Goal: Find specific page/section: Find specific page/section

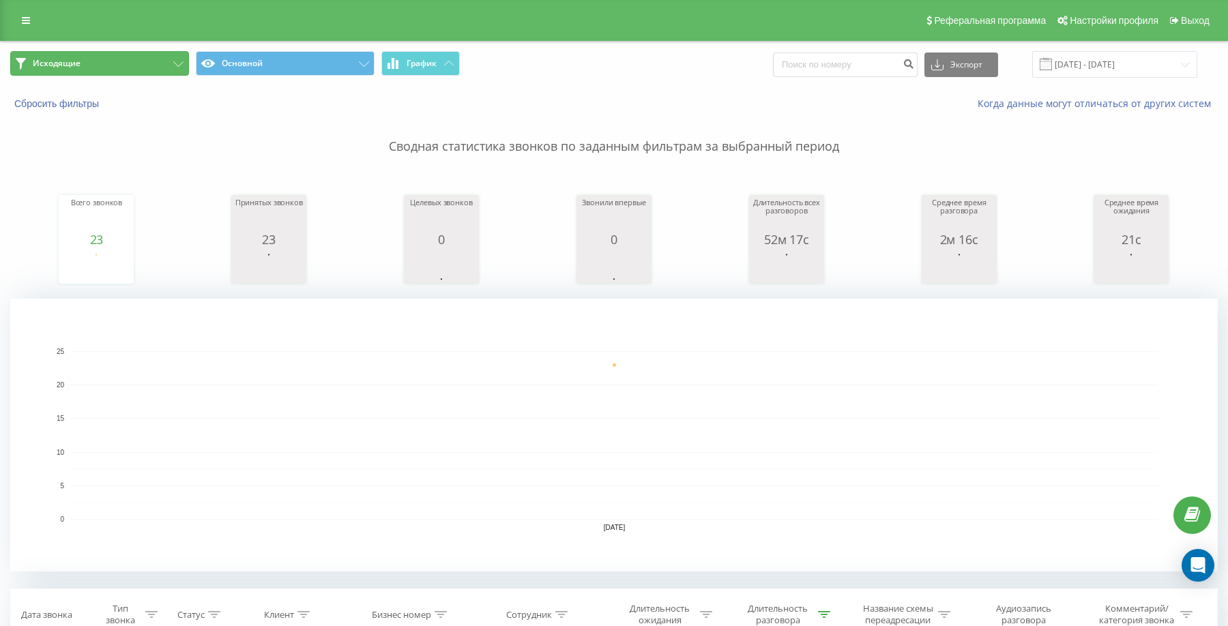
click at [119, 61] on button "Исходящие" at bounding box center [99, 63] width 179 height 25
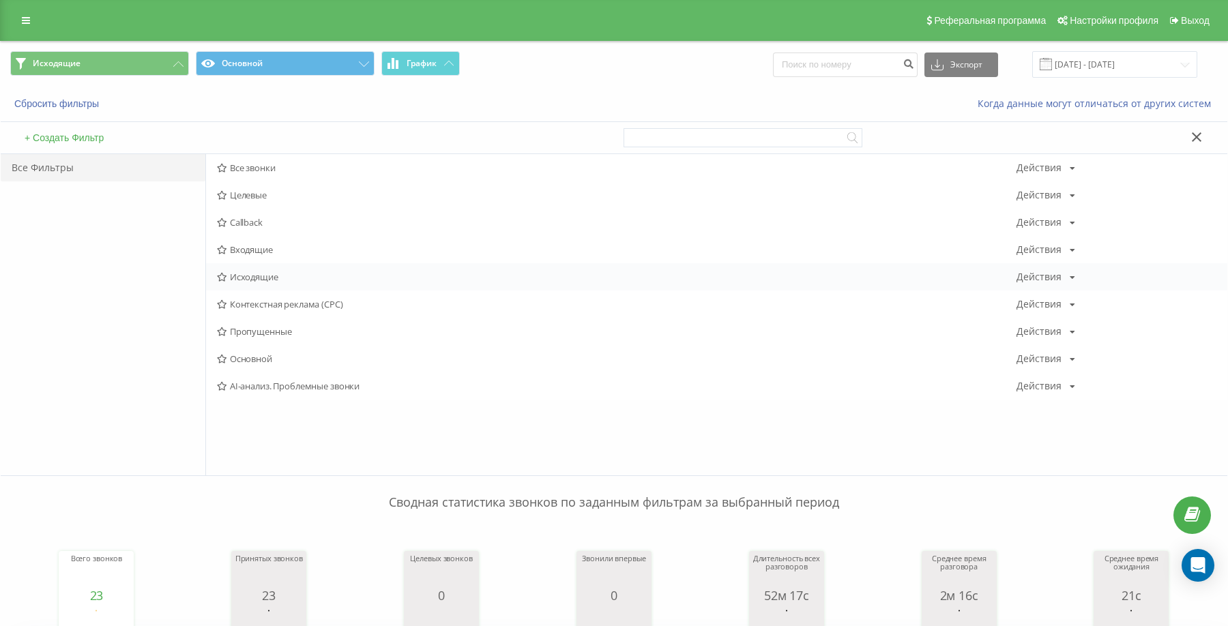
click at [289, 267] on div "Исходящие Действия Редактировать Копировать Удалить По умолчанию Поделиться" at bounding box center [716, 276] width 1021 height 27
click at [295, 277] on span "Исходящие" at bounding box center [617, 277] width 800 height 10
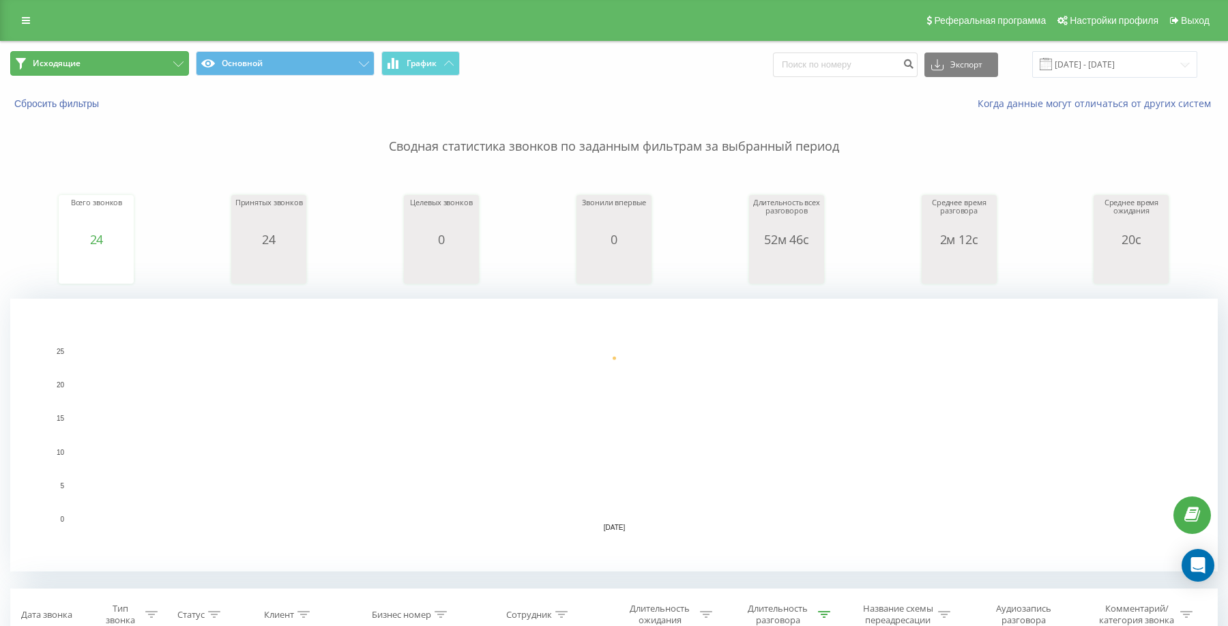
click at [139, 60] on button "Исходящие" at bounding box center [99, 63] width 179 height 25
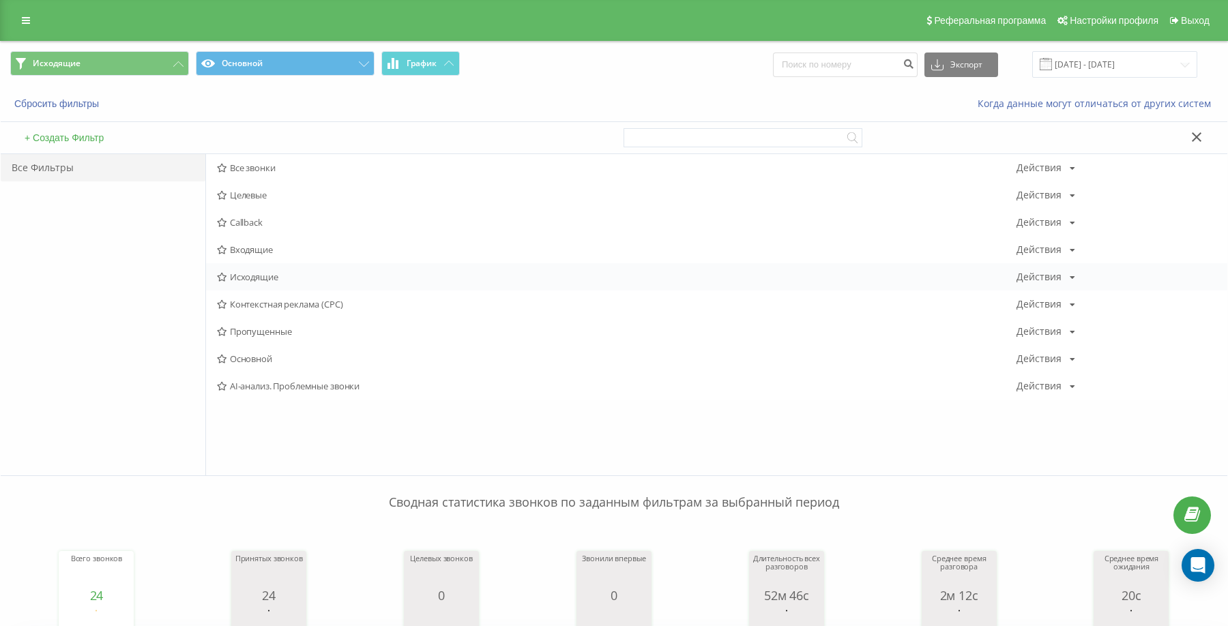
click at [270, 279] on span "Исходящие" at bounding box center [617, 277] width 800 height 10
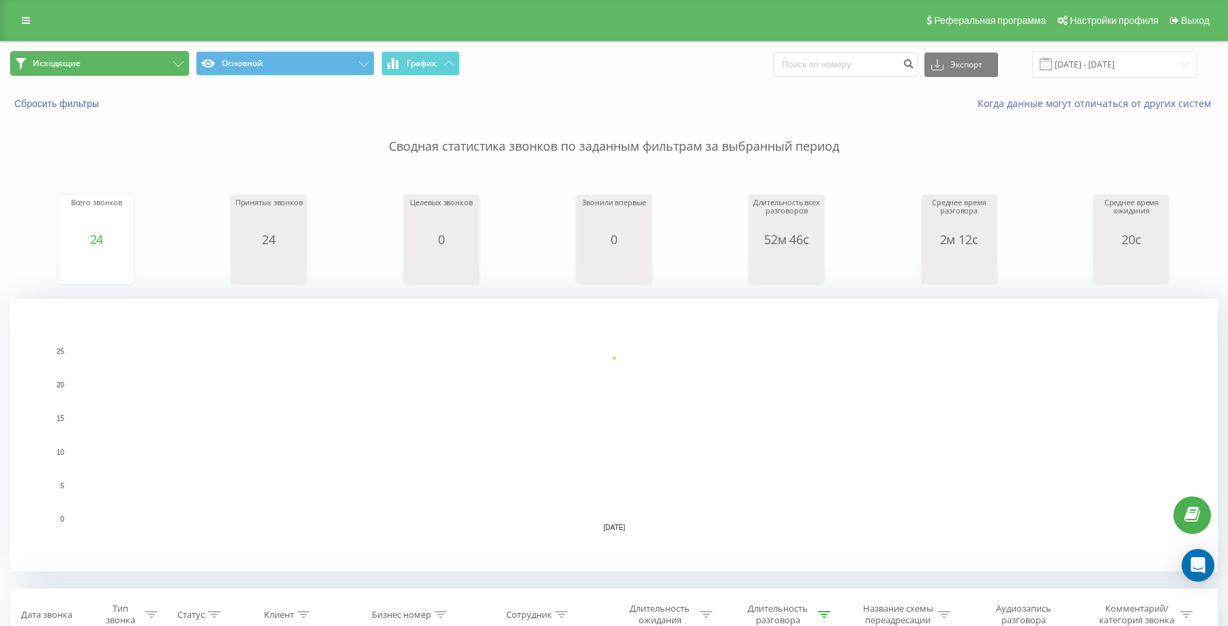
click at [130, 59] on button "Исходящие" at bounding box center [99, 63] width 179 height 25
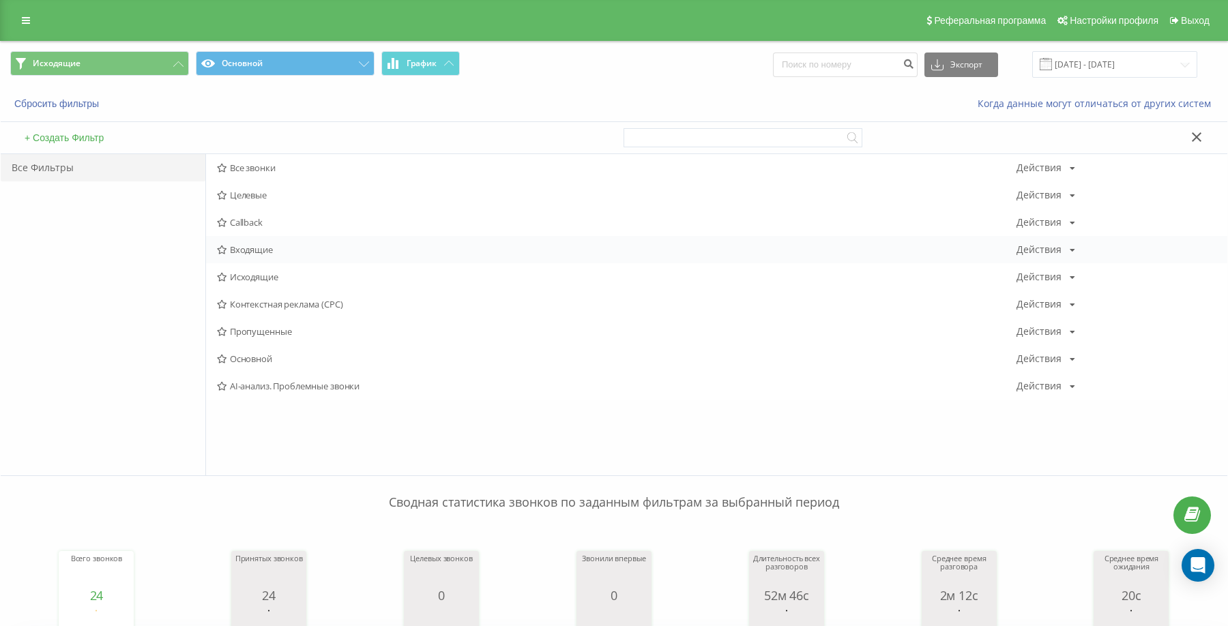
click at [270, 245] on span "Входящие" at bounding box center [617, 250] width 800 height 10
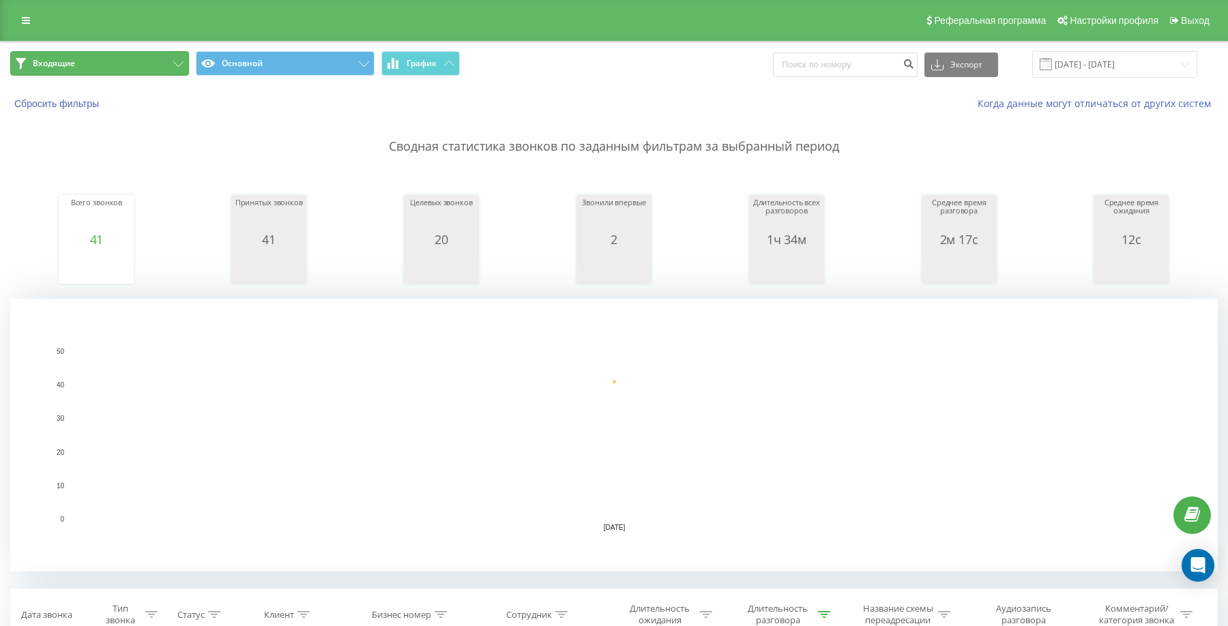
click at [96, 72] on button "Входящие" at bounding box center [99, 63] width 179 height 25
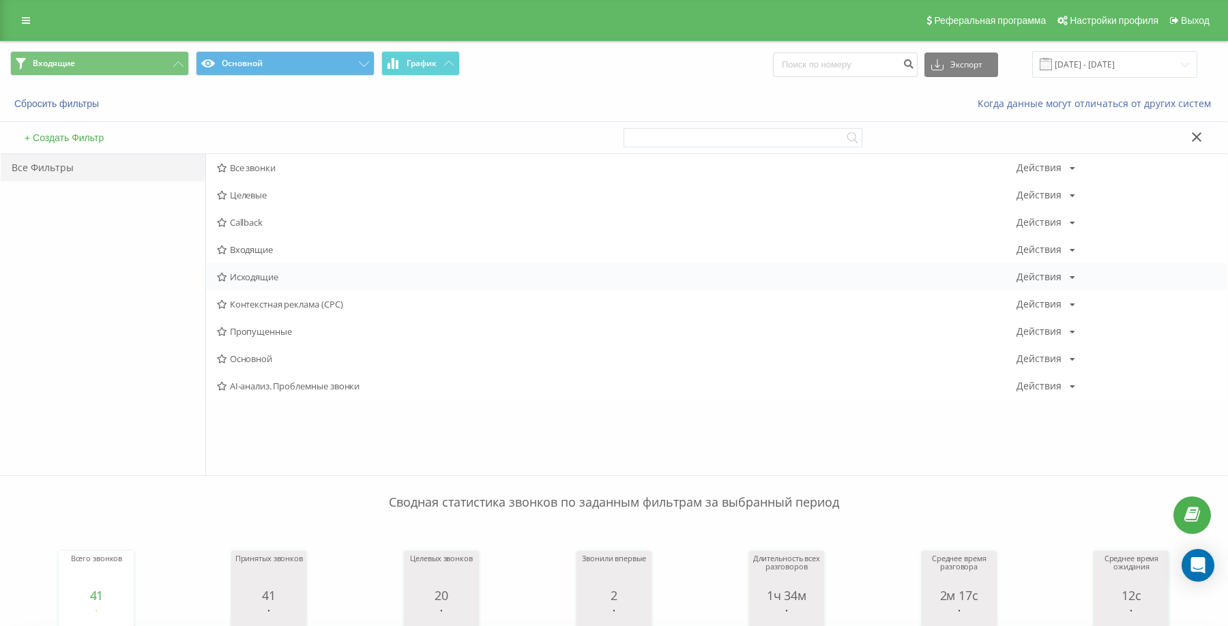
click at [248, 276] on span "Исходящие" at bounding box center [617, 277] width 800 height 10
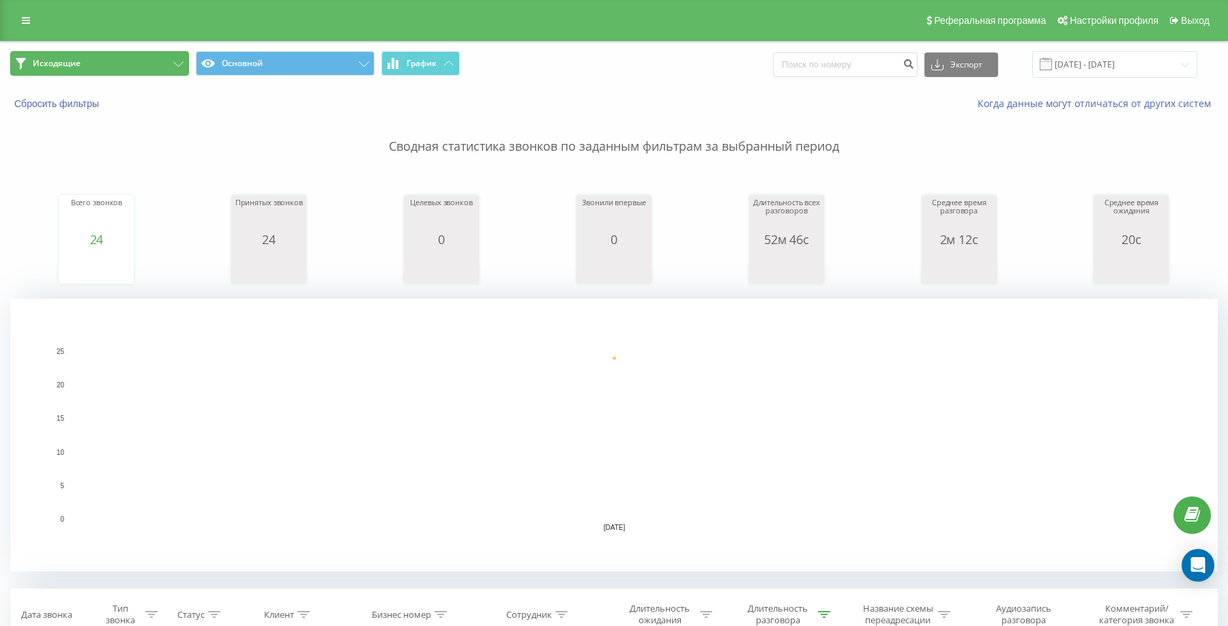
click at [144, 62] on button "Исходящие" at bounding box center [99, 63] width 179 height 25
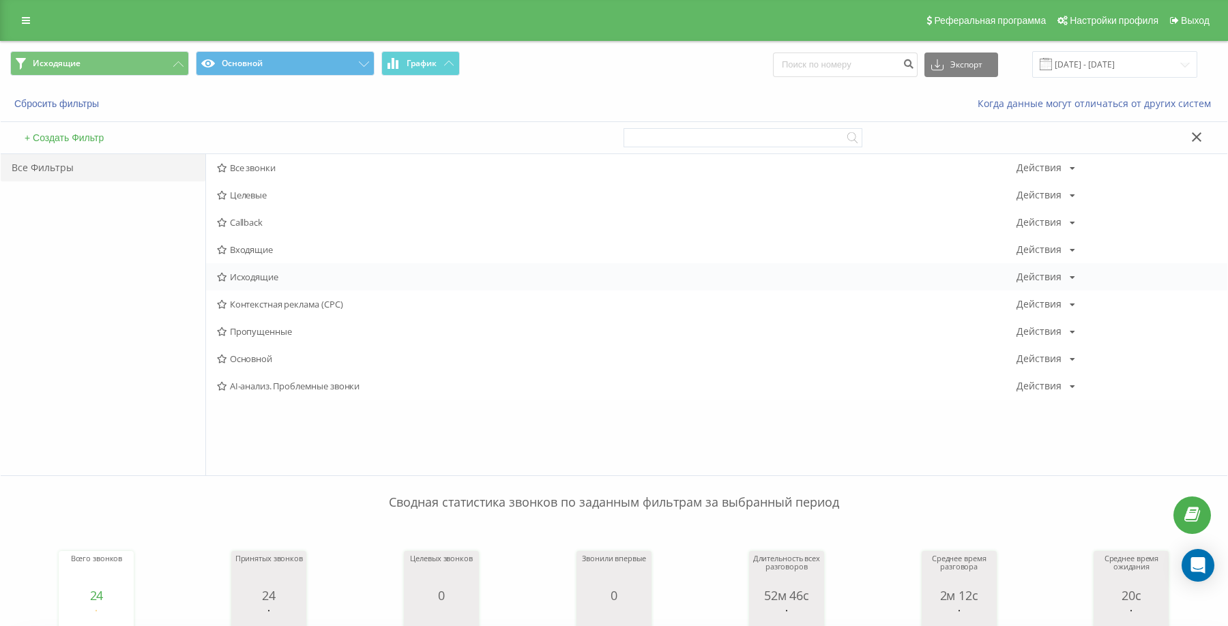
click at [254, 272] on span "Исходящие" at bounding box center [617, 277] width 800 height 10
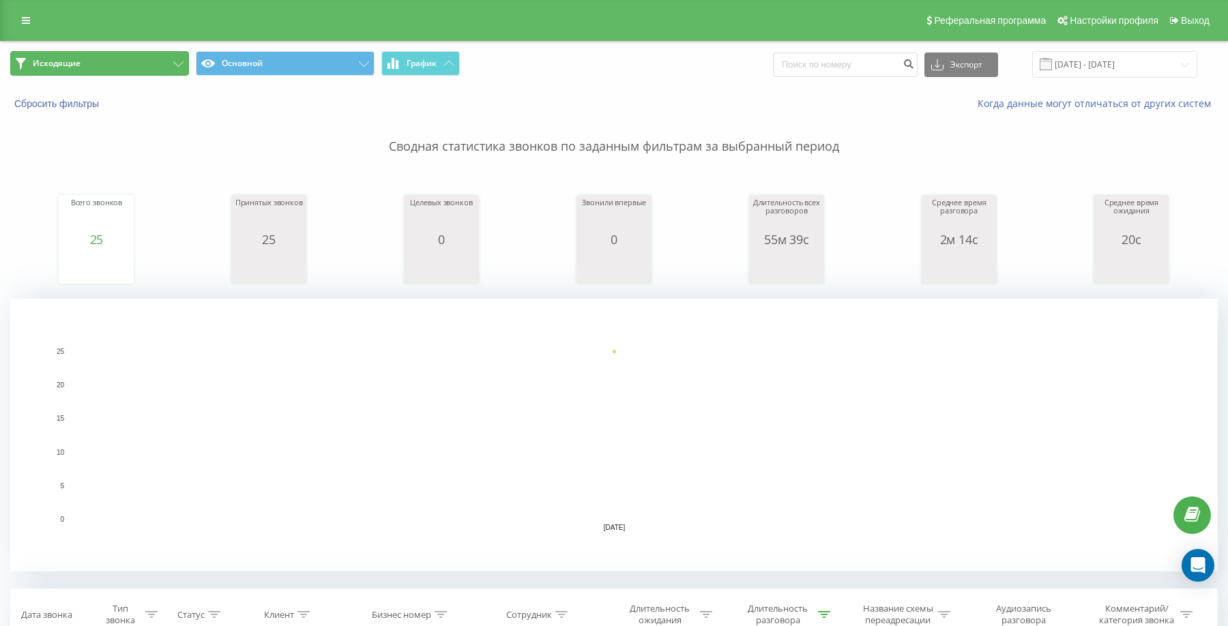
click at [141, 56] on button "Исходящие" at bounding box center [99, 63] width 179 height 25
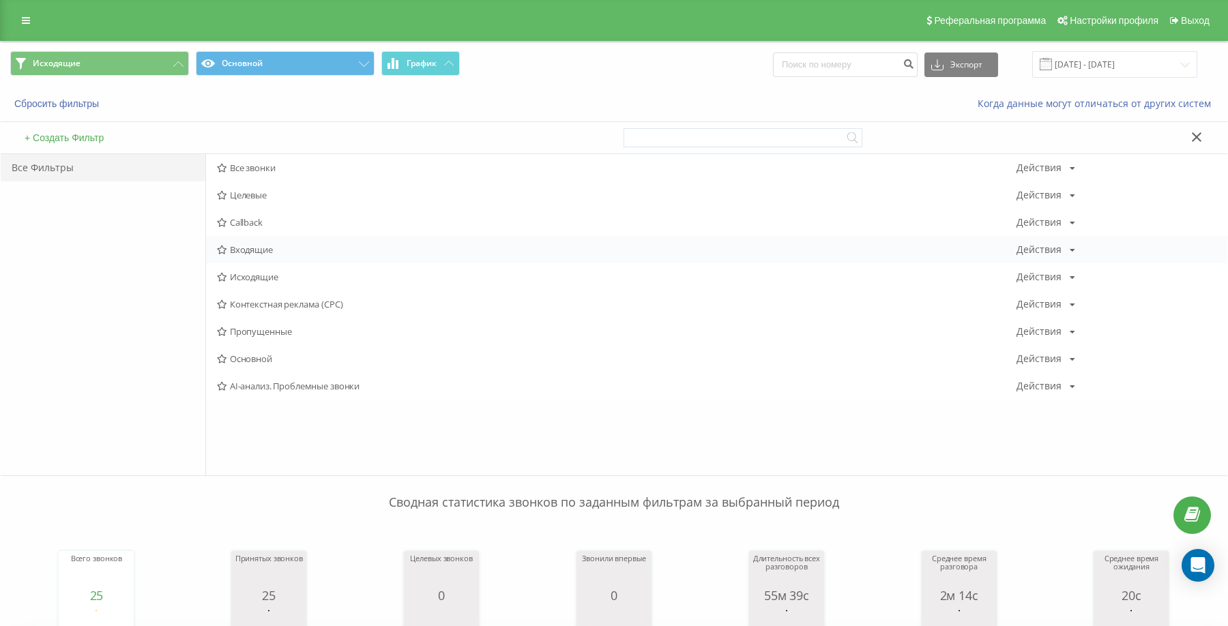
click at [265, 259] on div "Входящие Действия Редактировать Копировать Удалить По умолчанию Поделиться" at bounding box center [716, 249] width 1021 height 27
click at [260, 252] on span "Входящие" at bounding box center [617, 250] width 800 height 10
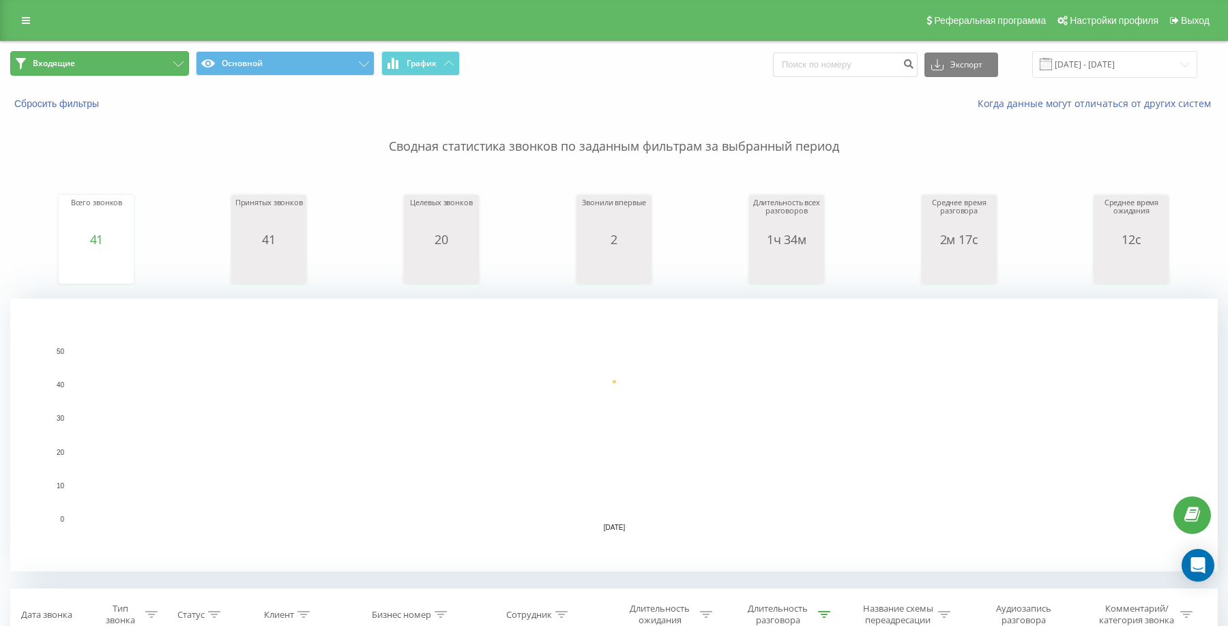
click at [128, 73] on button "Входящие" at bounding box center [99, 63] width 179 height 25
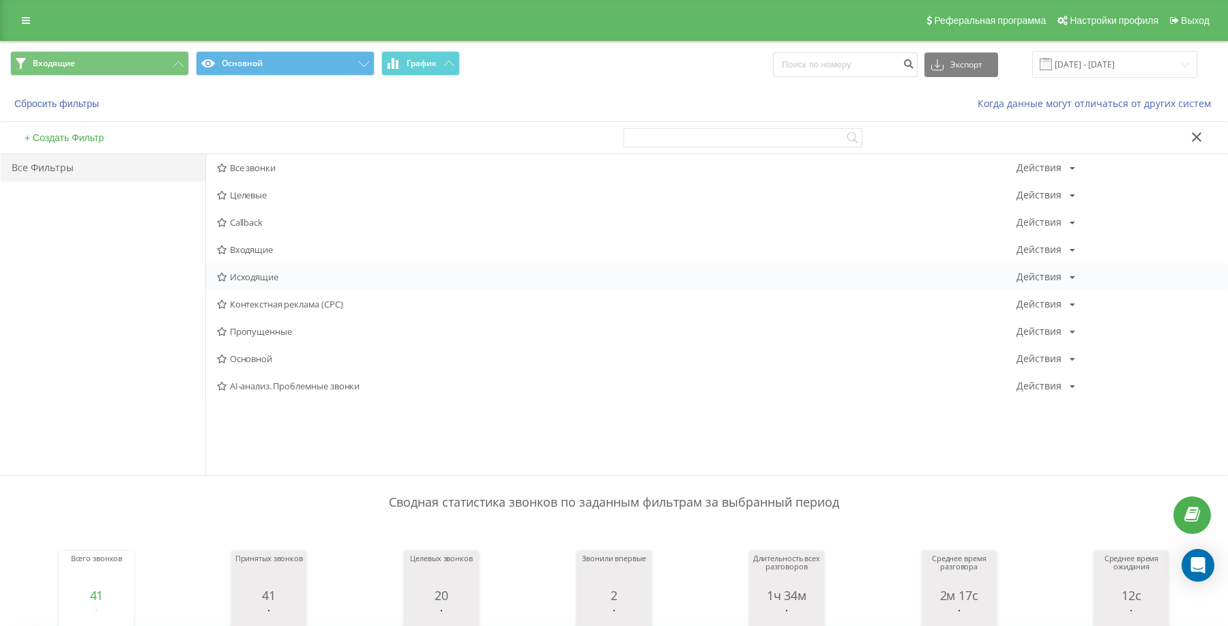
click at [266, 270] on div "Исходящие Действия Редактировать Копировать Удалить По умолчанию Поделиться" at bounding box center [716, 276] width 1021 height 27
click at [266, 273] on span "Исходящие" at bounding box center [617, 277] width 800 height 10
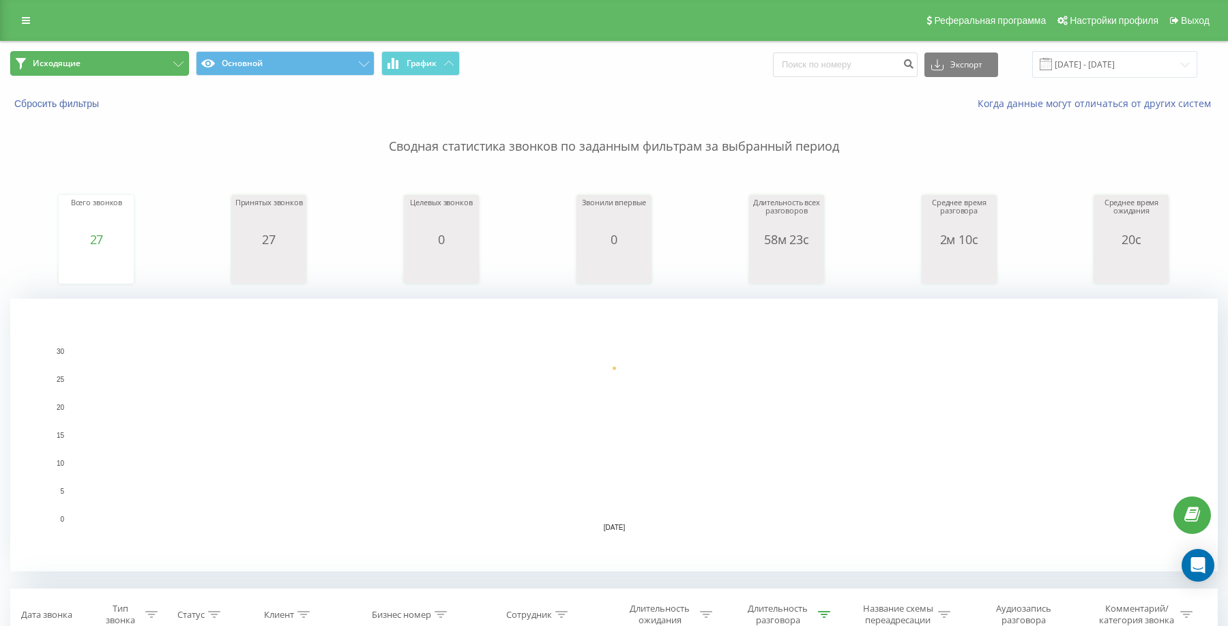
click at [148, 57] on button "Исходящие" at bounding box center [99, 63] width 179 height 25
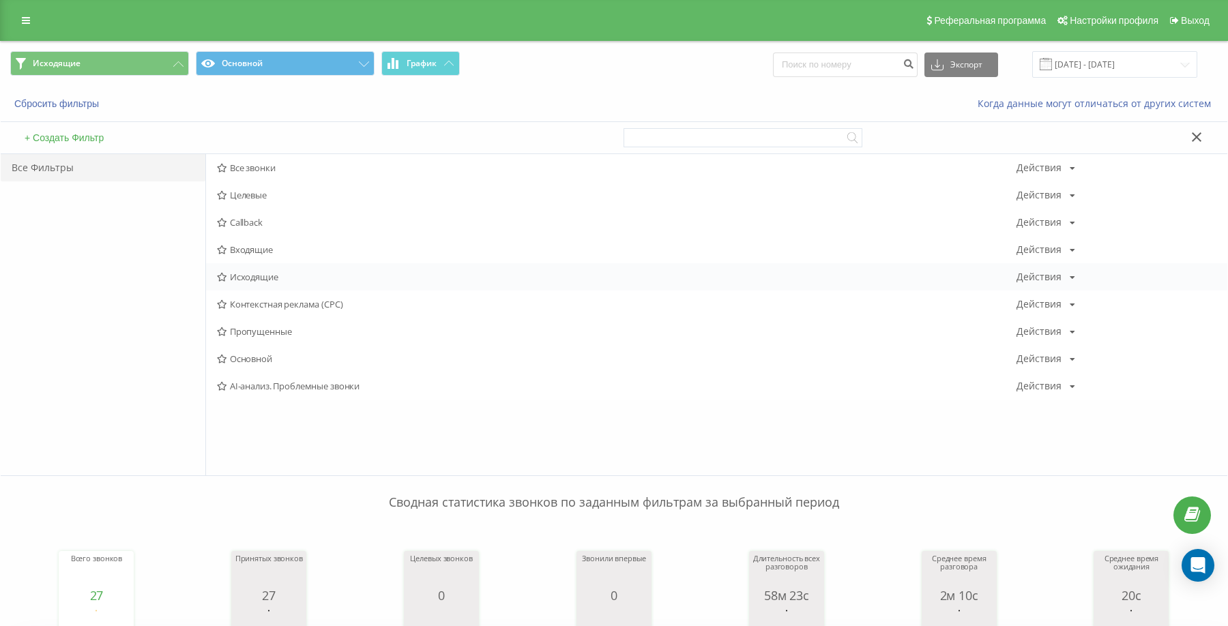
click at [274, 279] on span "Исходящие" at bounding box center [617, 277] width 800 height 10
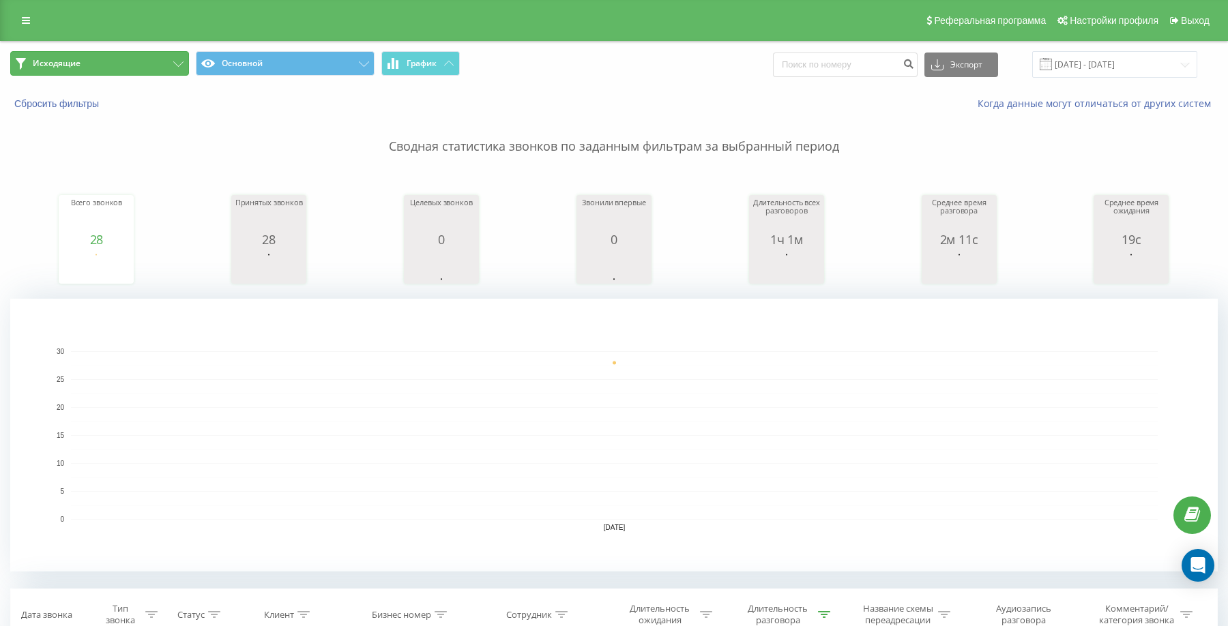
click at [110, 68] on button "Исходящие" at bounding box center [99, 63] width 179 height 25
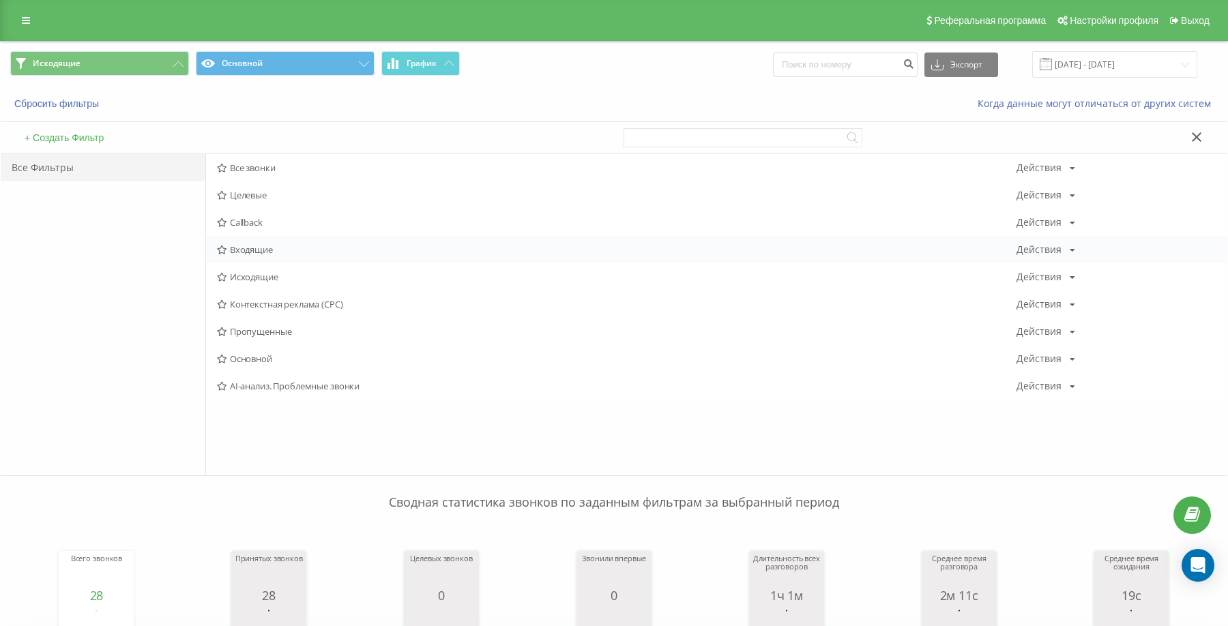
click at [269, 253] on span "Входящие" at bounding box center [617, 250] width 800 height 10
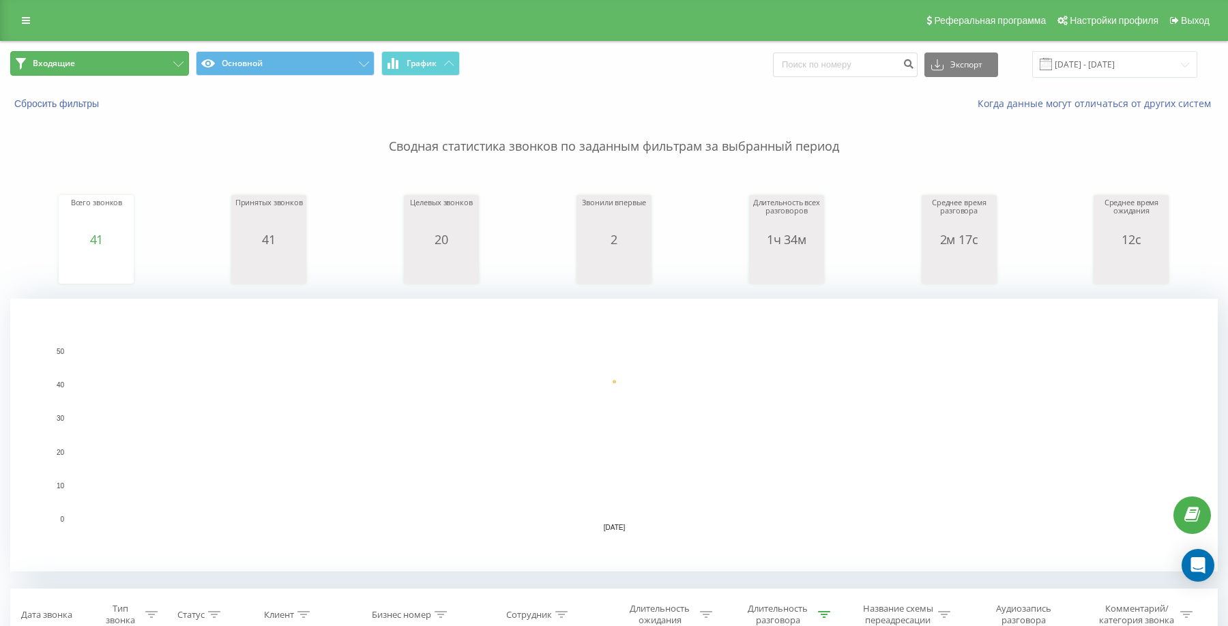
click at [173, 75] on button "Входящие" at bounding box center [99, 63] width 179 height 25
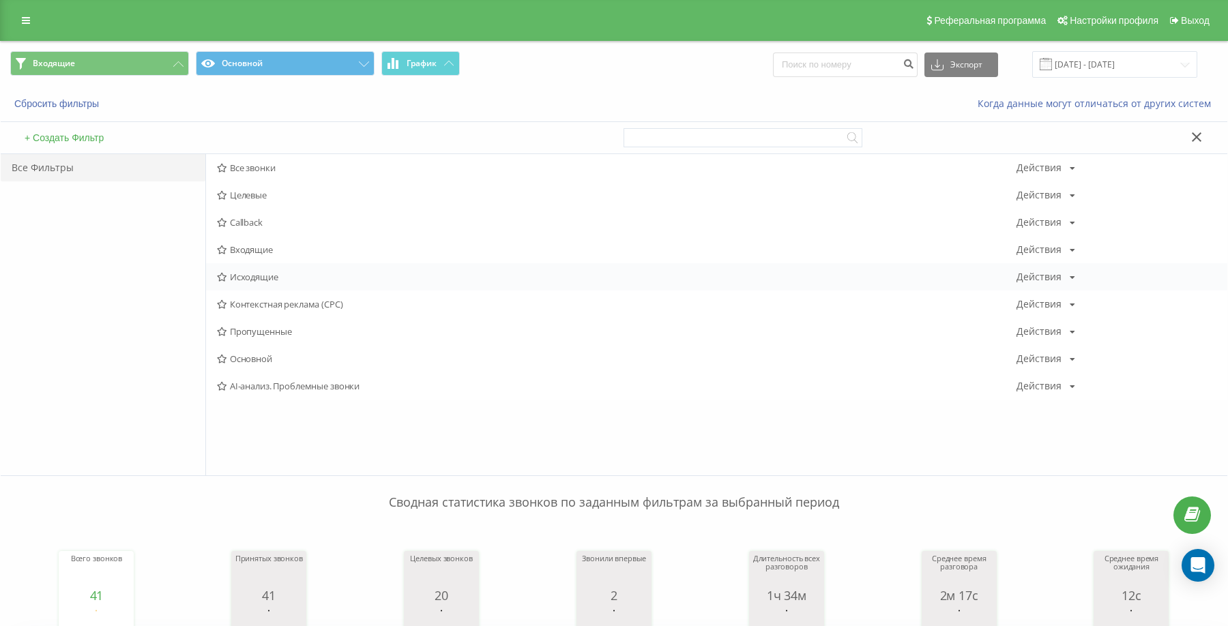
click at [278, 272] on span "Исходящие" at bounding box center [617, 277] width 800 height 10
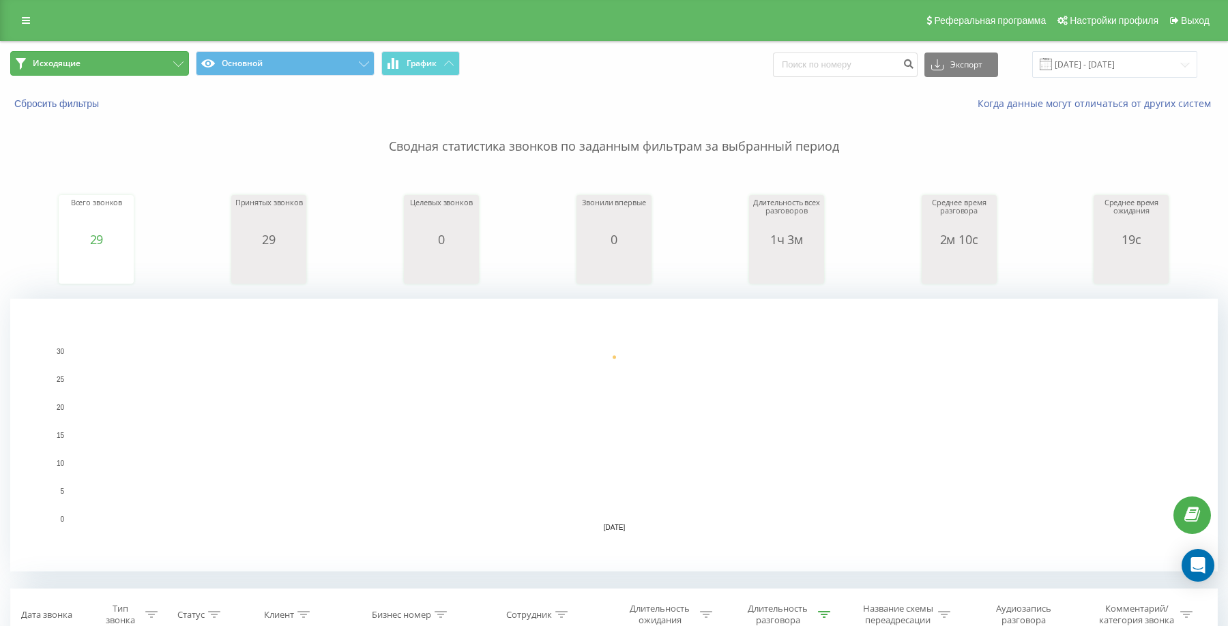
click at [121, 70] on button "Исходящие" at bounding box center [99, 63] width 179 height 25
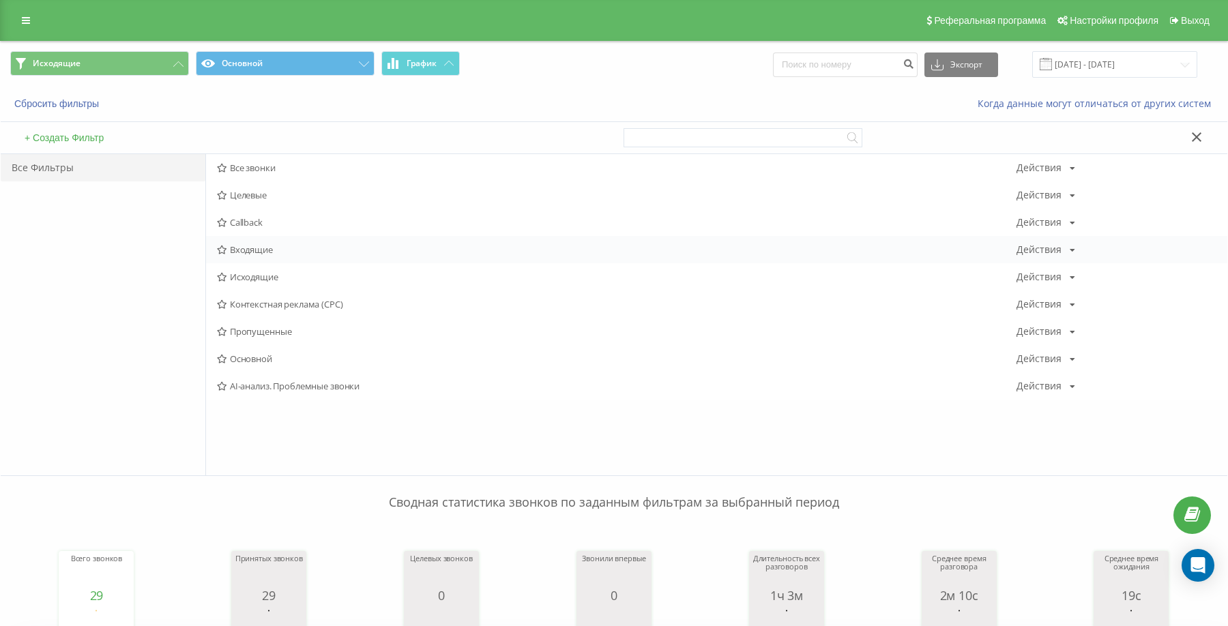
click at [248, 250] on span "Входящие" at bounding box center [617, 250] width 800 height 10
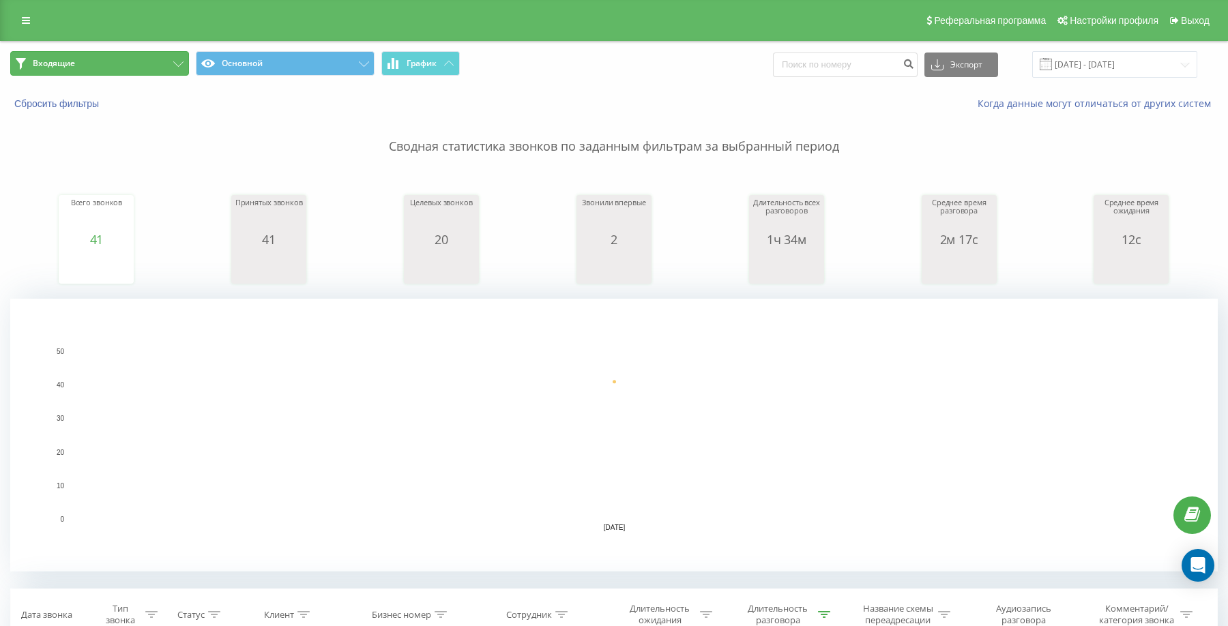
click at [129, 61] on button "Входящие" at bounding box center [99, 63] width 179 height 25
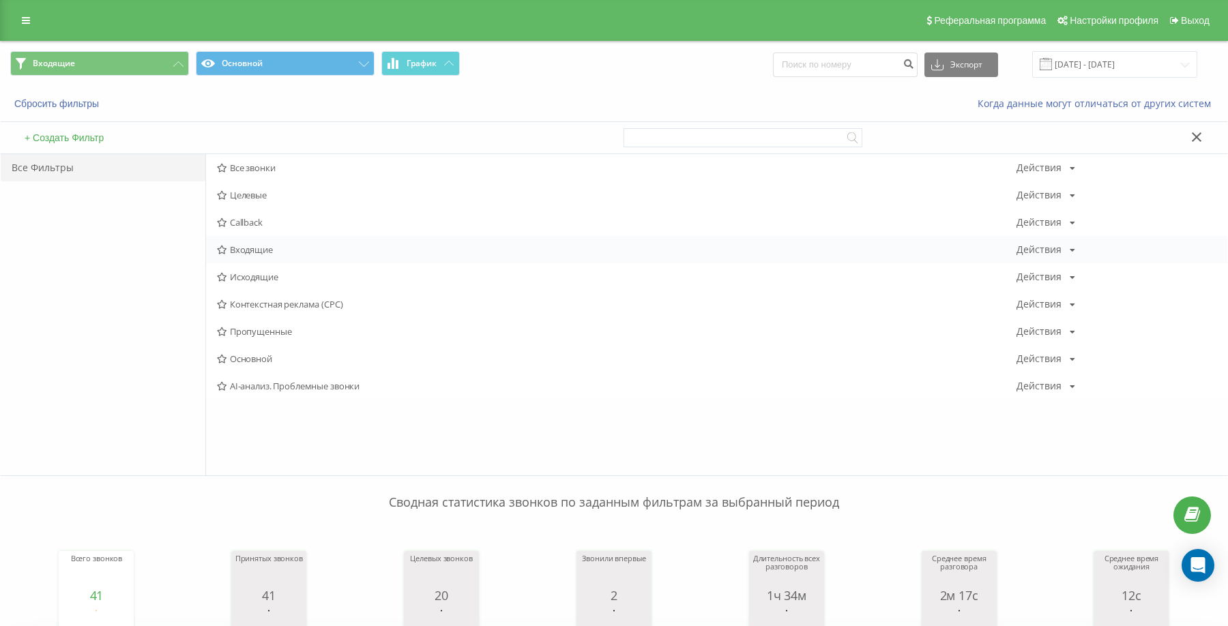
click at [257, 250] on span "Входящие" at bounding box center [617, 250] width 800 height 10
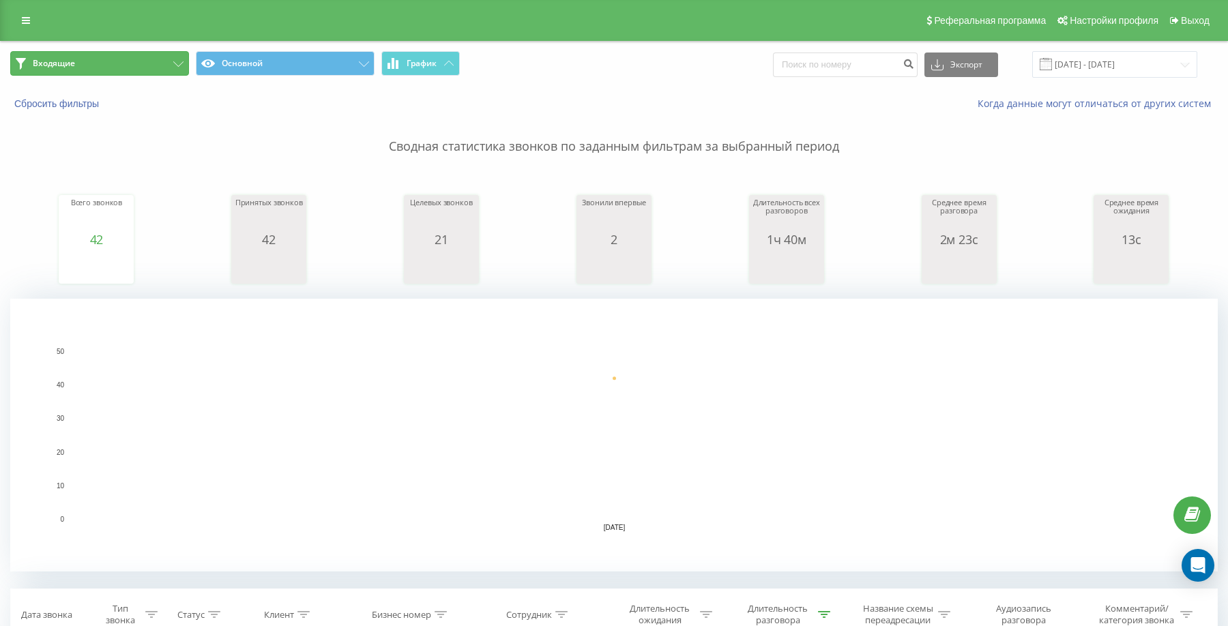
click at [132, 65] on button "Входящие" at bounding box center [99, 63] width 179 height 25
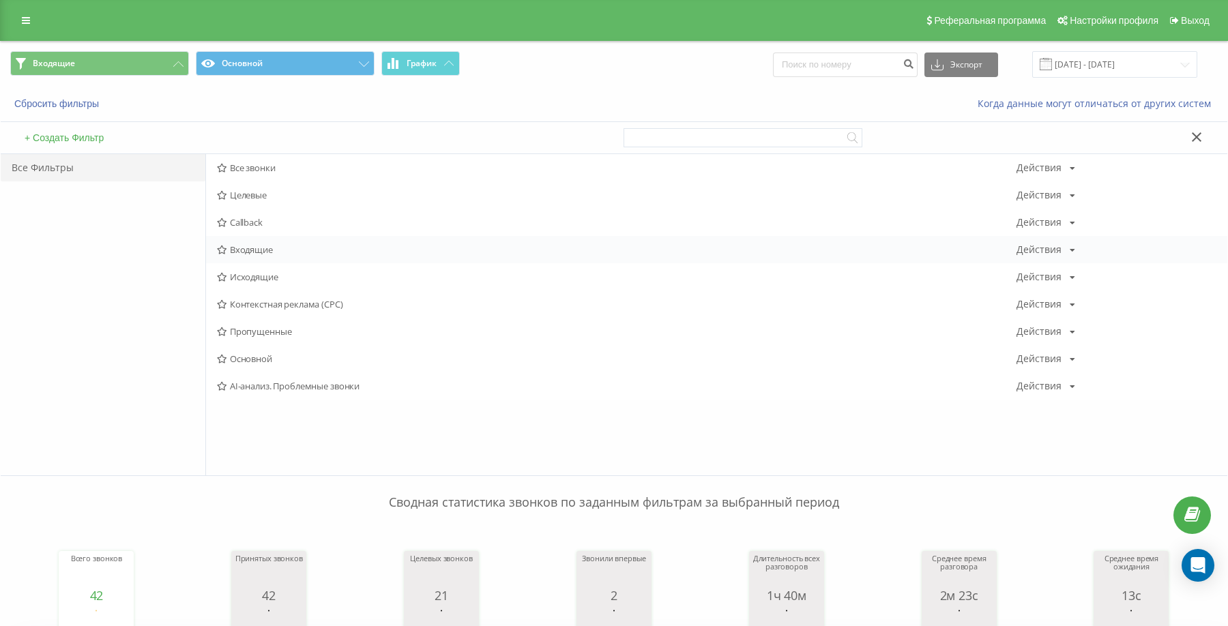
click at [250, 250] on span "Входящие" at bounding box center [617, 250] width 800 height 10
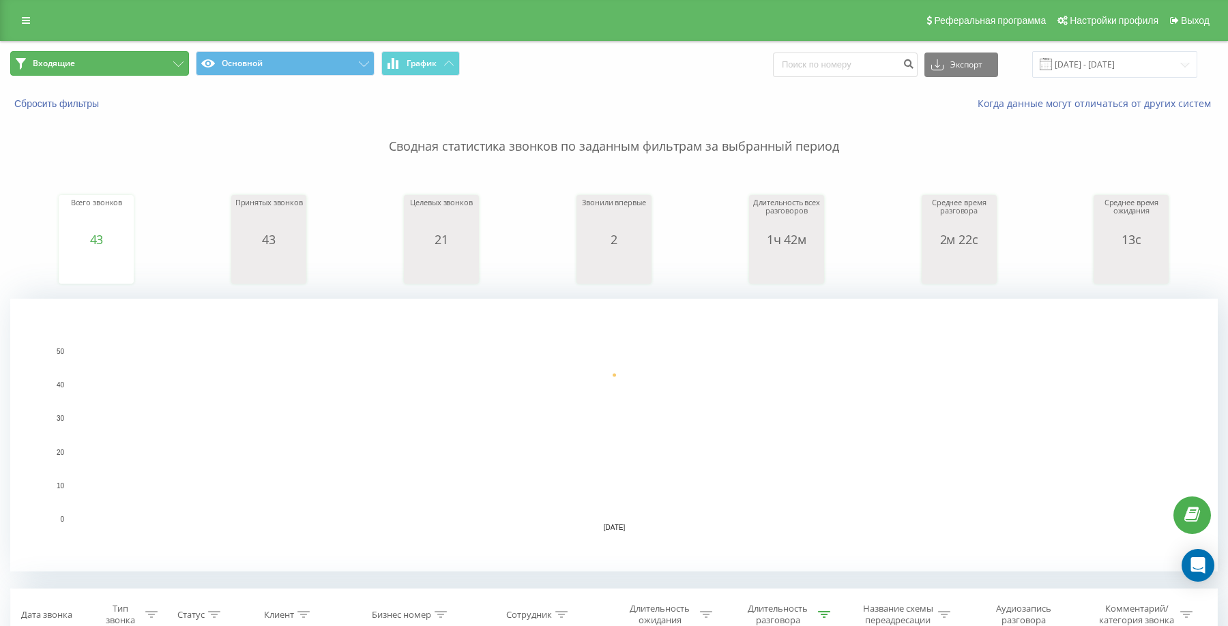
click at [134, 59] on button "Входящие" at bounding box center [99, 63] width 179 height 25
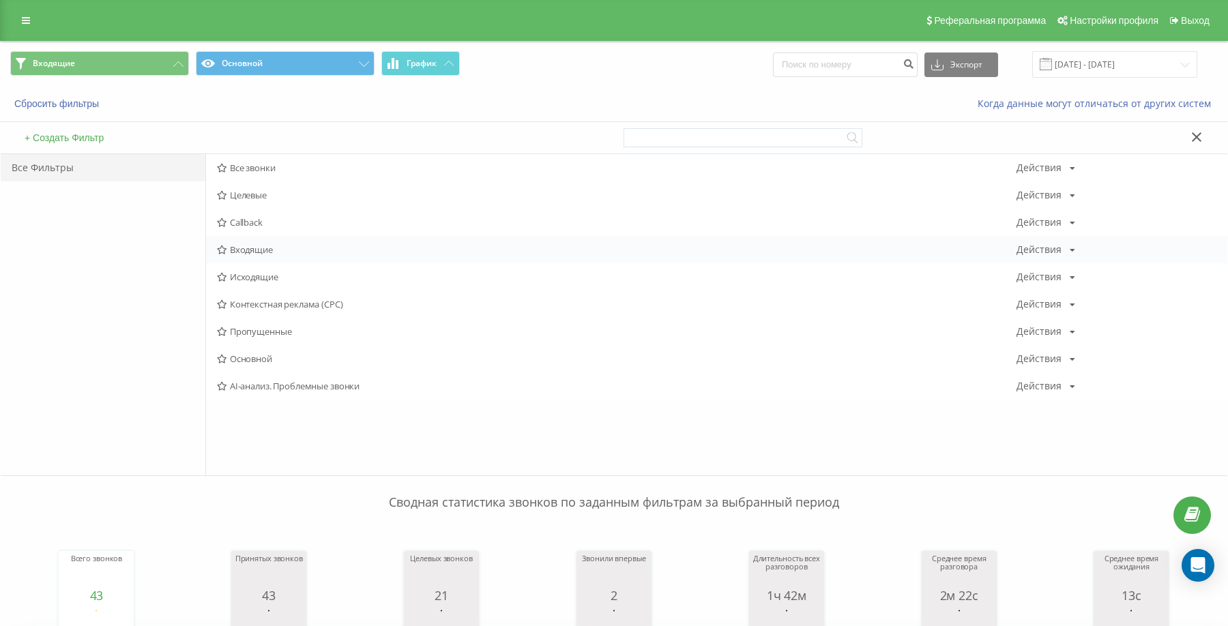
click at [243, 253] on span "Входящие" at bounding box center [617, 250] width 800 height 10
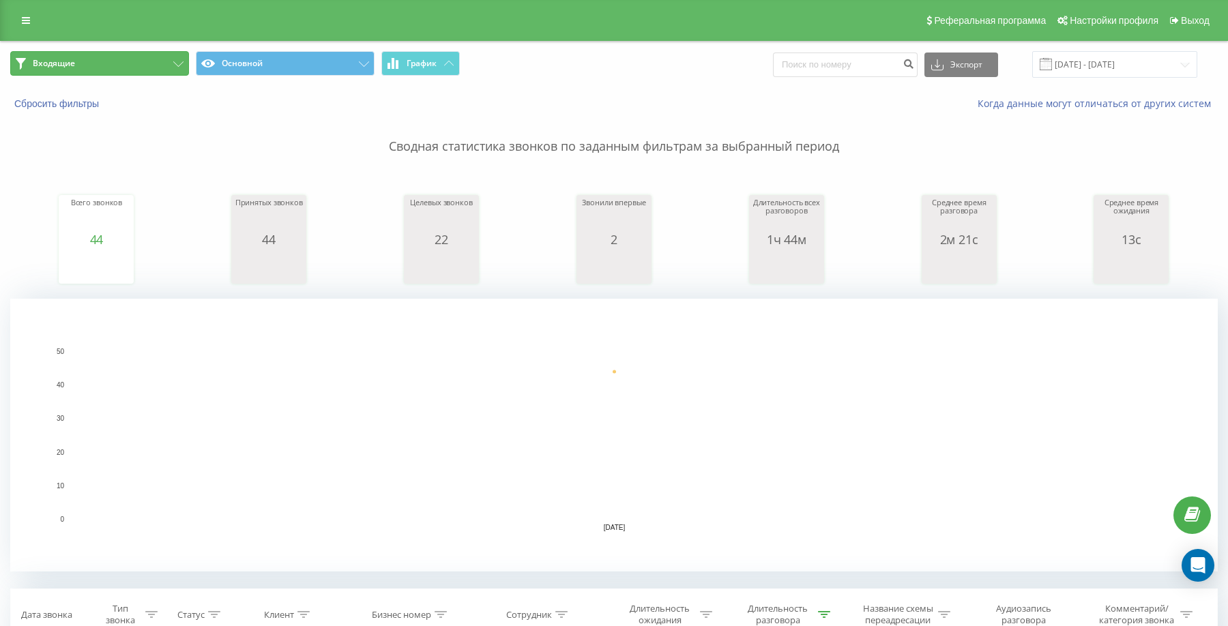
click at [100, 63] on button "Входящие" at bounding box center [99, 63] width 179 height 25
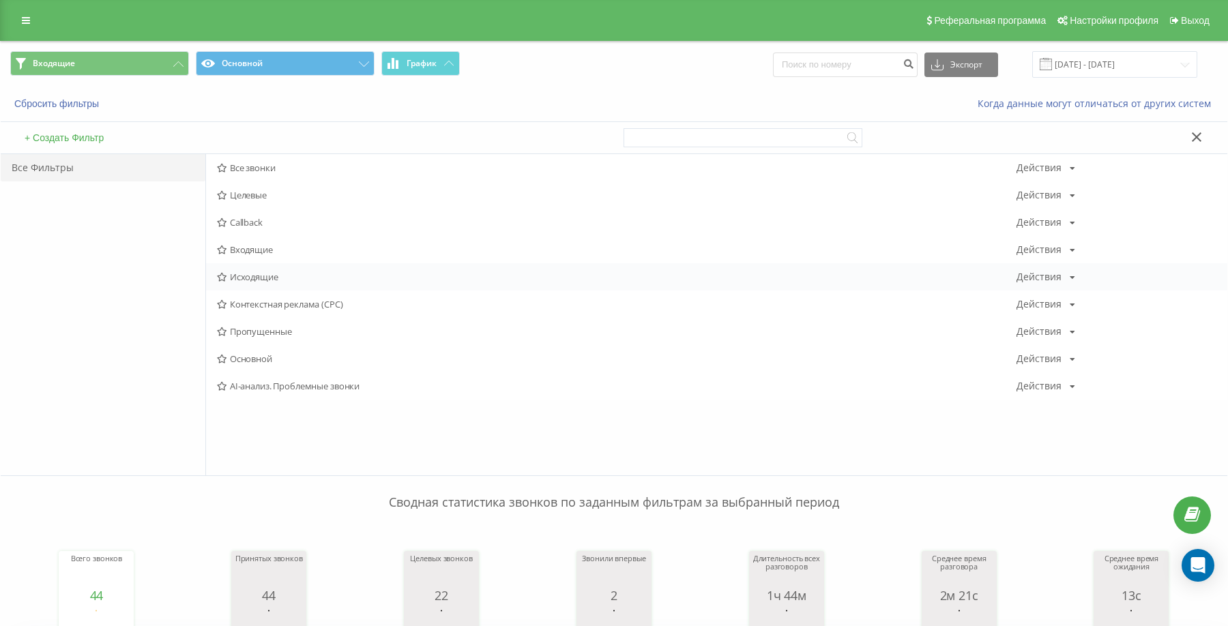
click at [248, 275] on span "Исходящие" at bounding box center [617, 277] width 800 height 10
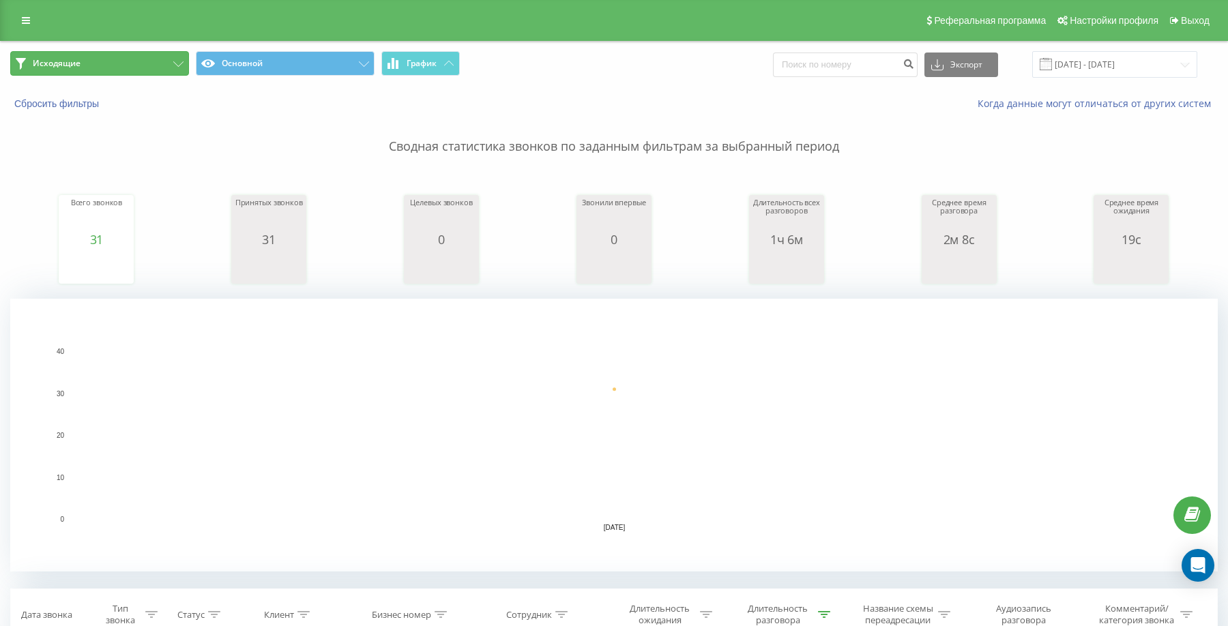
click at [150, 66] on button "Исходящие" at bounding box center [99, 63] width 179 height 25
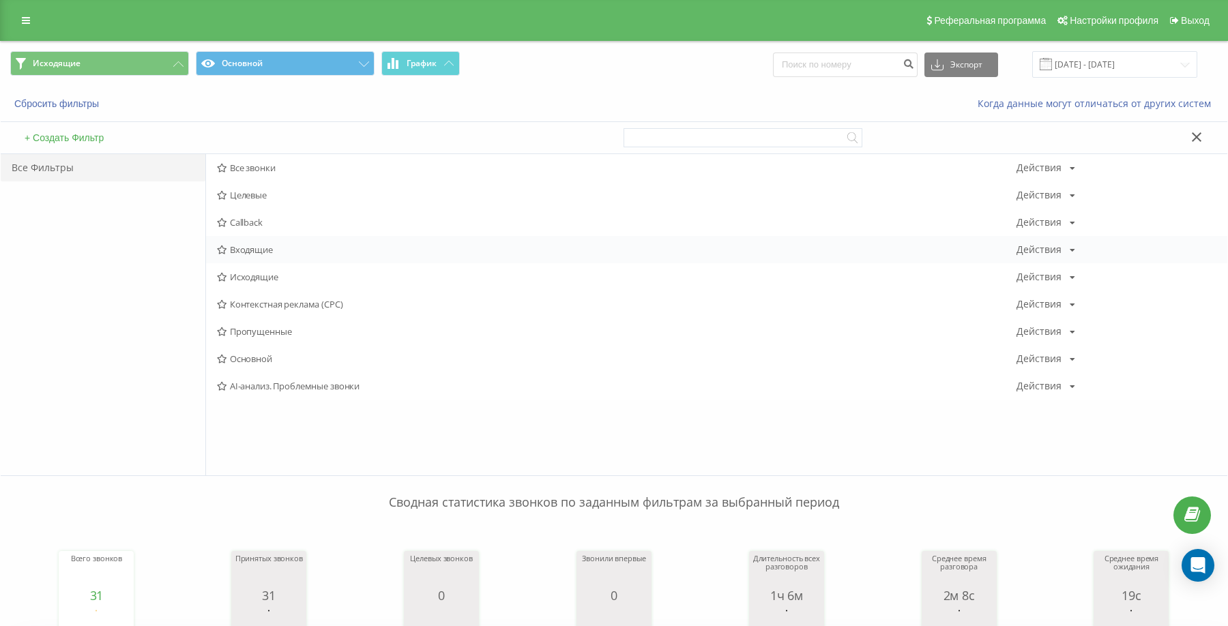
click at [265, 255] on span "Входящие" at bounding box center [617, 250] width 800 height 10
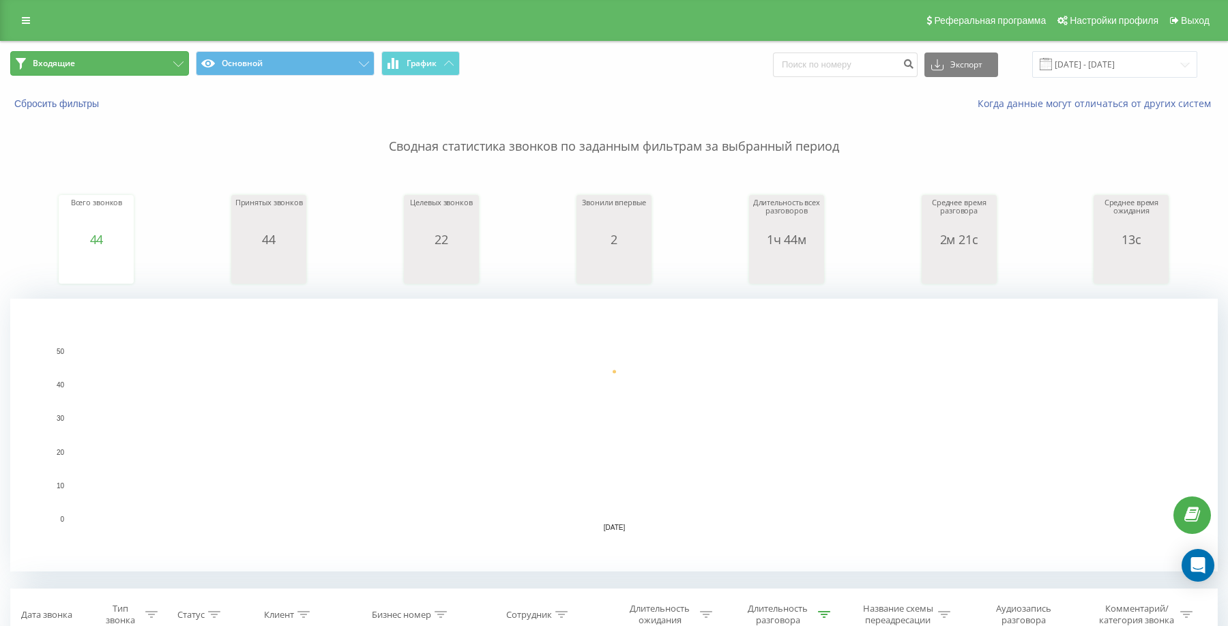
click at [107, 68] on button "Входящие" at bounding box center [99, 63] width 179 height 25
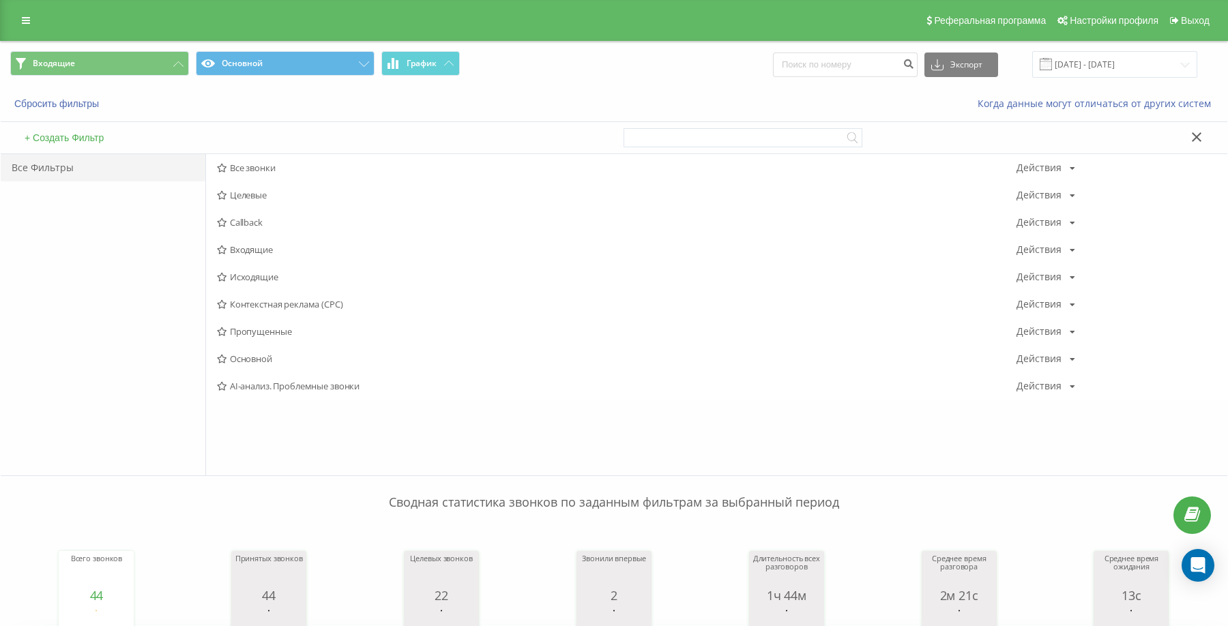
drag, startPoint x: 230, startPoint y: 246, endPoint x: 239, endPoint y: 249, distance: 9.3
click at [229, 247] on span "Входящие" at bounding box center [617, 250] width 800 height 10
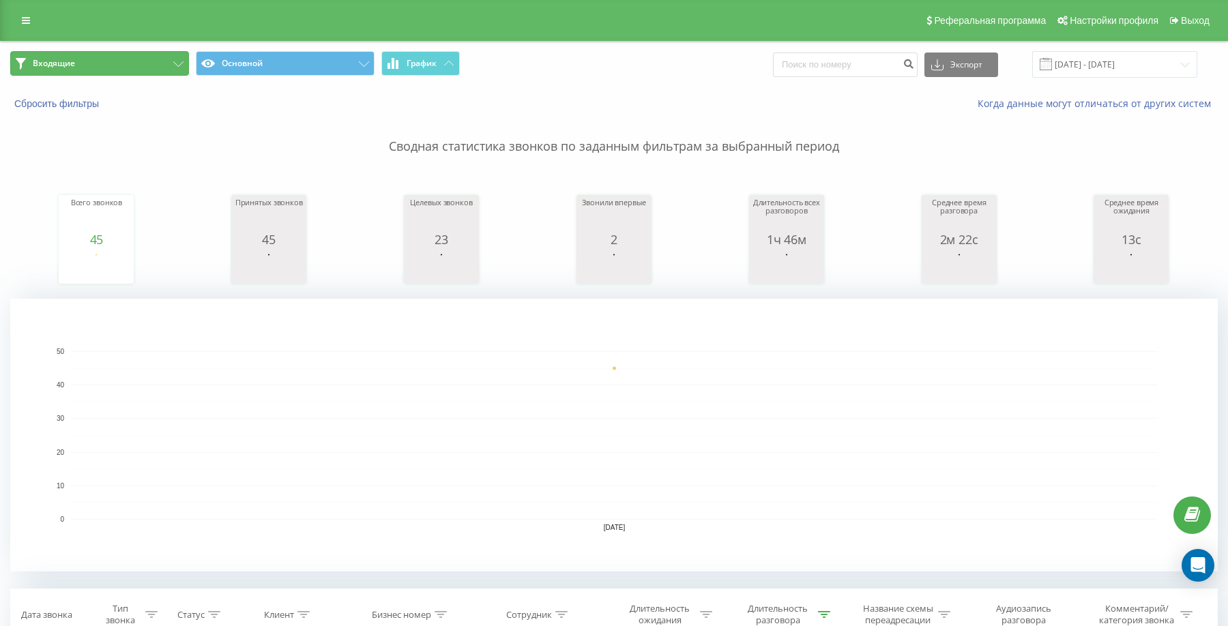
click at [179, 55] on button "Входящие" at bounding box center [99, 63] width 179 height 25
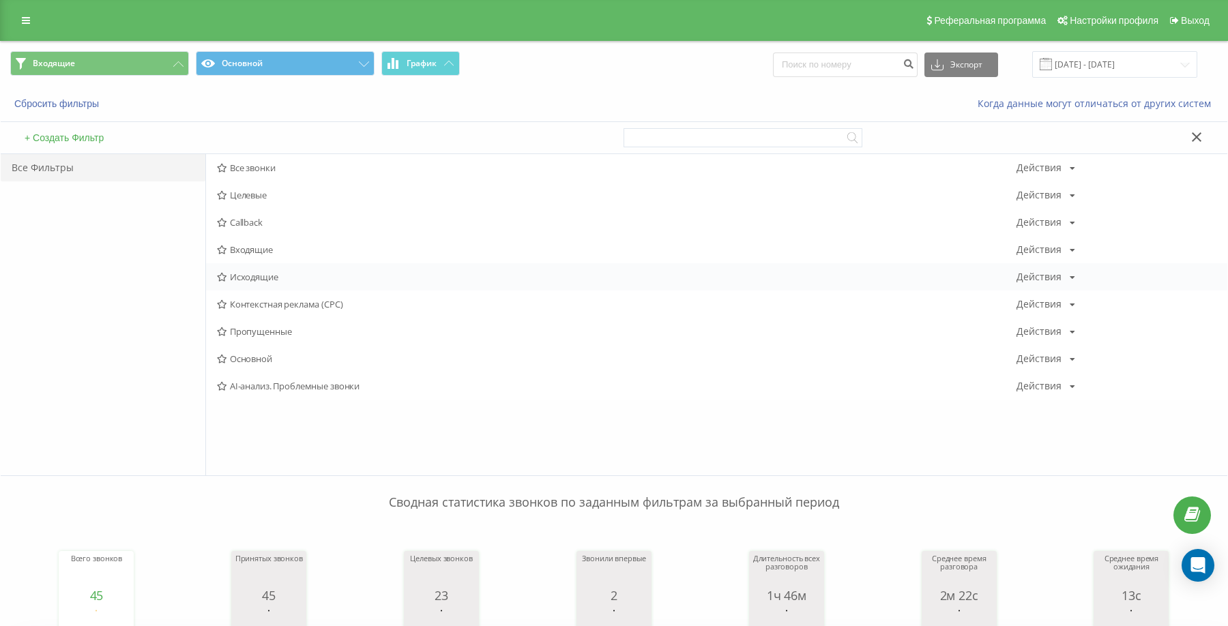
click at [279, 272] on span "Исходящие" at bounding box center [617, 277] width 800 height 10
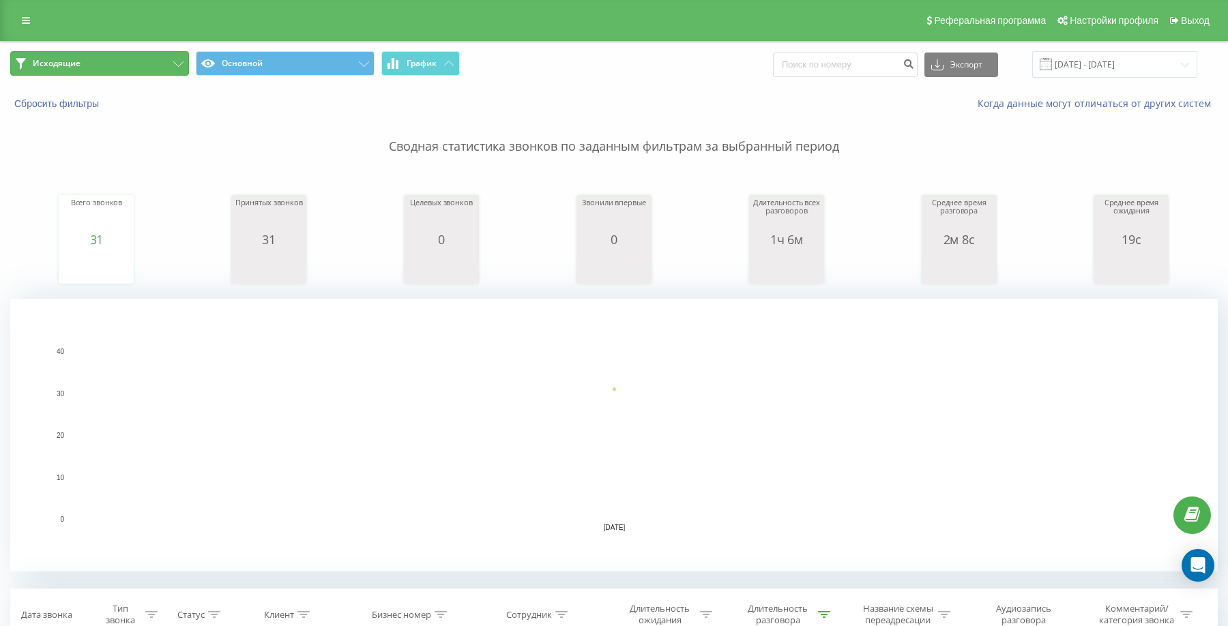
click at [152, 63] on button "Исходящие" at bounding box center [99, 63] width 179 height 25
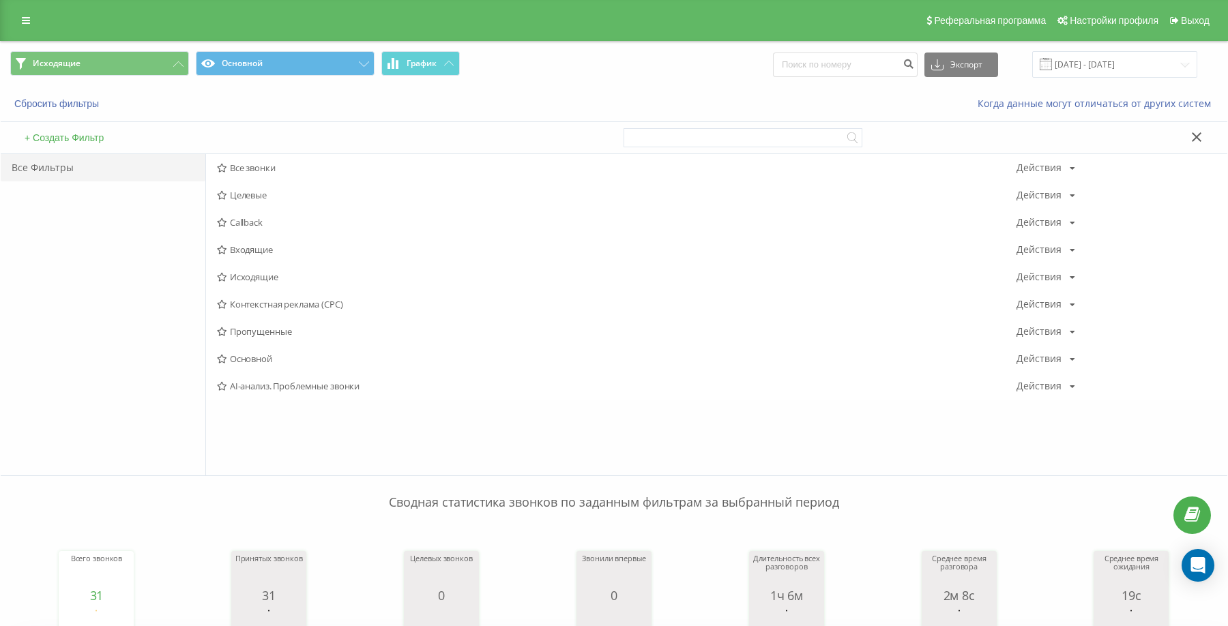
click at [255, 245] on span "Входящие" at bounding box center [617, 250] width 800 height 10
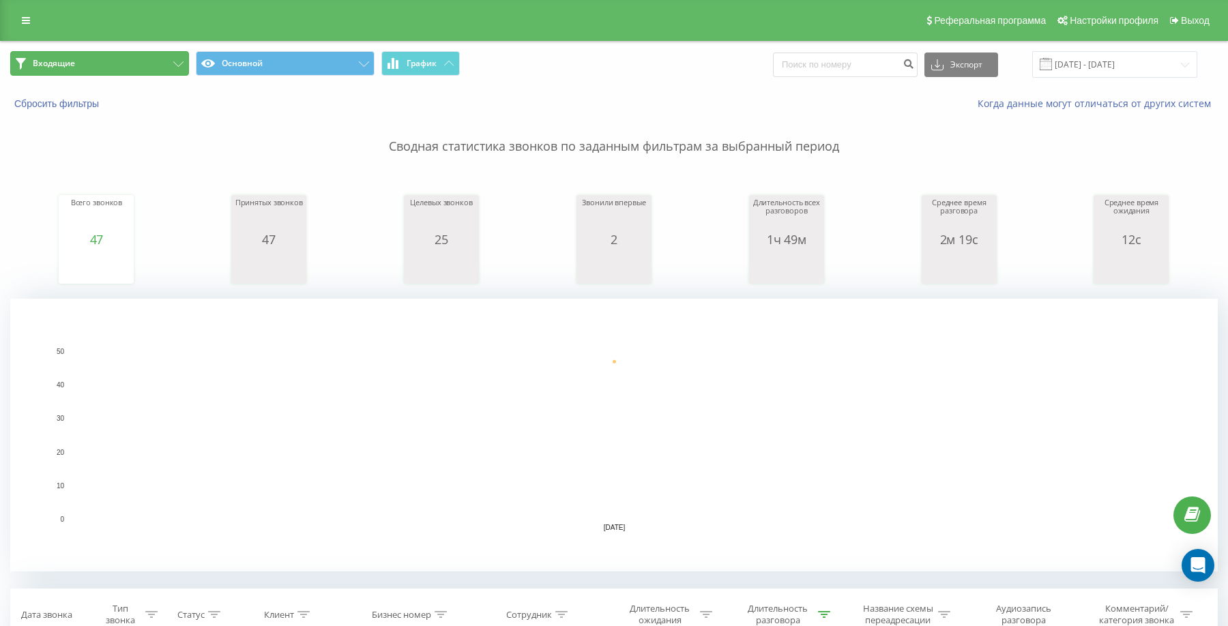
click at [136, 70] on button "Входящие" at bounding box center [99, 63] width 179 height 25
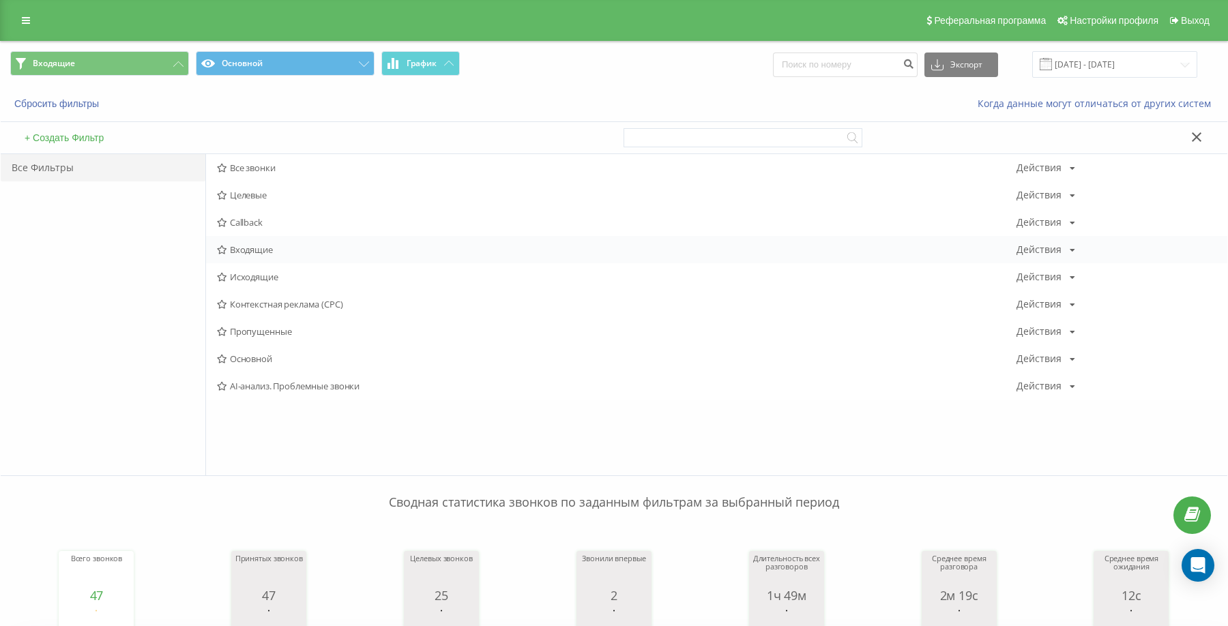
click at [244, 250] on span "Входящие" at bounding box center [617, 250] width 800 height 10
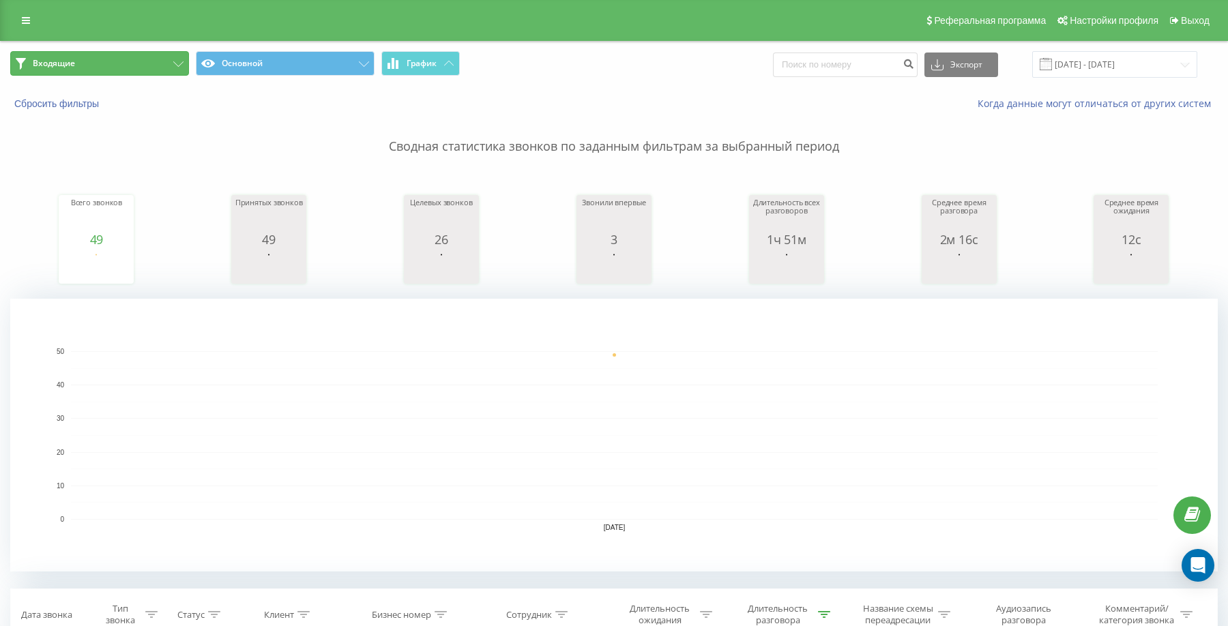
click at [111, 70] on button "Входящие" at bounding box center [99, 63] width 179 height 25
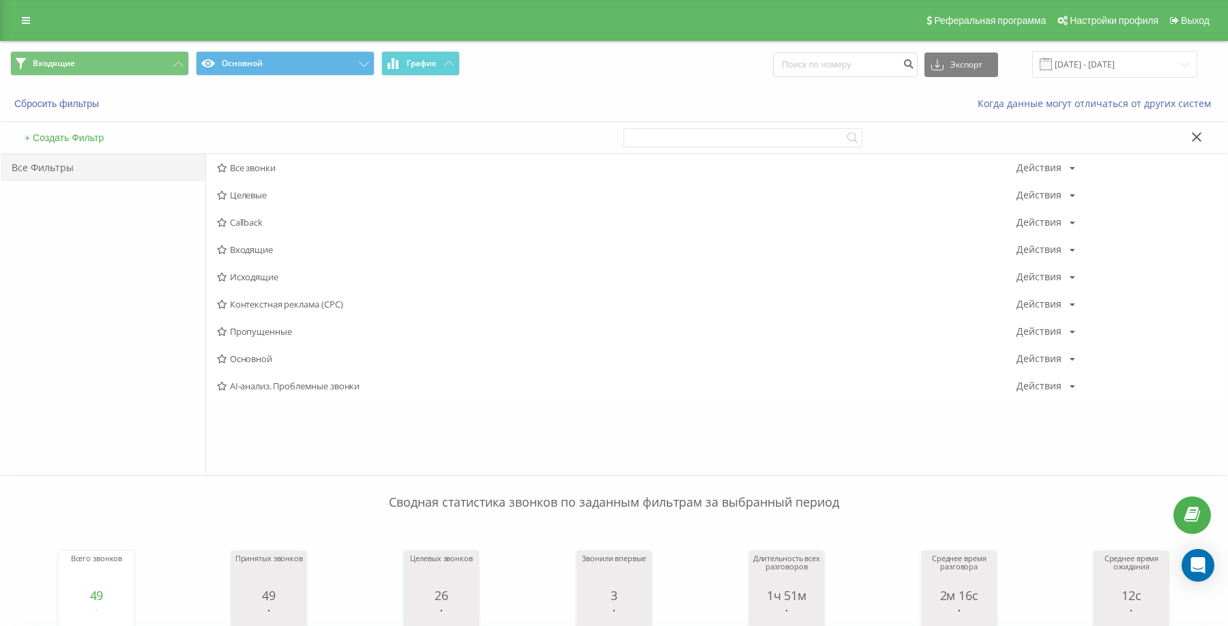
click at [231, 251] on span "Входящие" at bounding box center [617, 250] width 800 height 10
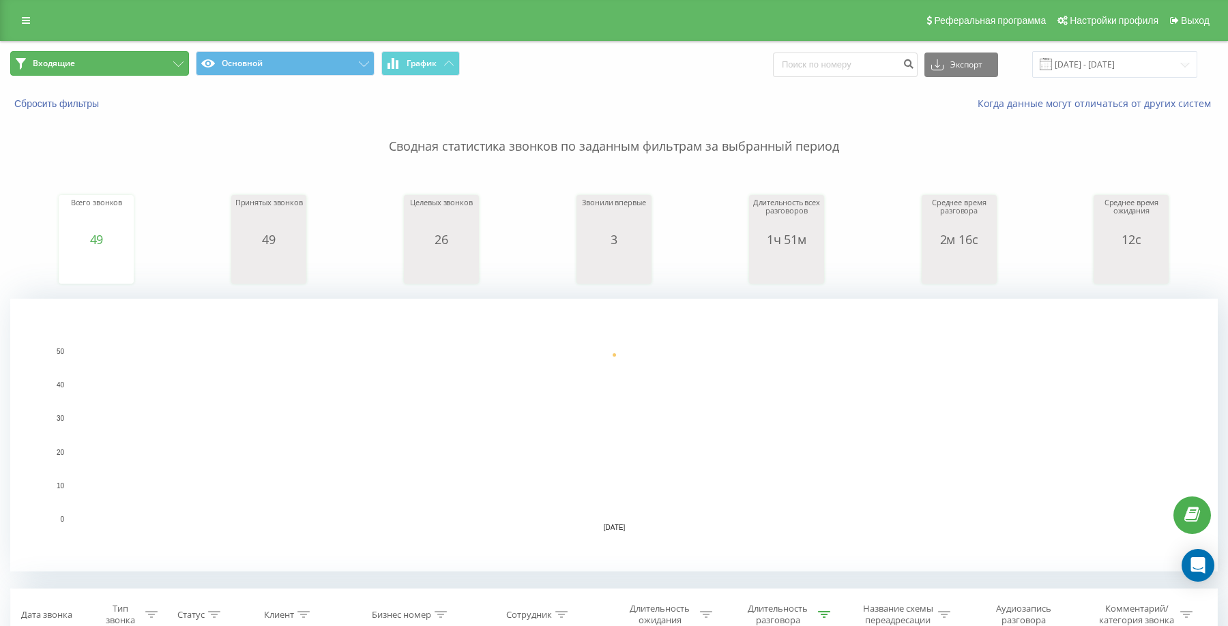
click at [120, 55] on button "Входящие" at bounding box center [99, 63] width 179 height 25
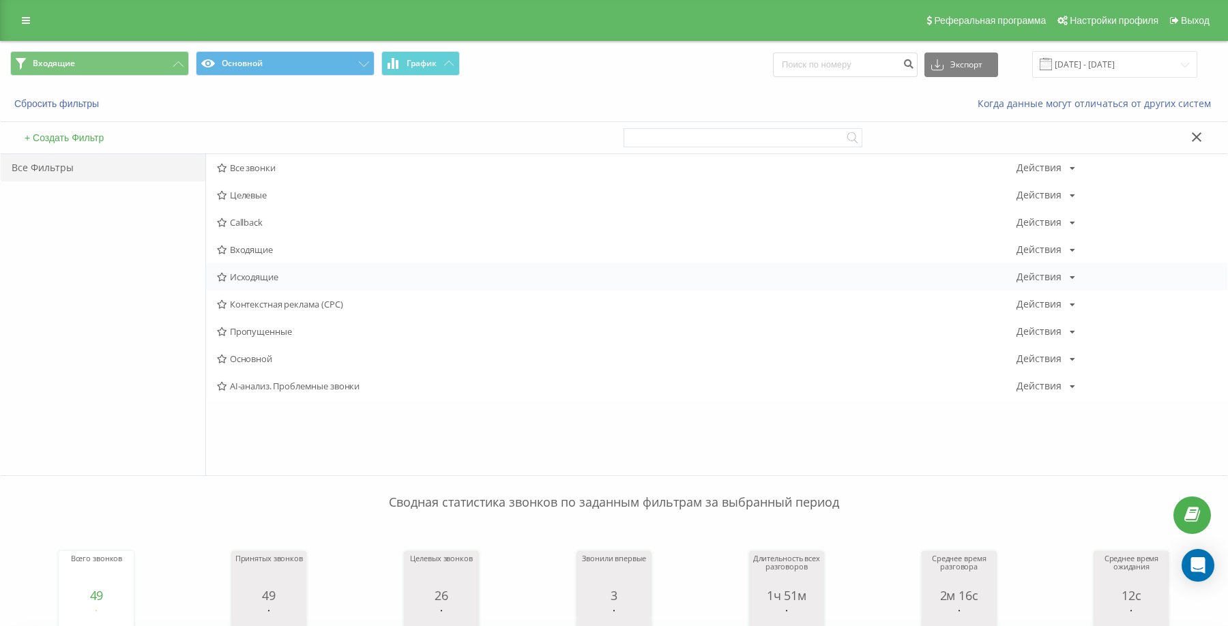
click at [277, 276] on span "Исходящие" at bounding box center [617, 277] width 800 height 10
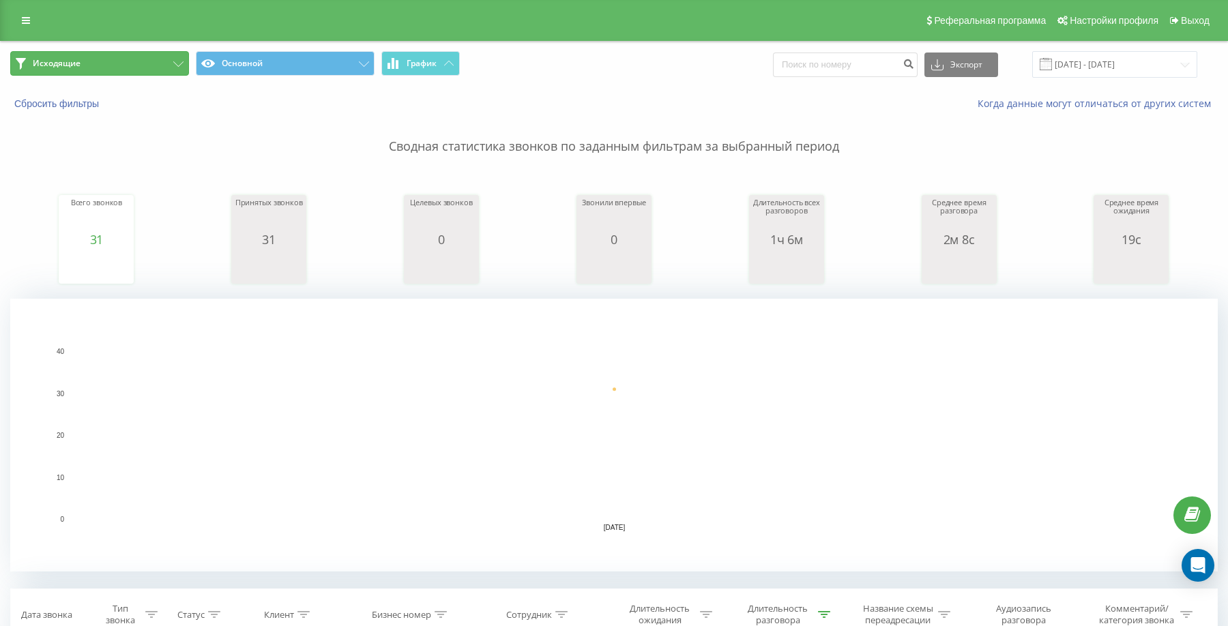
click at [164, 72] on button "Исходящие" at bounding box center [99, 63] width 179 height 25
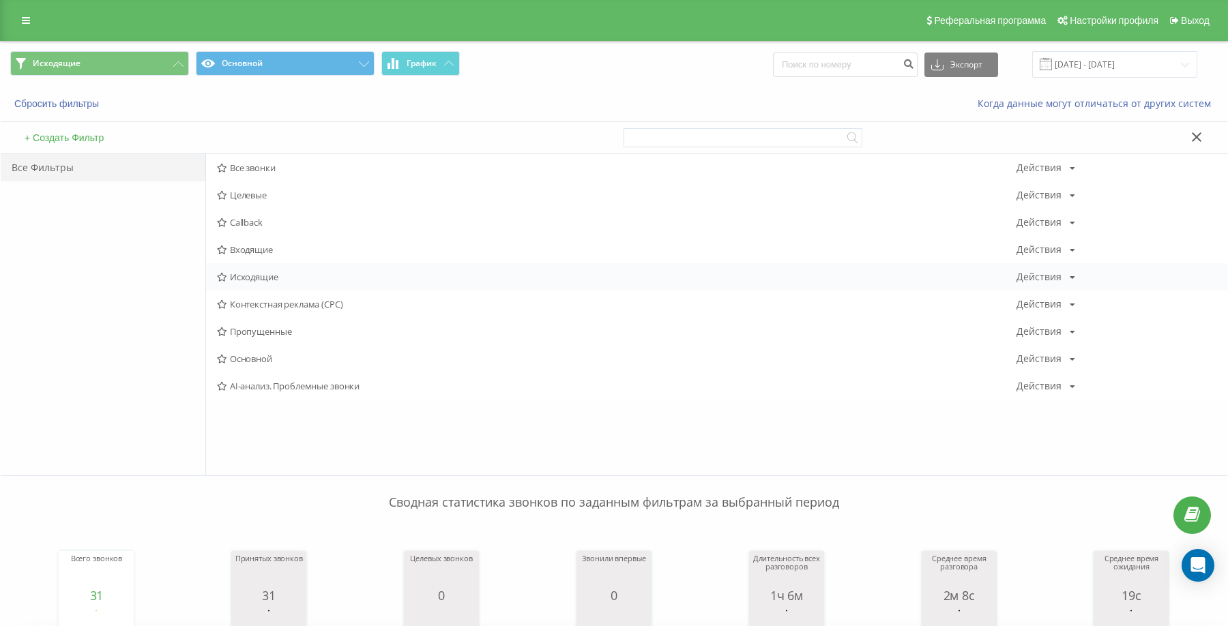
click at [260, 274] on span "Исходящие" at bounding box center [617, 277] width 800 height 10
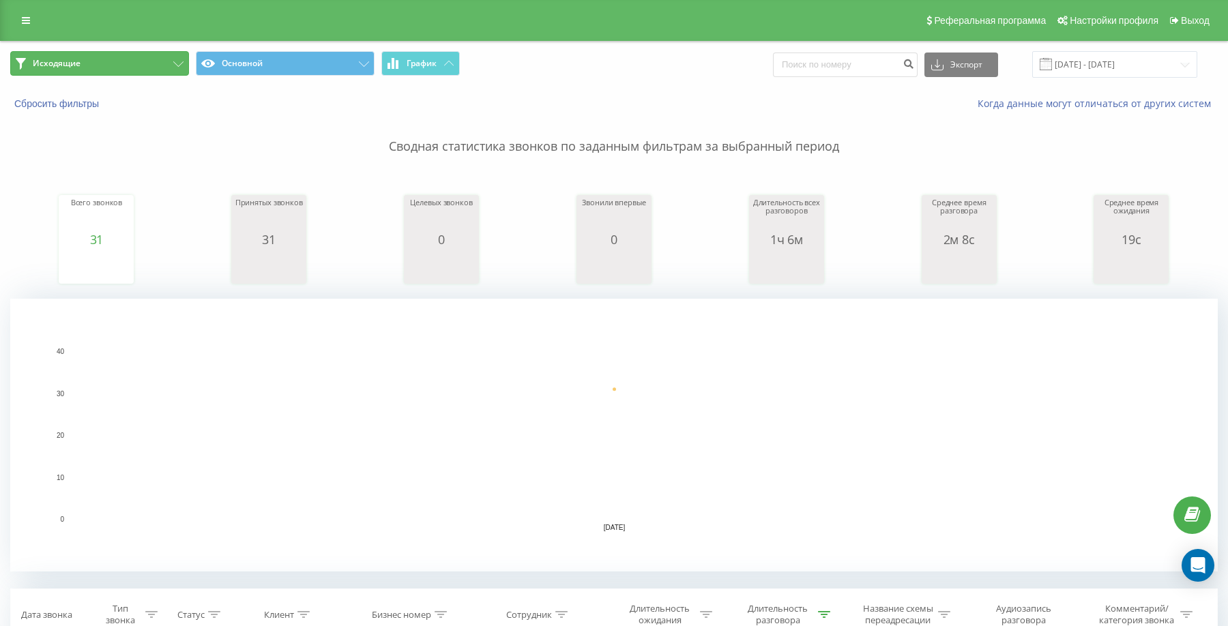
click at [141, 70] on button "Исходящие" at bounding box center [99, 63] width 179 height 25
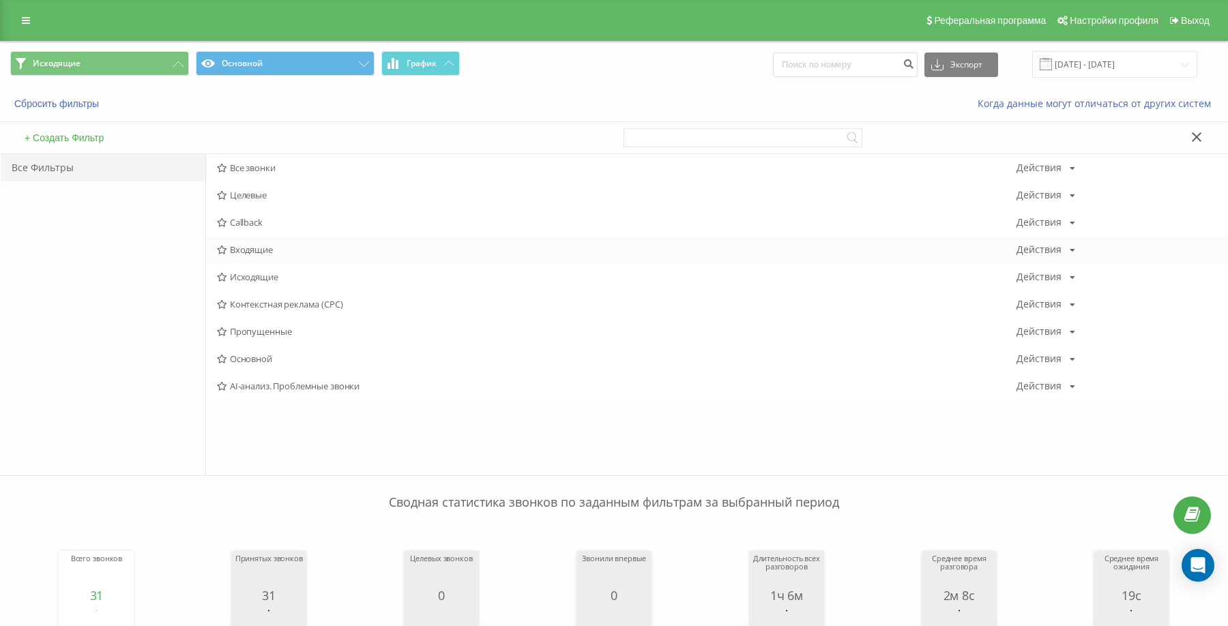
click at [261, 242] on div "Входящие Действия Редактировать Копировать Удалить По умолчанию Поделиться" at bounding box center [716, 249] width 1021 height 27
click at [254, 242] on div "Входящие Действия Редактировать Копировать Удалить По умолчанию Поделиться" at bounding box center [716, 249] width 1021 height 27
click at [252, 246] on span "Входящие" at bounding box center [617, 250] width 800 height 10
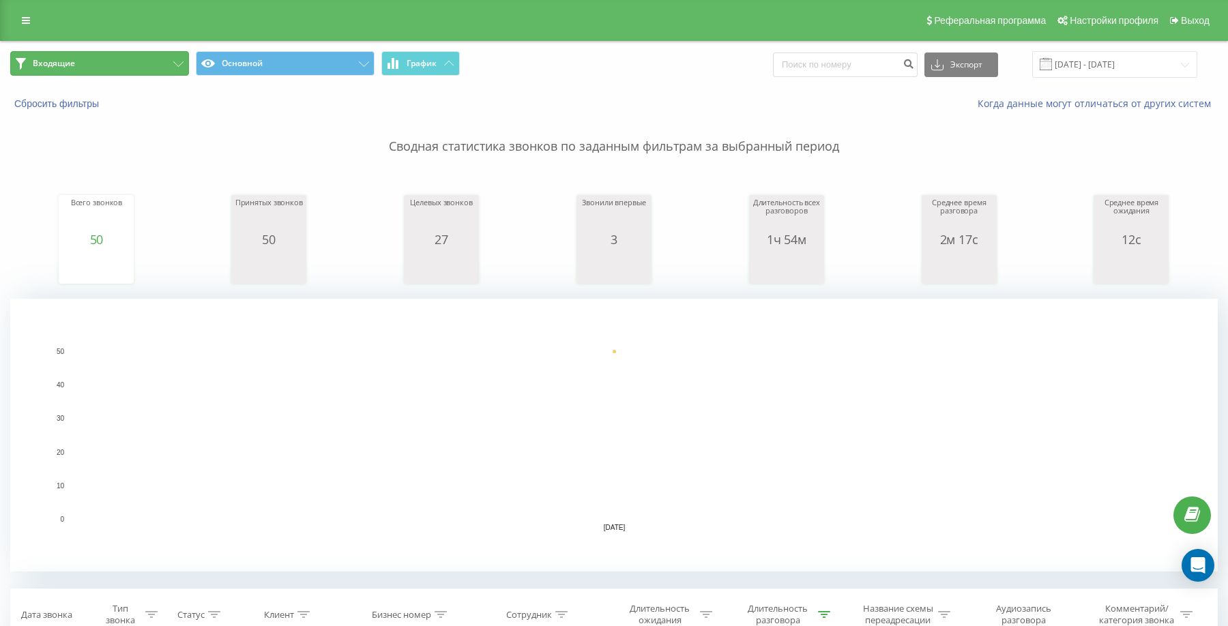
click at [91, 70] on button "Входящие" at bounding box center [99, 63] width 179 height 25
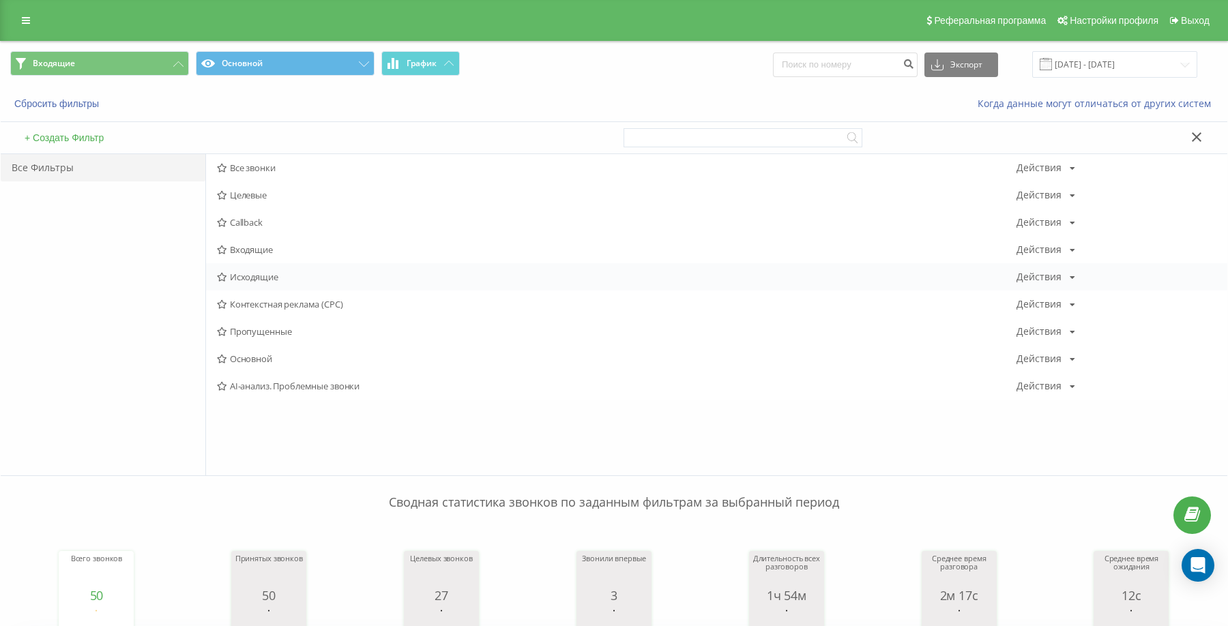
click at [246, 278] on span "Исходящие" at bounding box center [617, 277] width 800 height 10
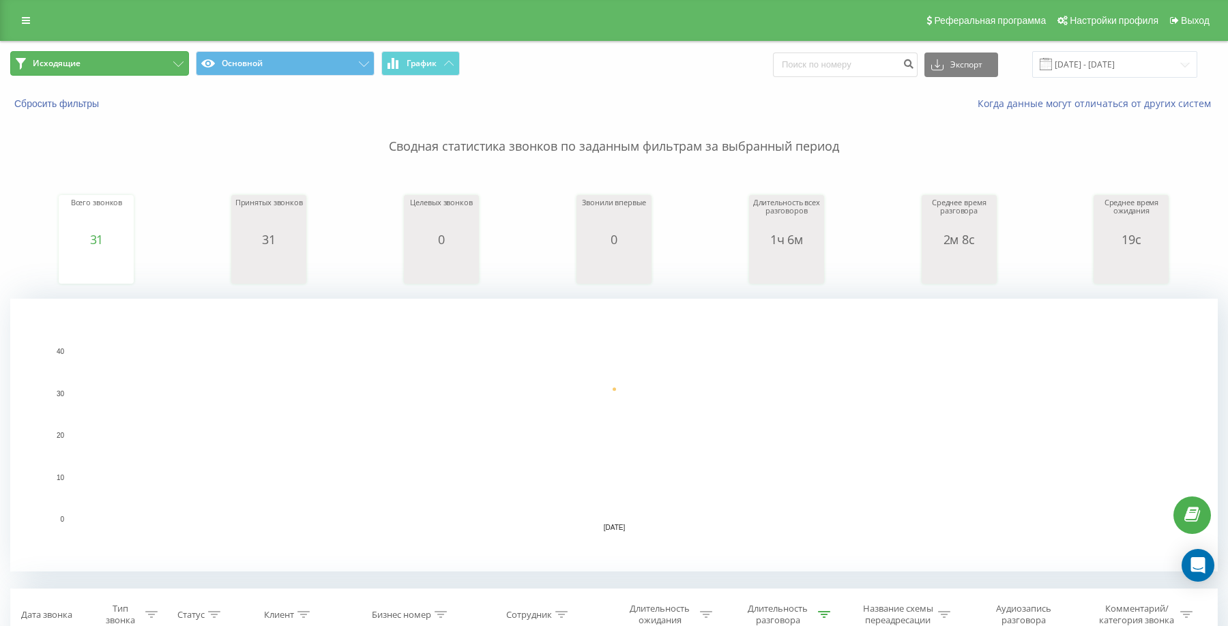
click at [157, 56] on button "Исходящие" at bounding box center [99, 63] width 179 height 25
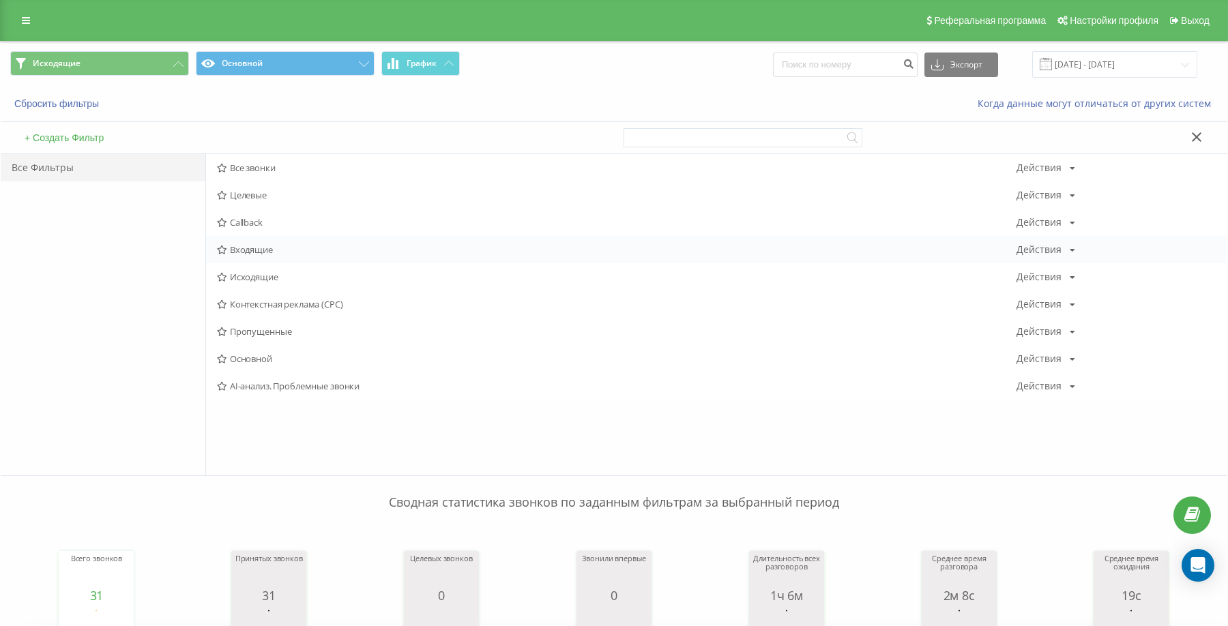
click at [252, 247] on span "Входящие" at bounding box center [617, 250] width 800 height 10
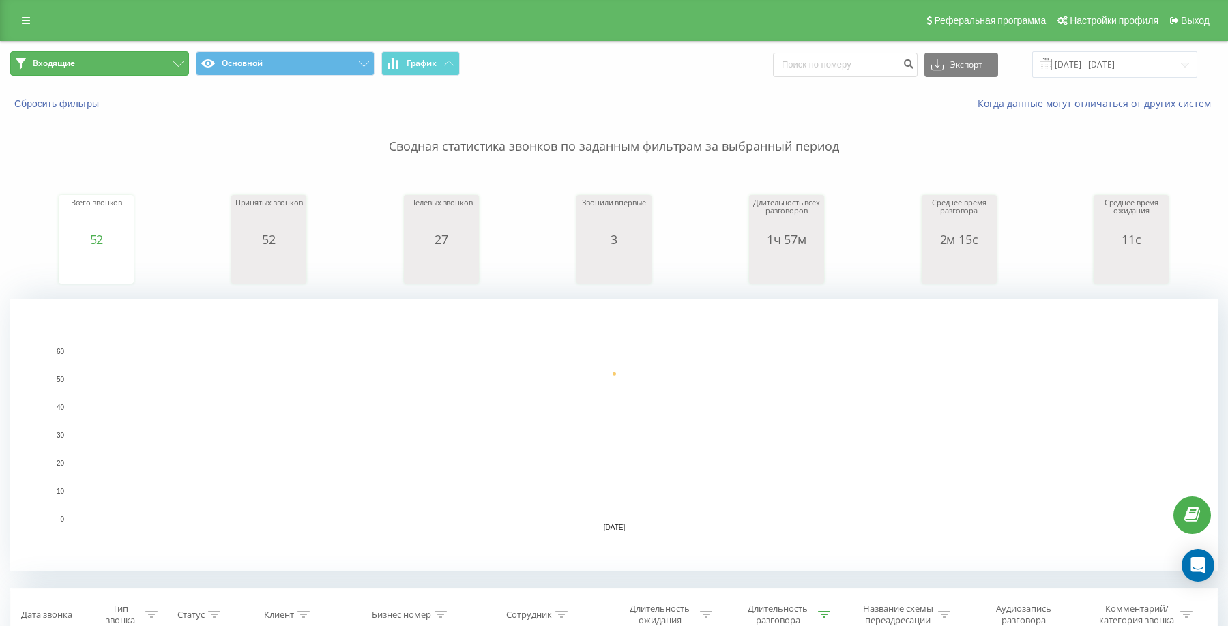
click at [132, 68] on button "Входящие" at bounding box center [99, 63] width 179 height 25
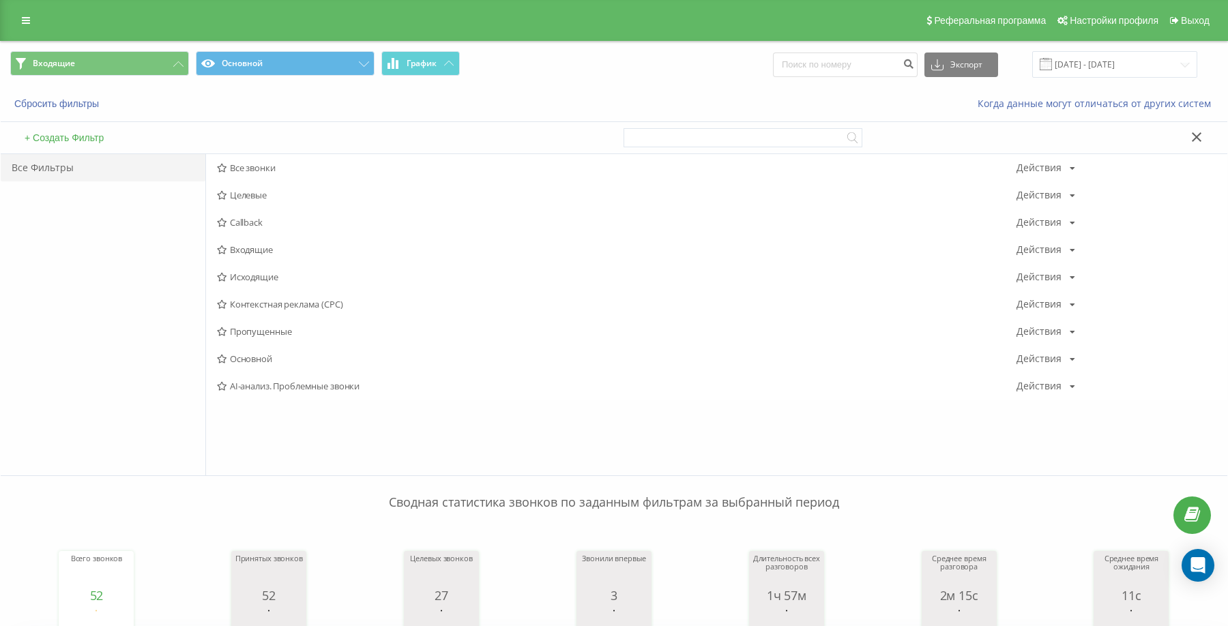
click at [227, 248] on icon at bounding box center [222, 250] width 10 height 9
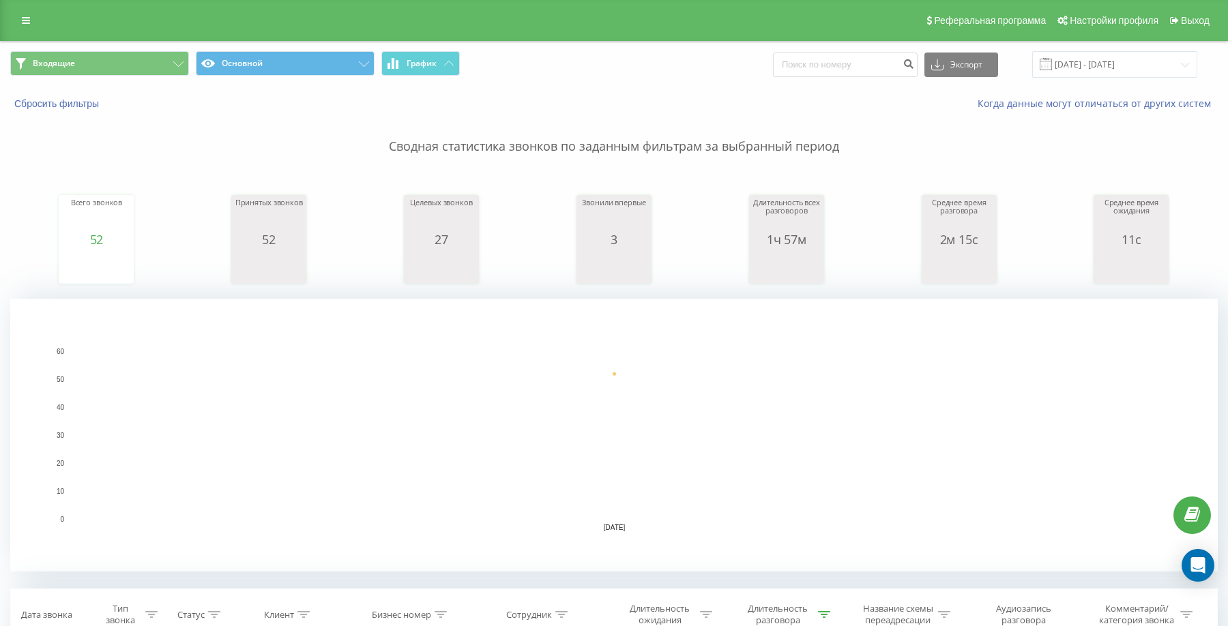
click at [161, 77] on span "Входящие Основной График" at bounding box center [307, 64] width 594 height 27
click at [159, 60] on button "Входящие" at bounding box center [99, 63] width 179 height 25
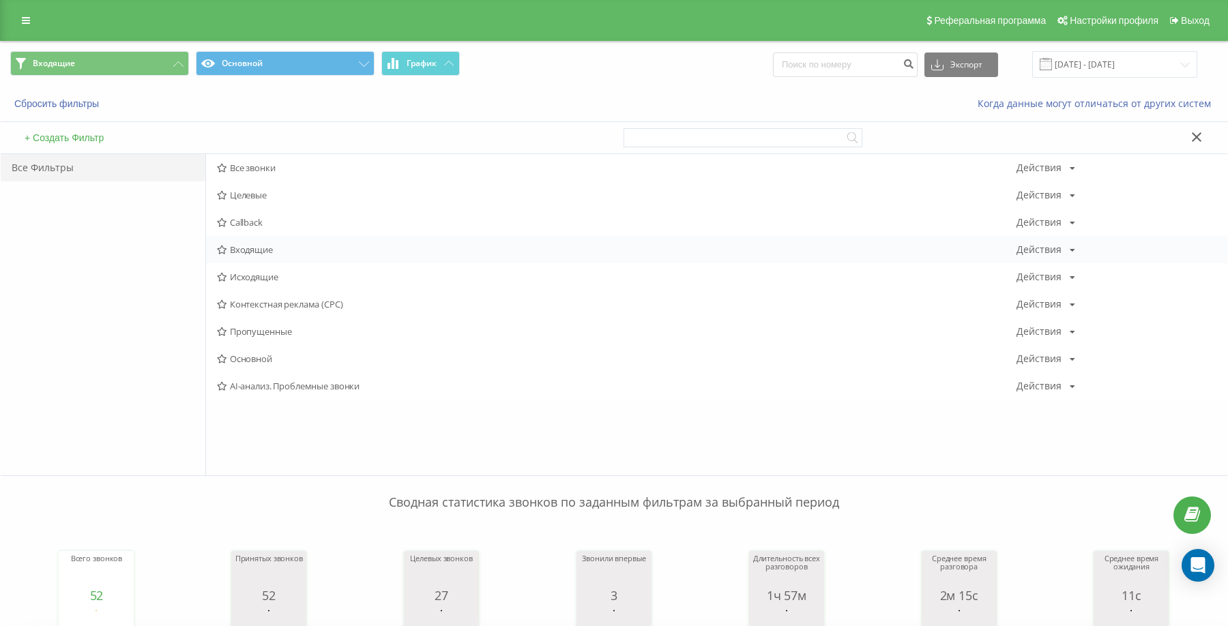
click at [256, 249] on span "Входящие" at bounding box center [617, 250] width 800 height 10
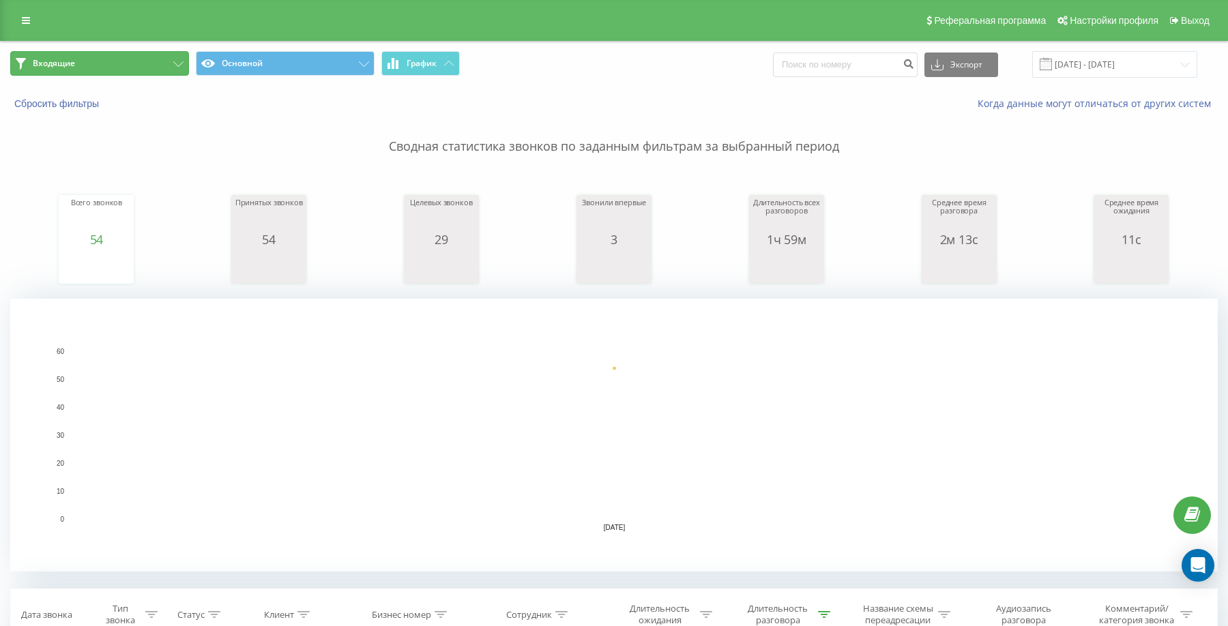
click at [160, 58] on button "Входящие" at bounding box center [99, 63] width 179 height 25
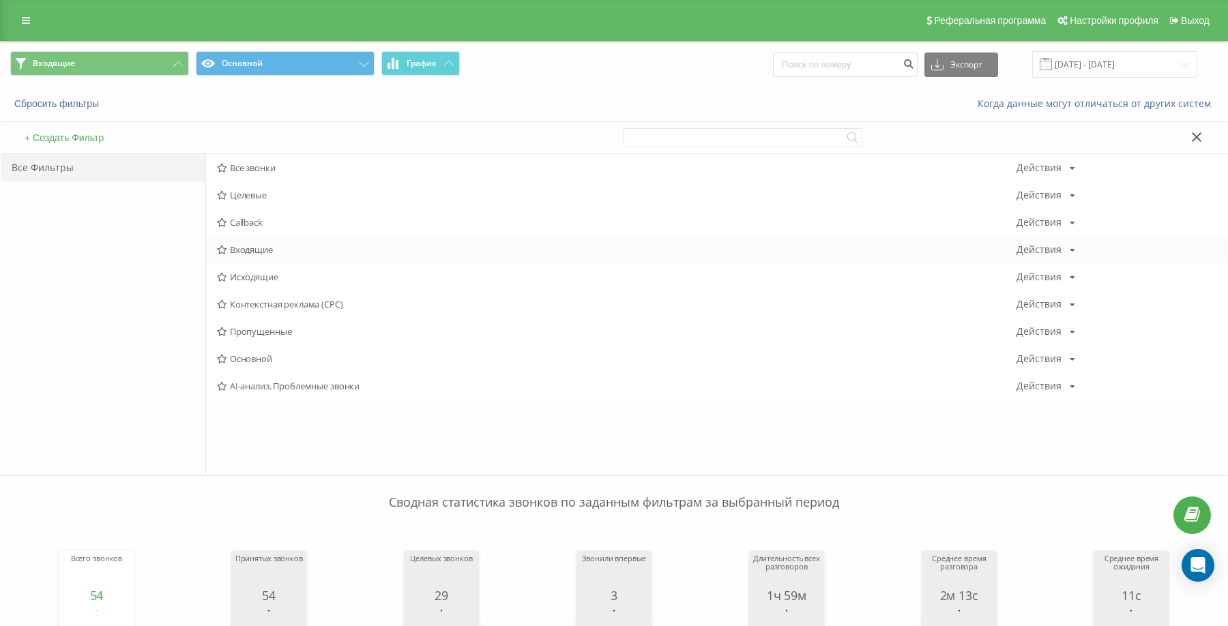
click at [235, 246] on span "Входящие" at bounding box center [617, 250] width 800 height 10
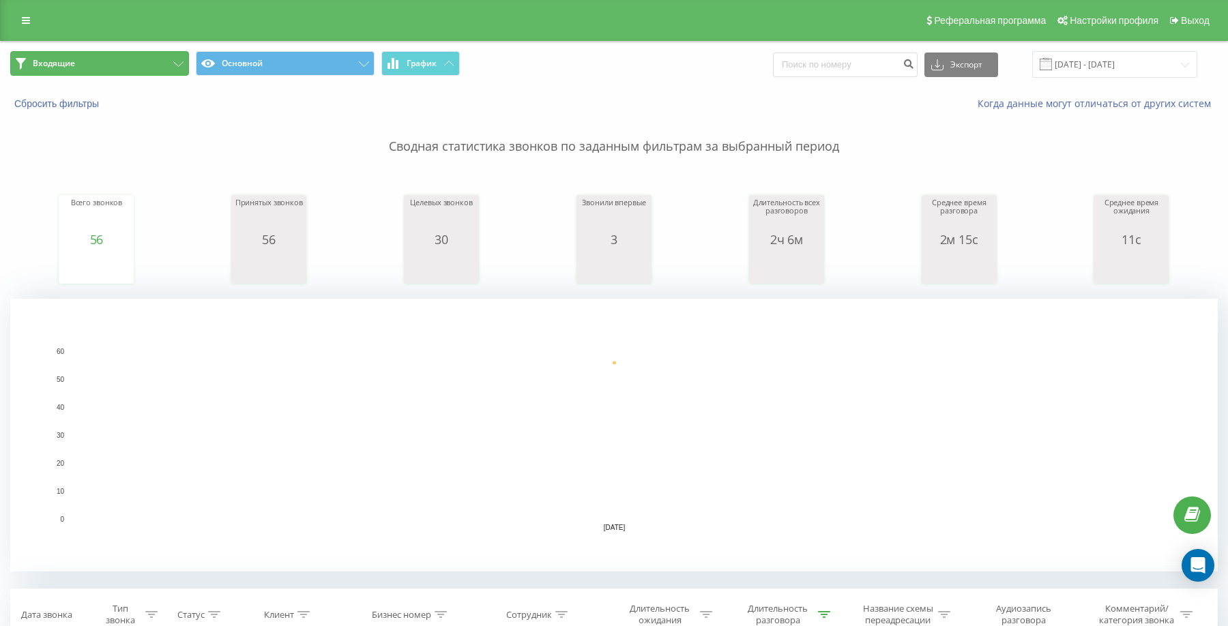
click at [129, 66] on button "Входящие" at bounding box center [99, 63] width 179 height 25
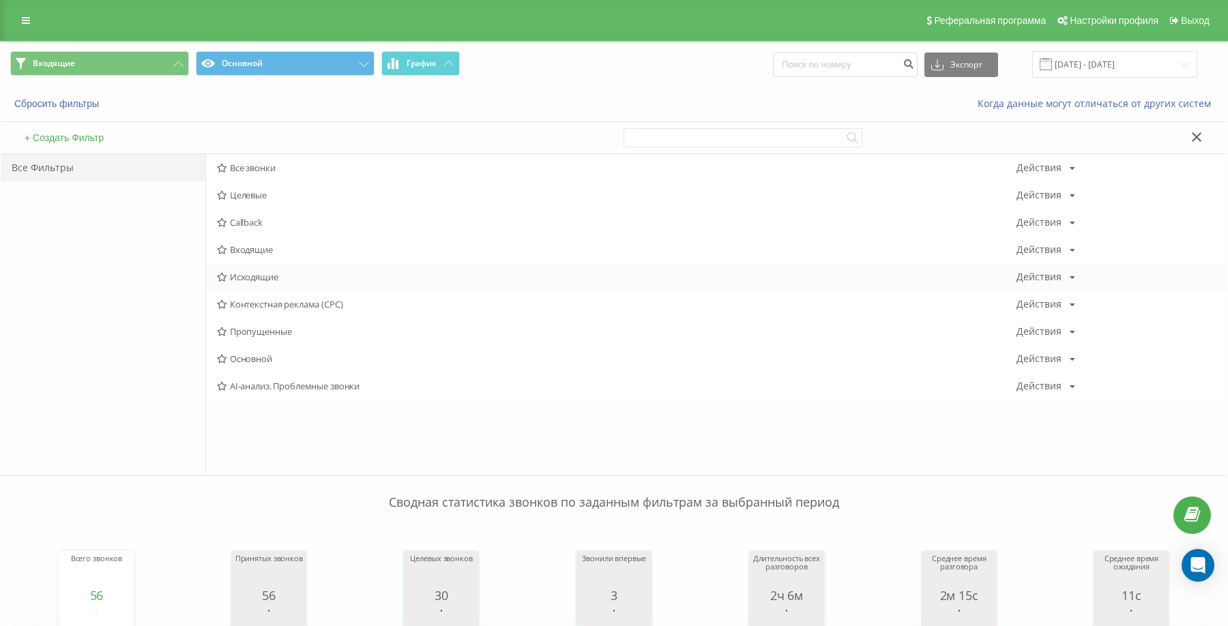
click at [267, 278] on span "Исходящие" at bounding box center [617, 277] width 800 height 10
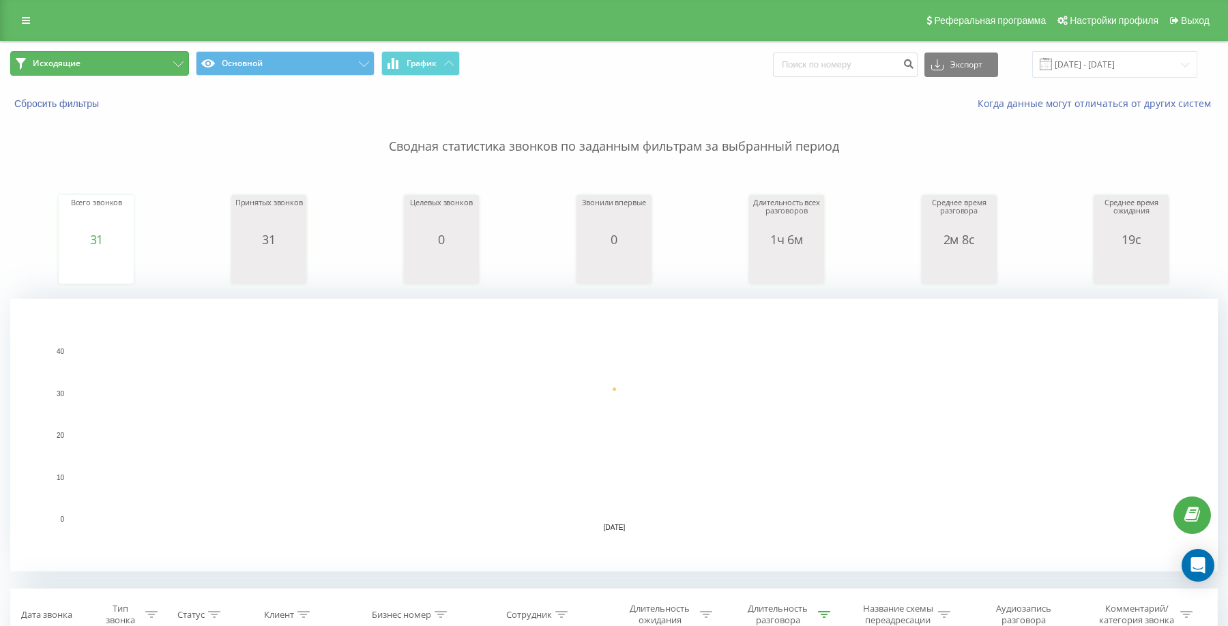
click at [76, 60] on span "Исходящие" at bounding box center [57, 63] width 48 height 11
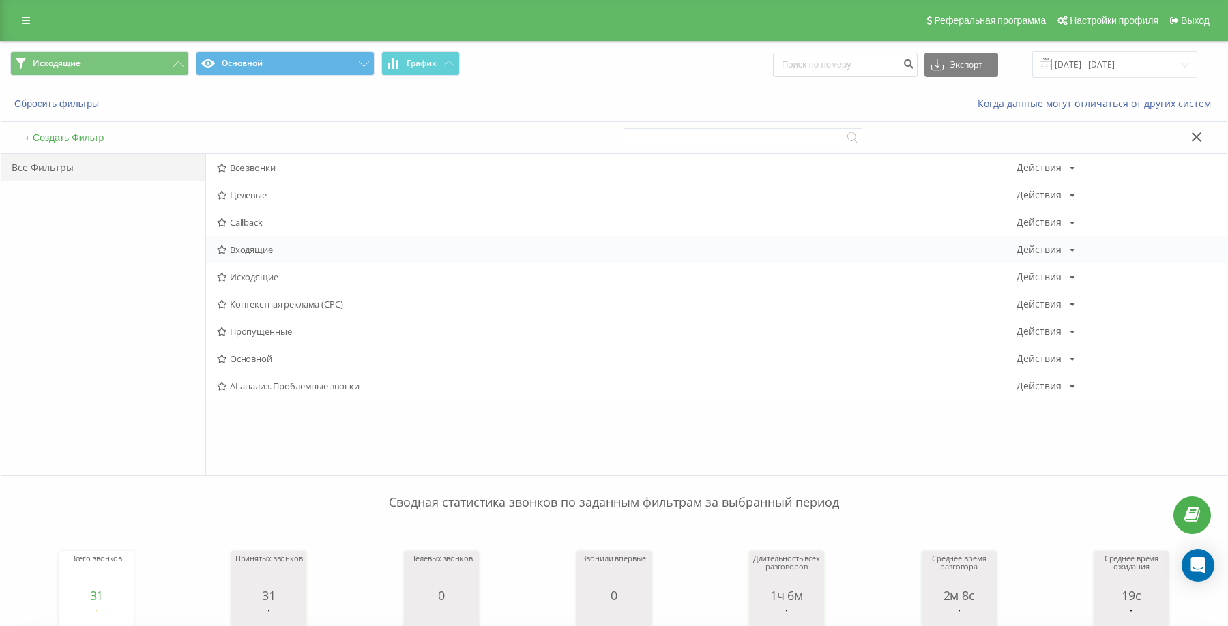
click at [241, 246] on span "Входящие" at bounding box center [617, 250] width 800 height 10
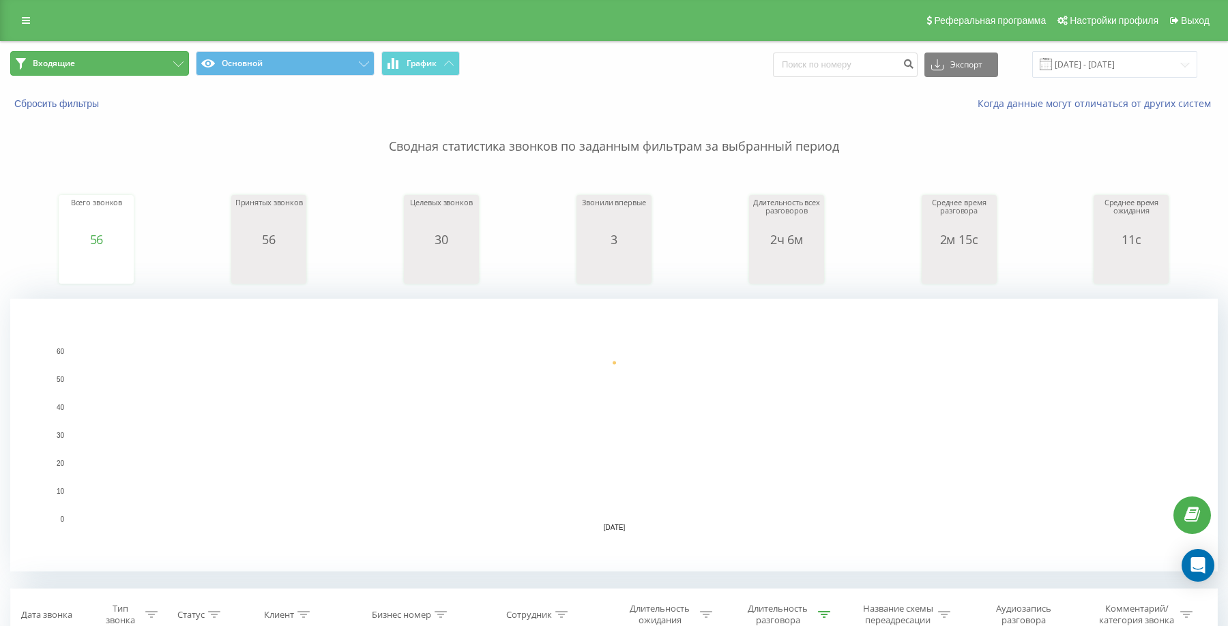
click at [170, 61] on button "Входящие" at bounding box center [99, 63] width 179 height 25
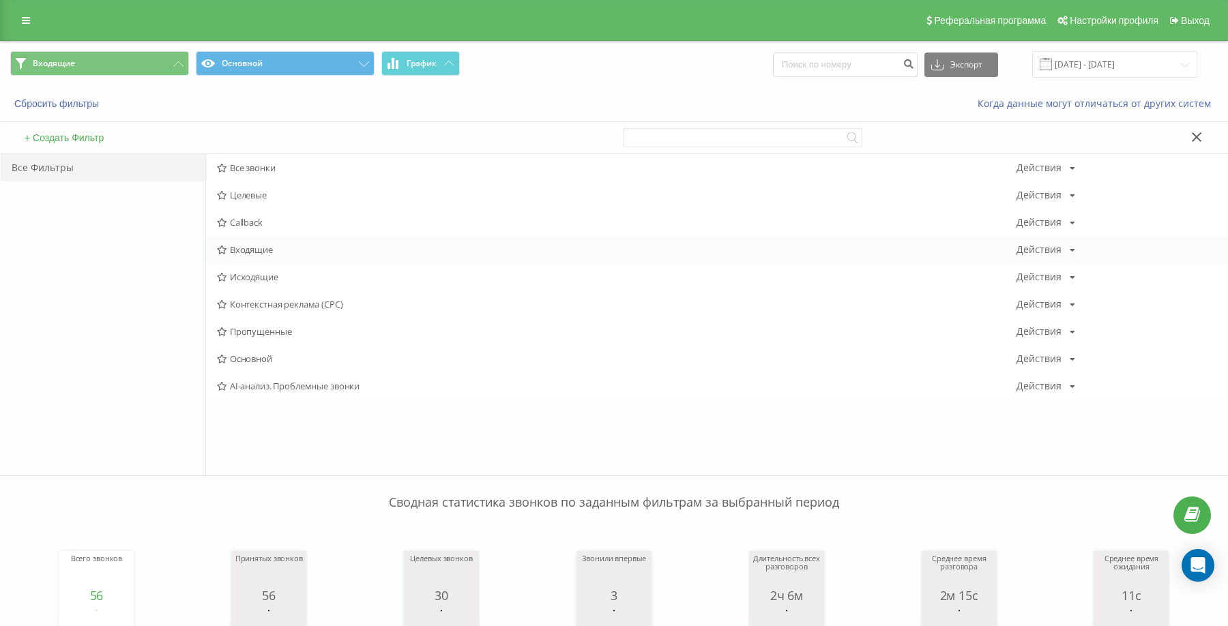
click at [250, 252] on span "Входящие" at bounding box center [617, 250] width 800 height 10
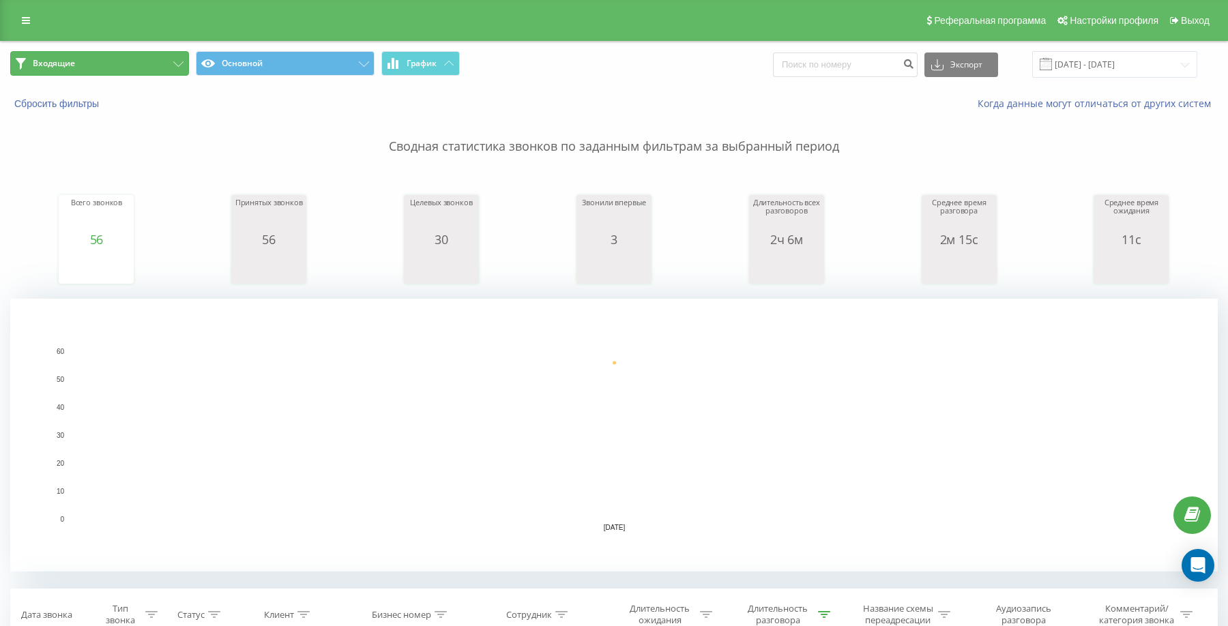
click at [130, 59] on button "Входящие" at bounding box center [99, 63] width 179 height 25
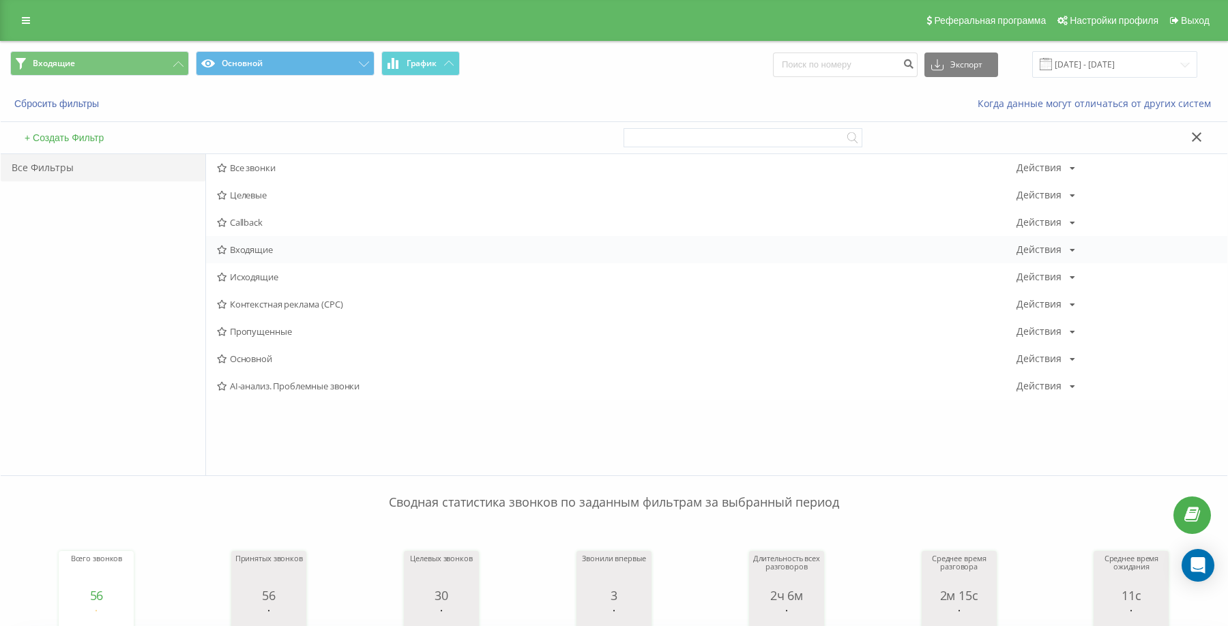
click at [276, 248] on span "Входящие" at bounding box center [617, 250] width 800 height 10
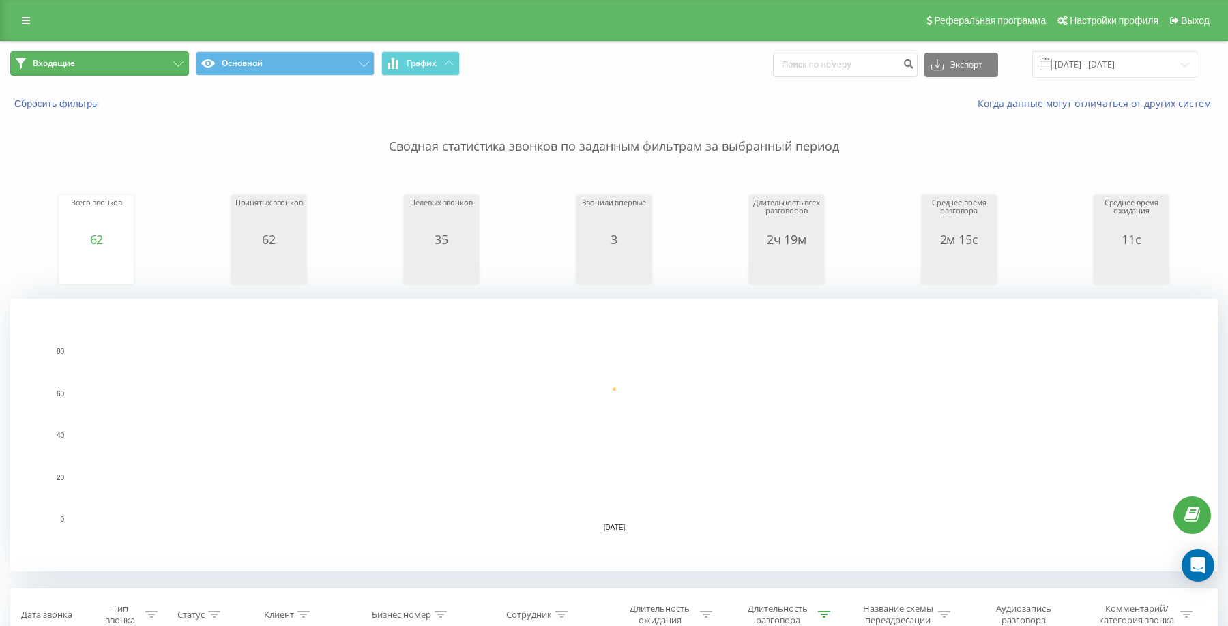
click at [168, 64] on button "Входящие" at bounding box center [99, 63] width 179 height 25
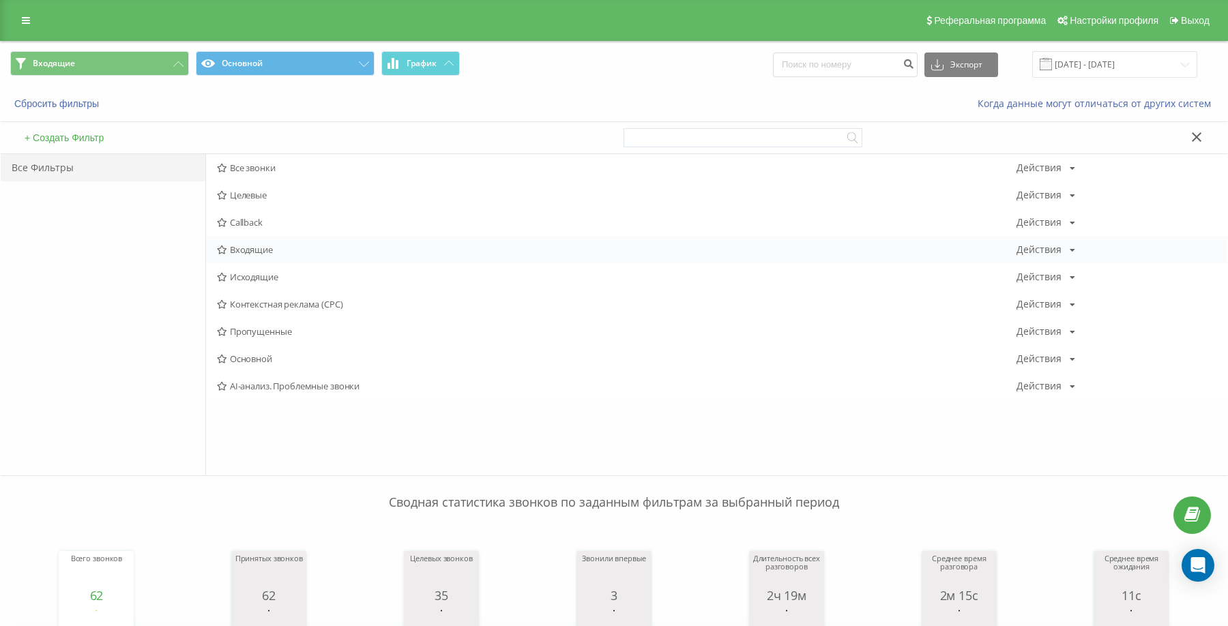
click at [252, 252] on span "Входящие" at bounding box center [617, 250] width 800 height 10
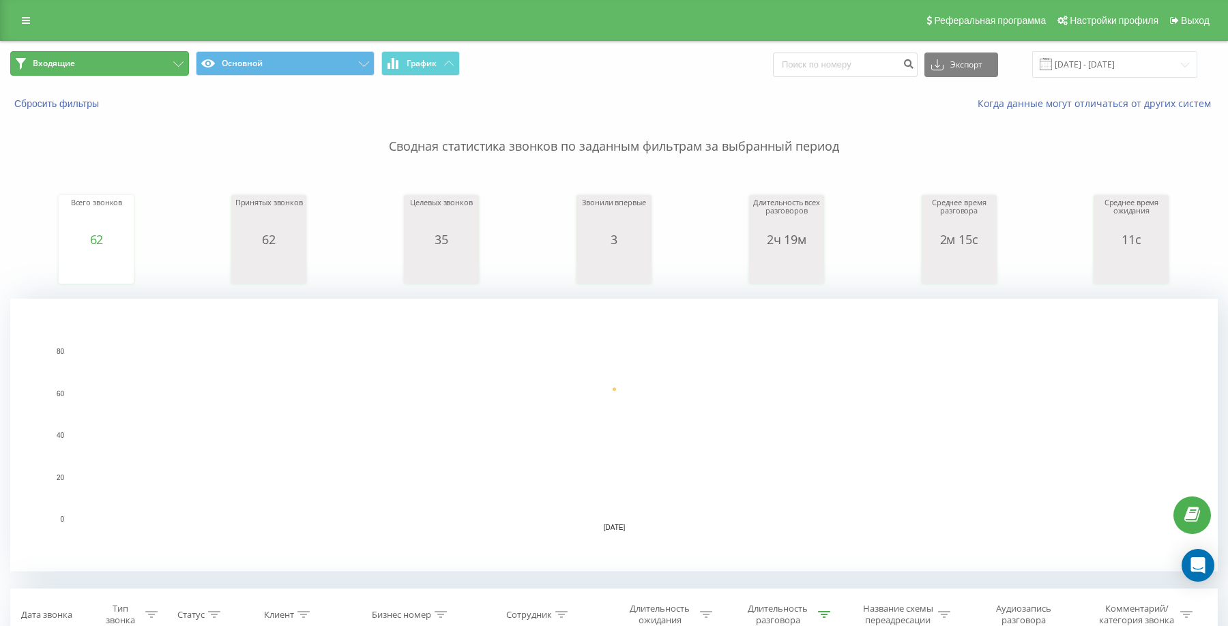
click at [126, 71] on button "Входящие" at bounding box center [99, 63] width 179 height 25
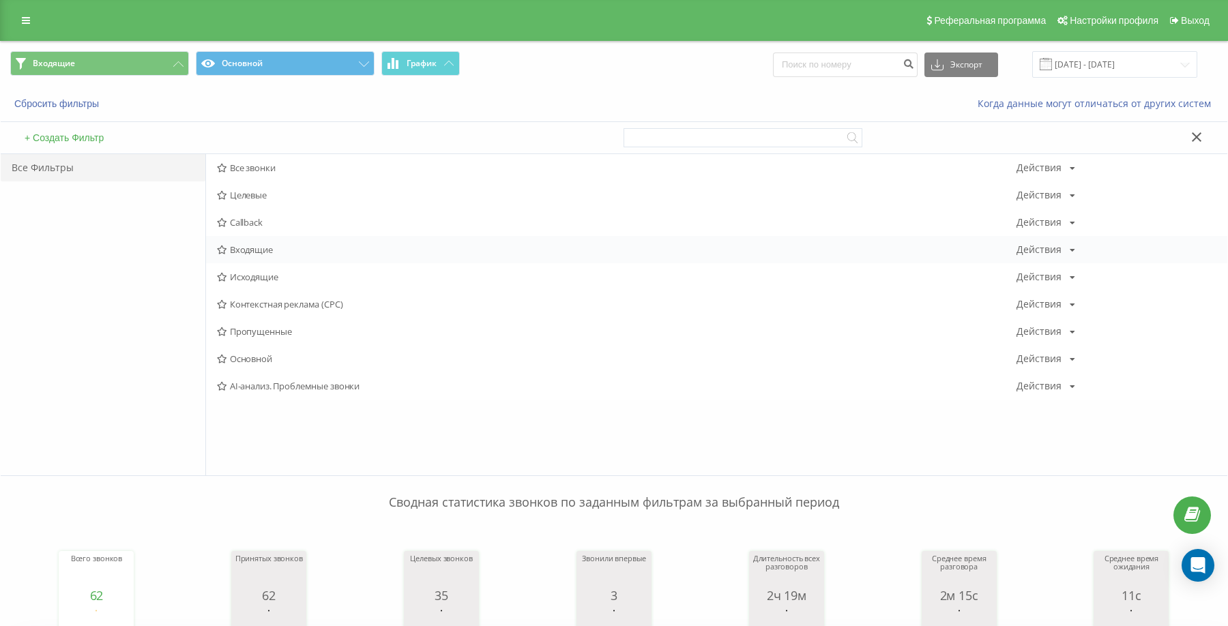
click at [240, 246] on span "Входящие" at bounding box center [617, 250] width 800 height 10
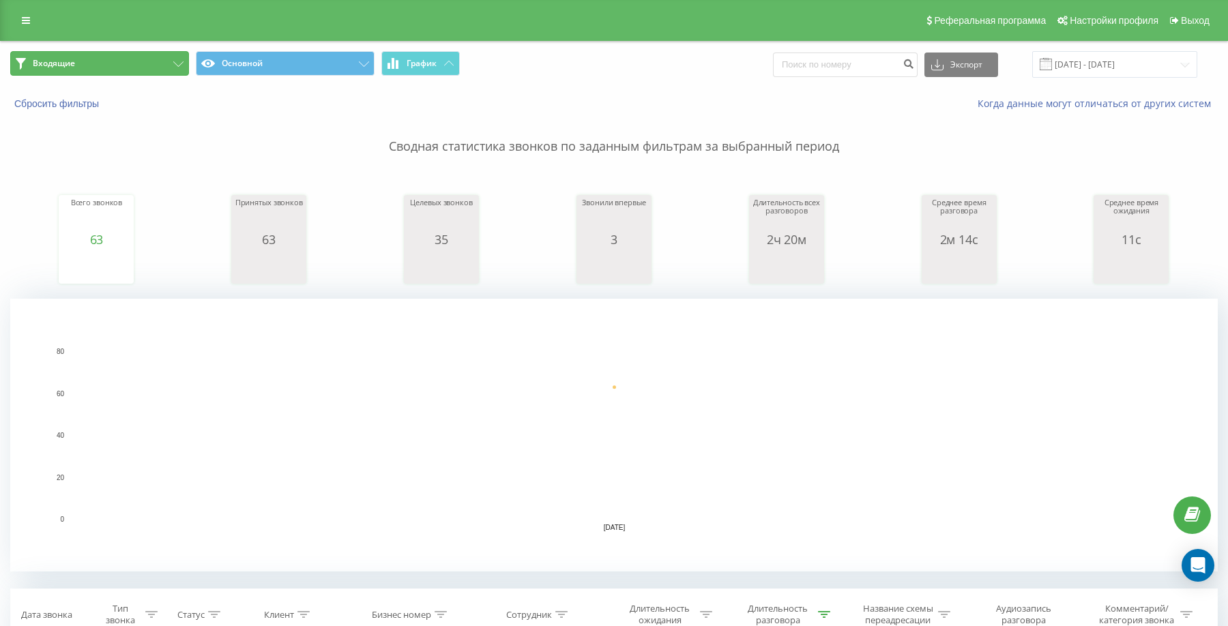
click at [151, 61] on button "Входящие" at bounding box center [99, 63] width 179 height 25
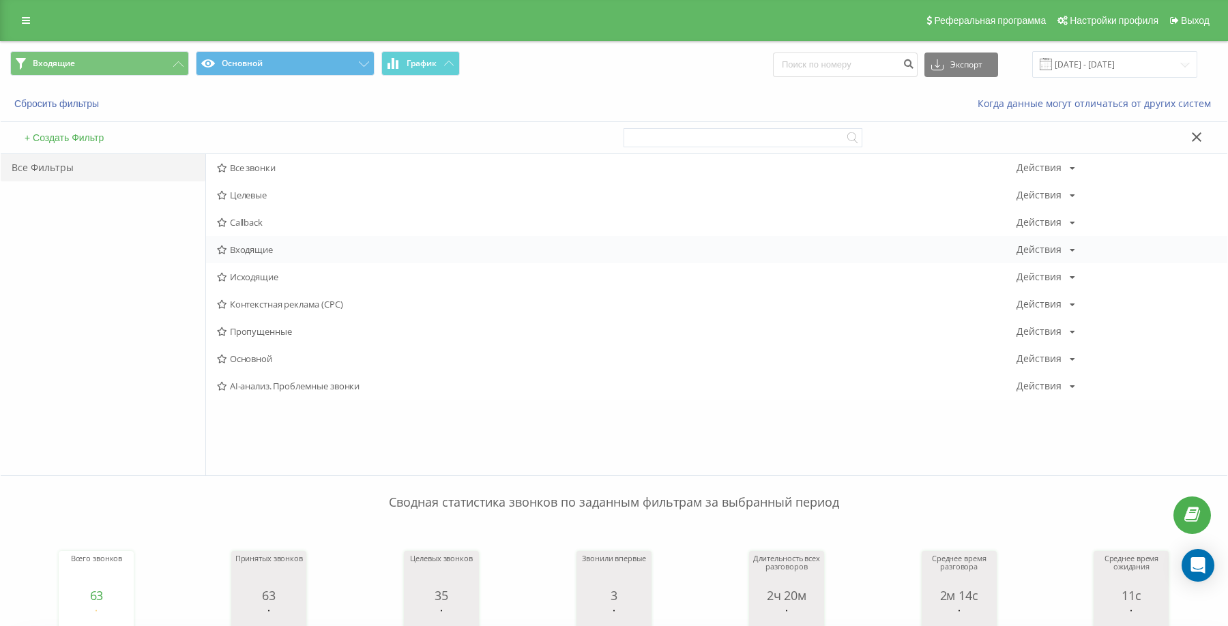
click at [240, 251] on span "Входящие" at bounding box center [617, 250] width 800 height 10
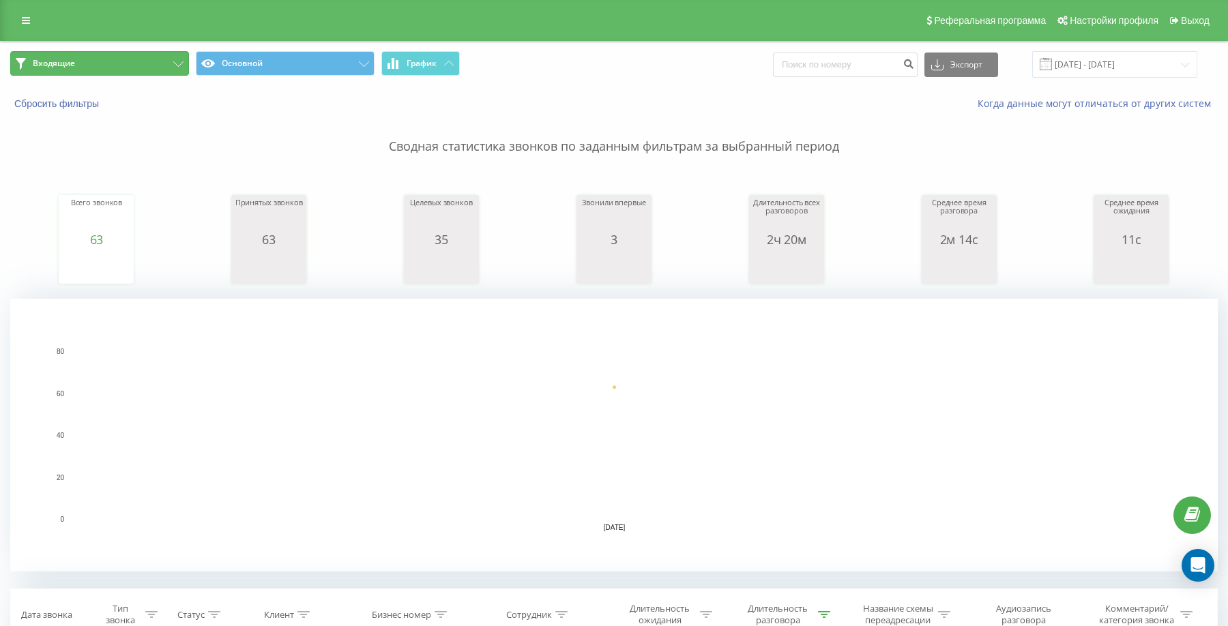
click at [104, 66] on button "Входящие" at bounding box center [99, 63] width 179 height 25
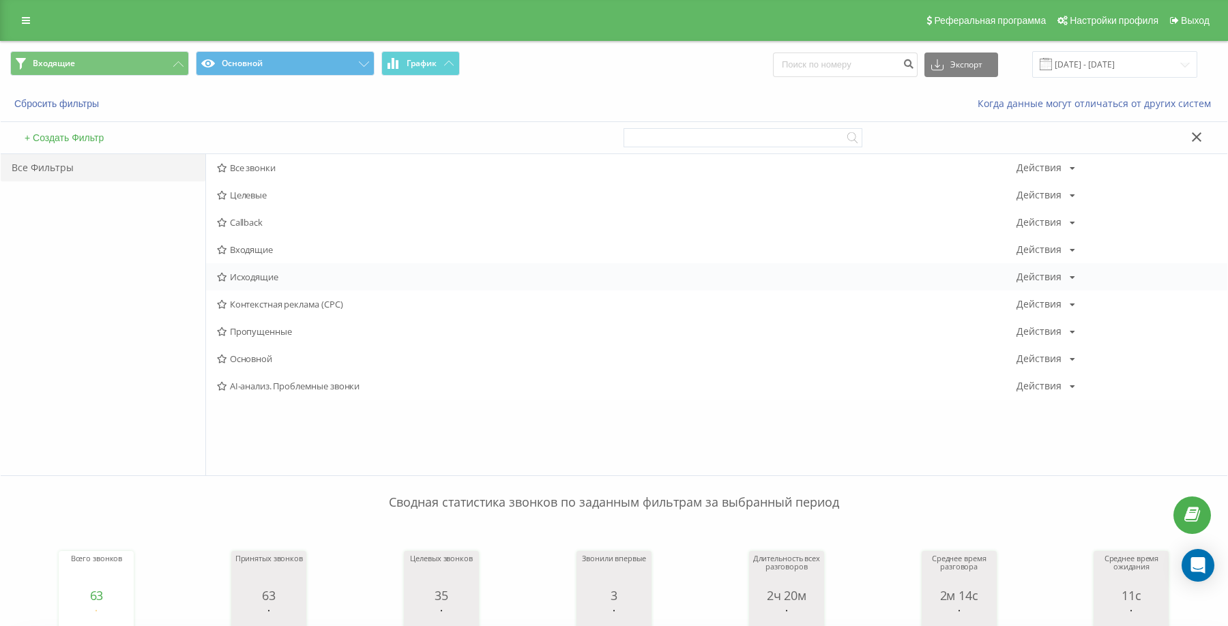
click at [229, 277] on span "Исходящие" at bounding box center [617, 277] width 800 height 10
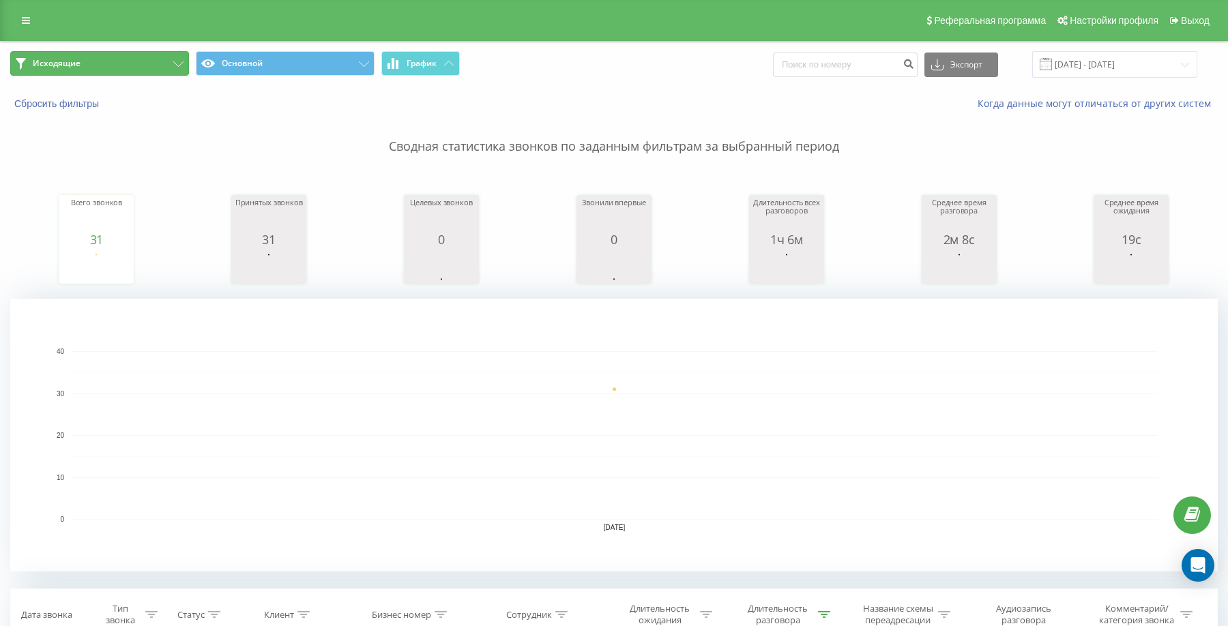
click at [128, 68] on button "Исходящие" at bounding box center [99, 63] width 179 height 25
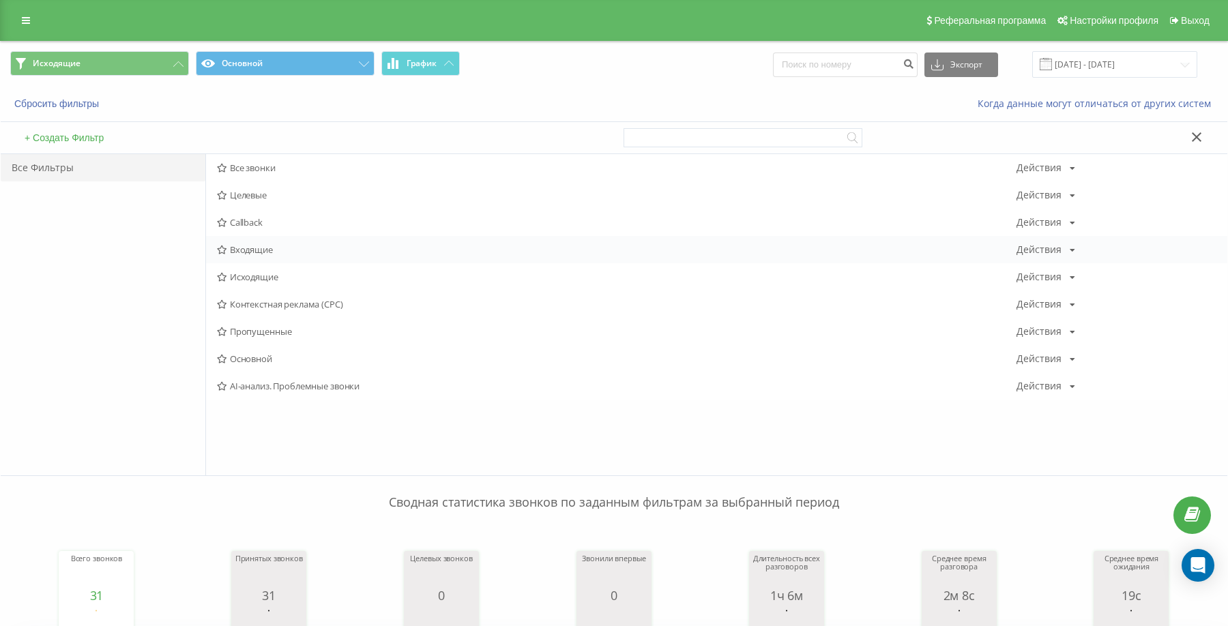
click at [254, 250] on span "Входящие" at bounding box center [617, 250] width 800 height 10
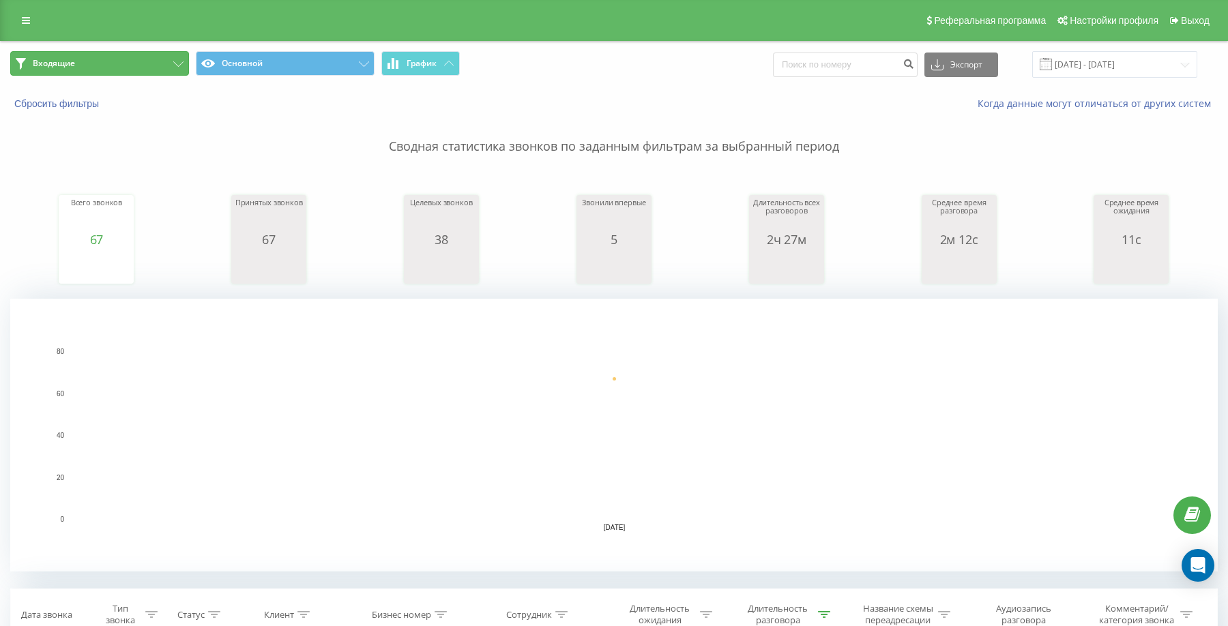
click at [162, 67] on button "Входящие" at bounding box center [99, 63] width 179 height 25
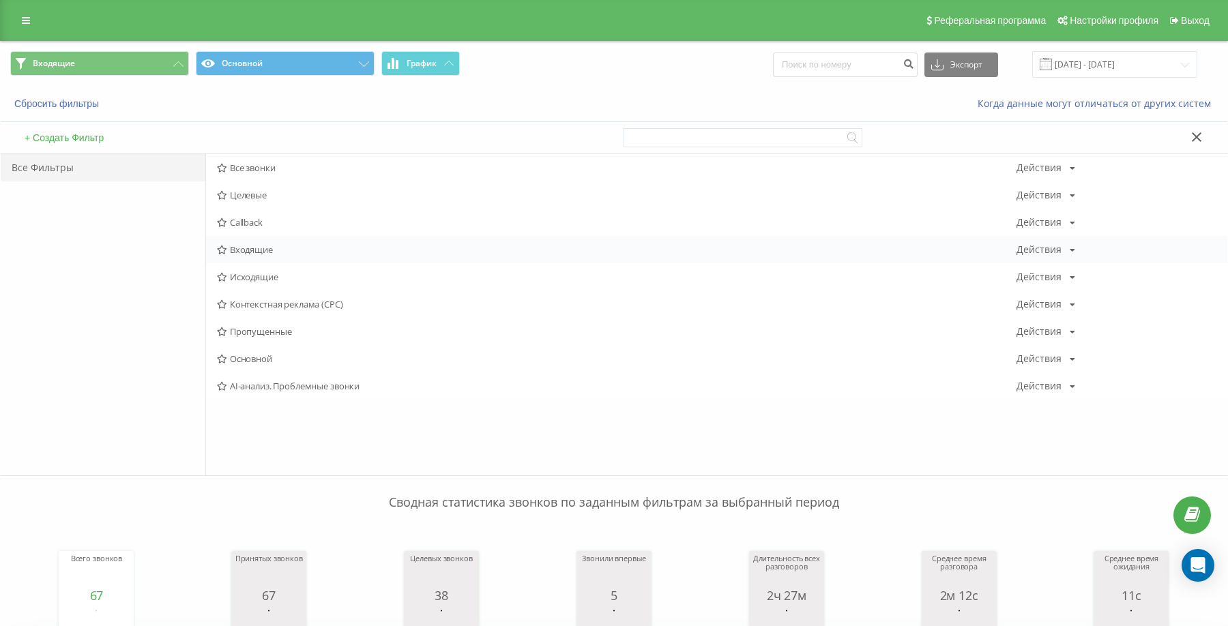
click at [232, 250] on span "Входящие" at bounding box center [617, 250] width 800 height 10
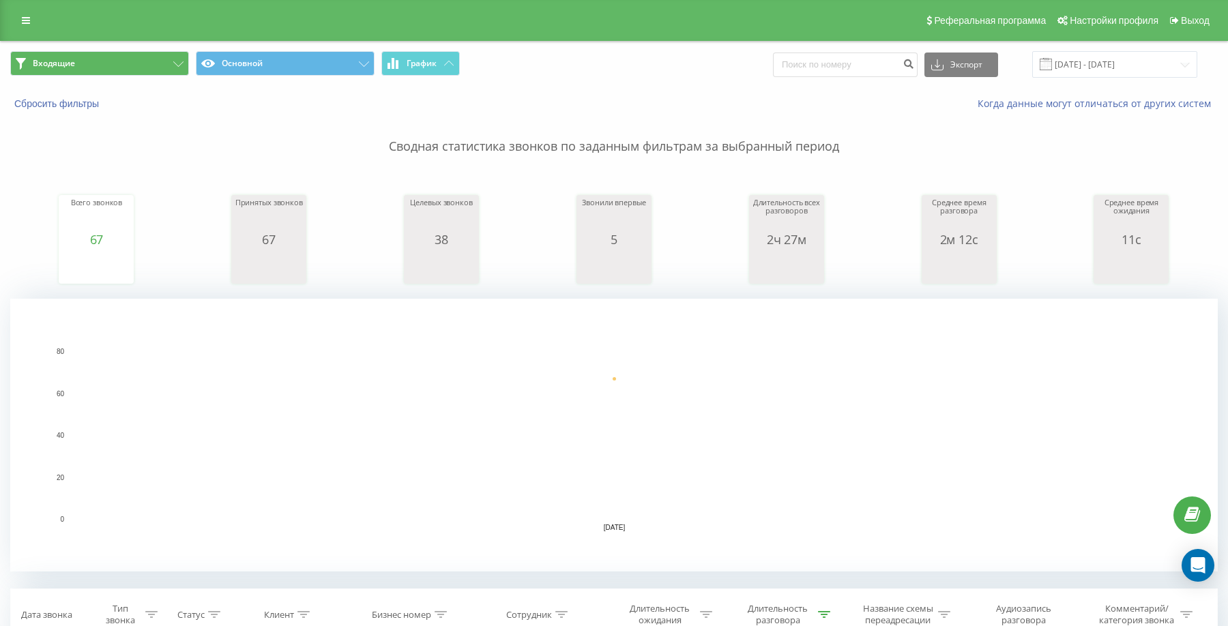
drag, startPoint x: 98, startPoint y: 45, endPoint x: 101, endPoint y: 53, distance: 8.6
click at [98, 46] on div "Входящие Основной График Экспорт .csv .xls .xlsx [DATE] - [DATE]" at bounding box center [614, 65] width 1227 height 46
click at [101, 53] on button "Входящие" at bounding box center [99, 63] width 179 height 25
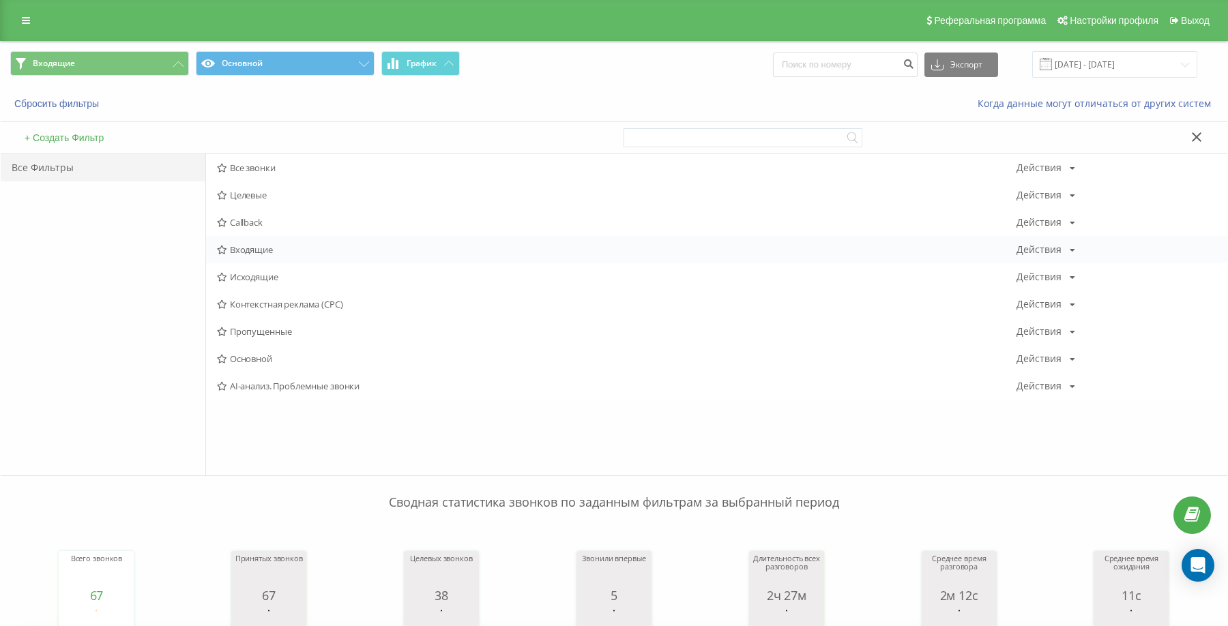
click at [243, 246] on span "Входящие" at bounding box center [617, 250] width 800 height 10
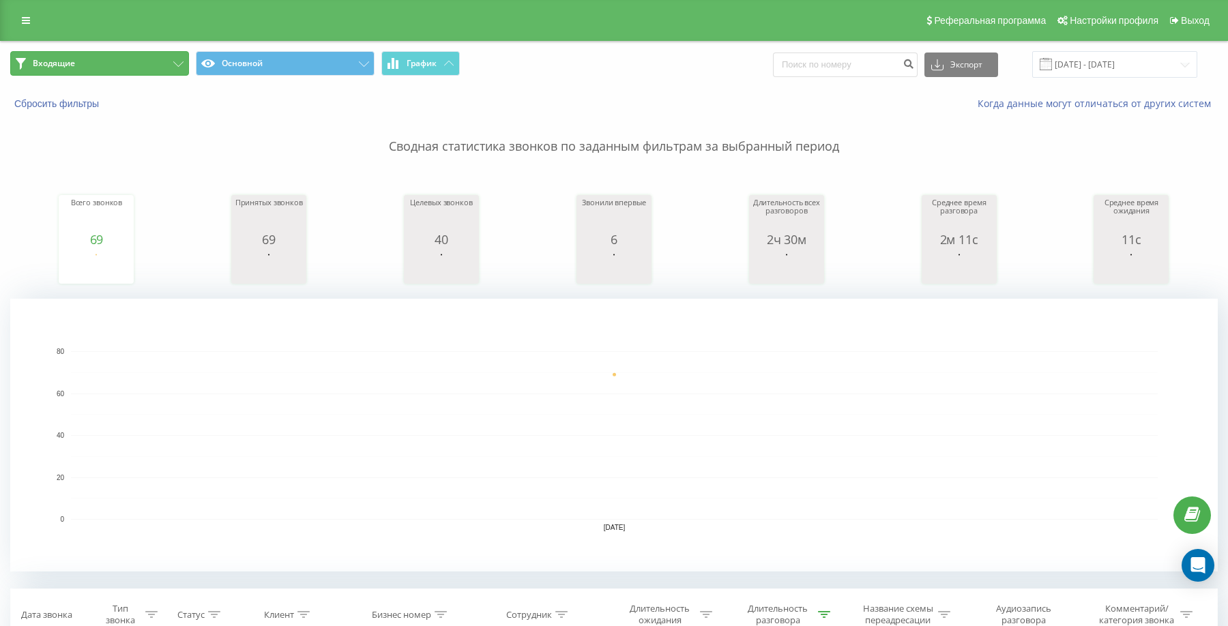
click at [175, 72] on button "Входящие" at bounding box center [99, 63] width 179 height 25
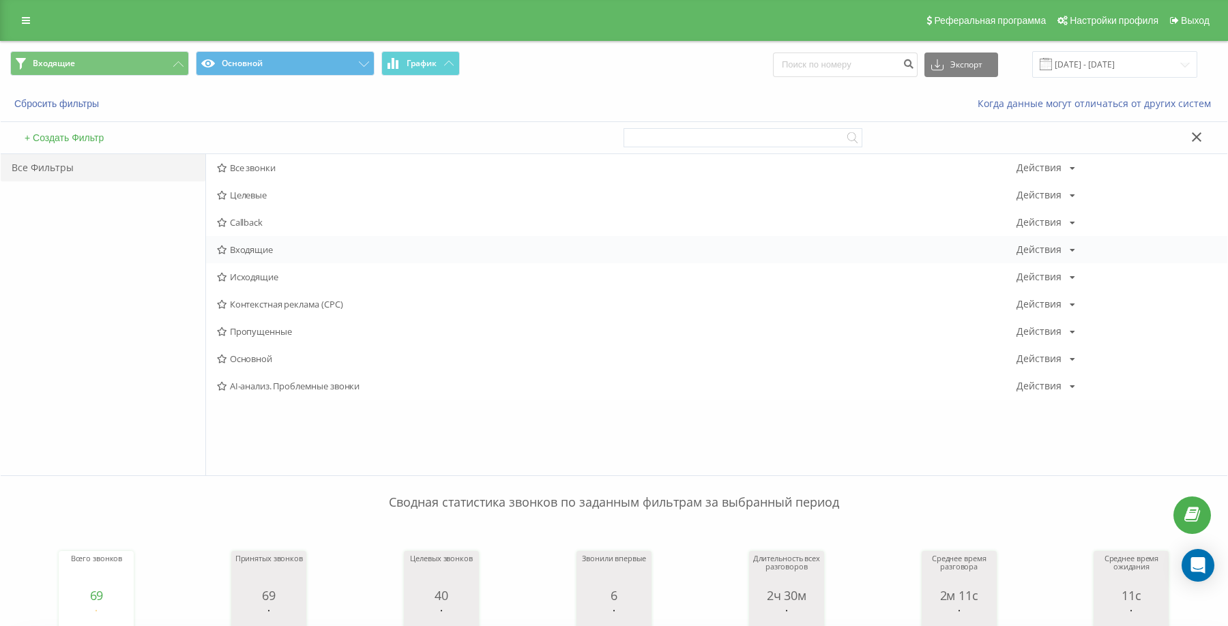
click at [255, 247] on span "Входящие" at bounding box center [617, 250] width 800 height 10
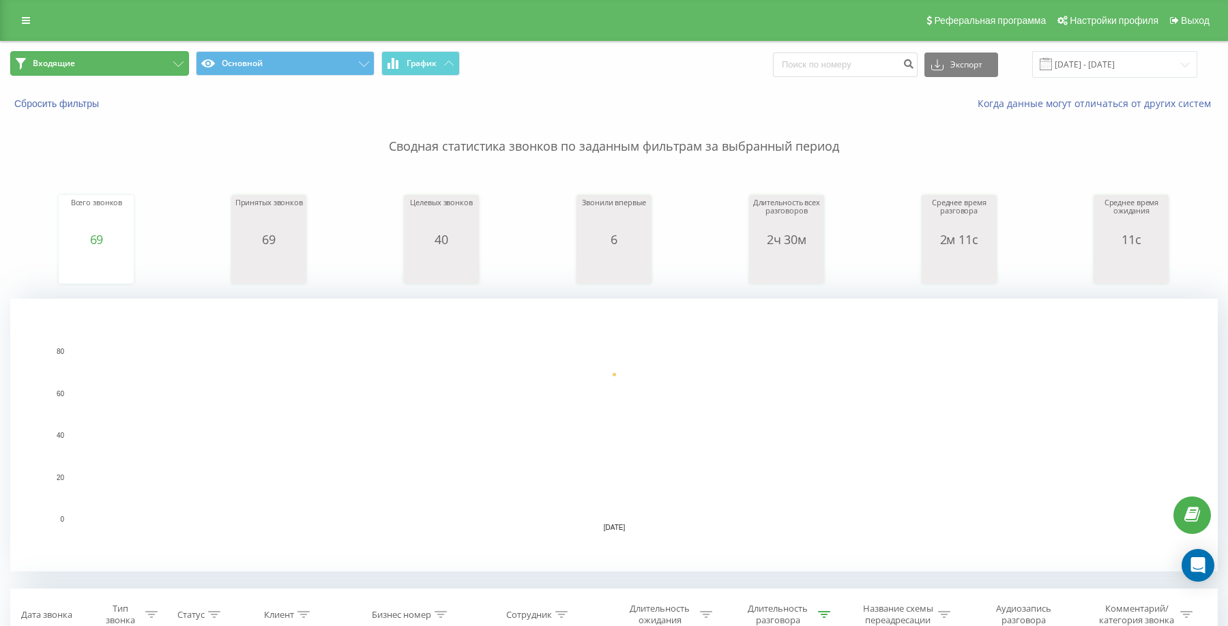
click at [154, 65] on button "Входящие" at bounding box center [99, 63] width 179 height 25
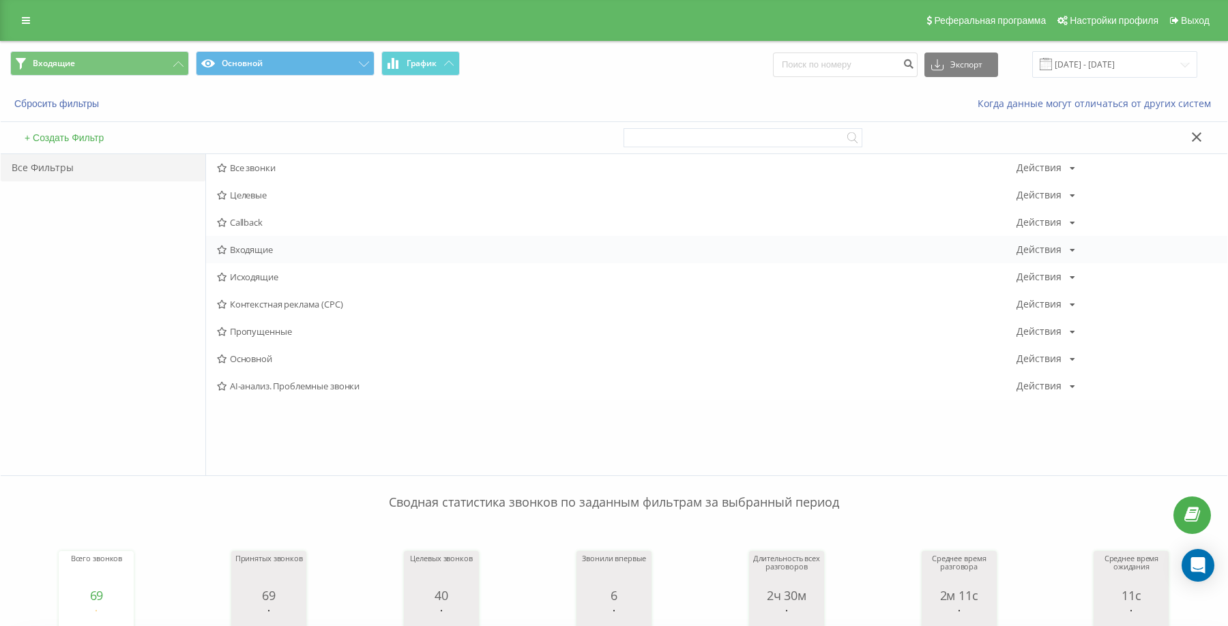
click at [264, 252] on span "Входящие" at bounding box center [617, 250] width 800 height 10
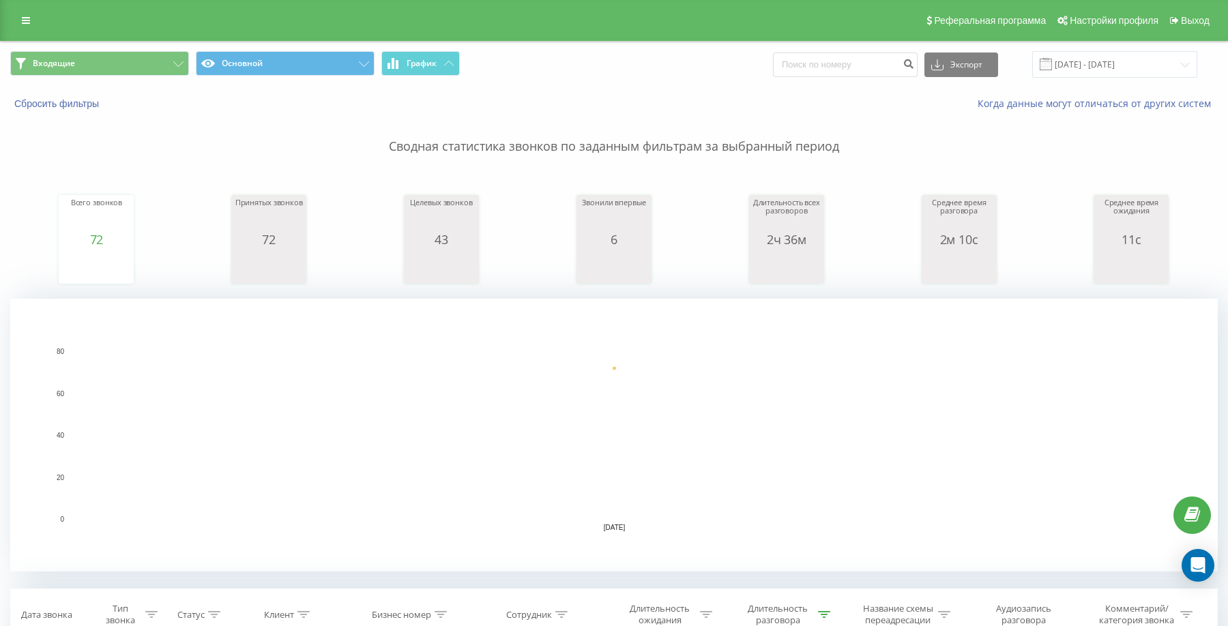
click at [55, 76] on span "Входящие Основной График" at bounding box center [307, 64] width 594 height 27
click at [116, 70] on button "Входящие" at bounding box center [99, 63] width 179 height 25
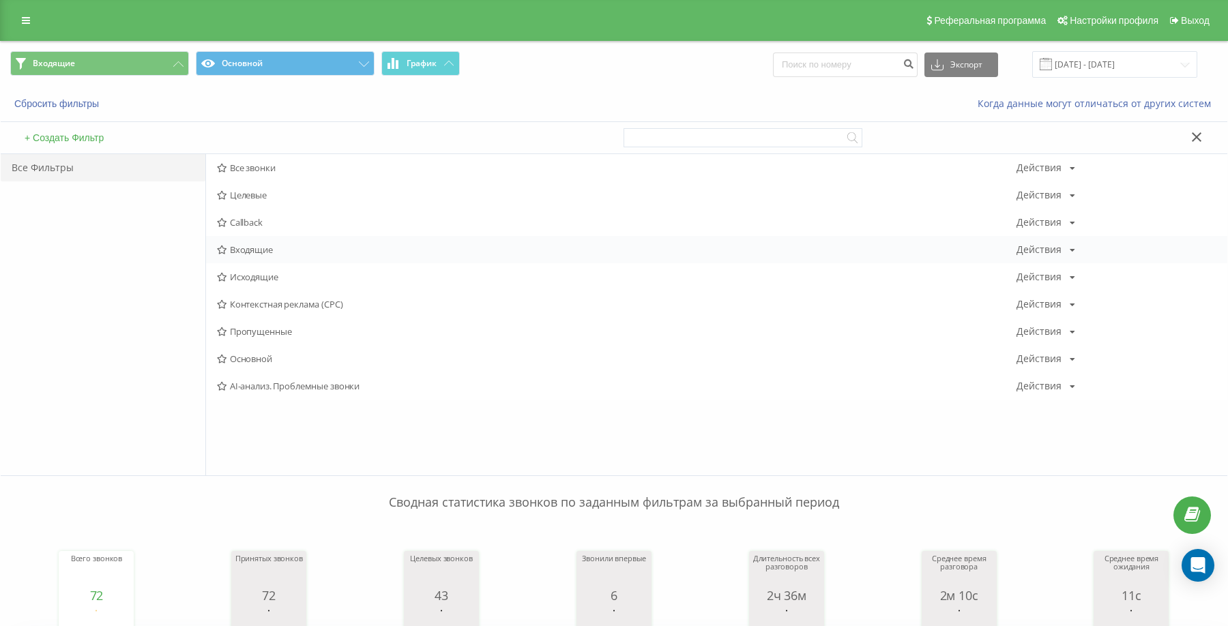
click at [247, 249] on span "Входящие" at bounding box center [617, 250] width 800 height 10
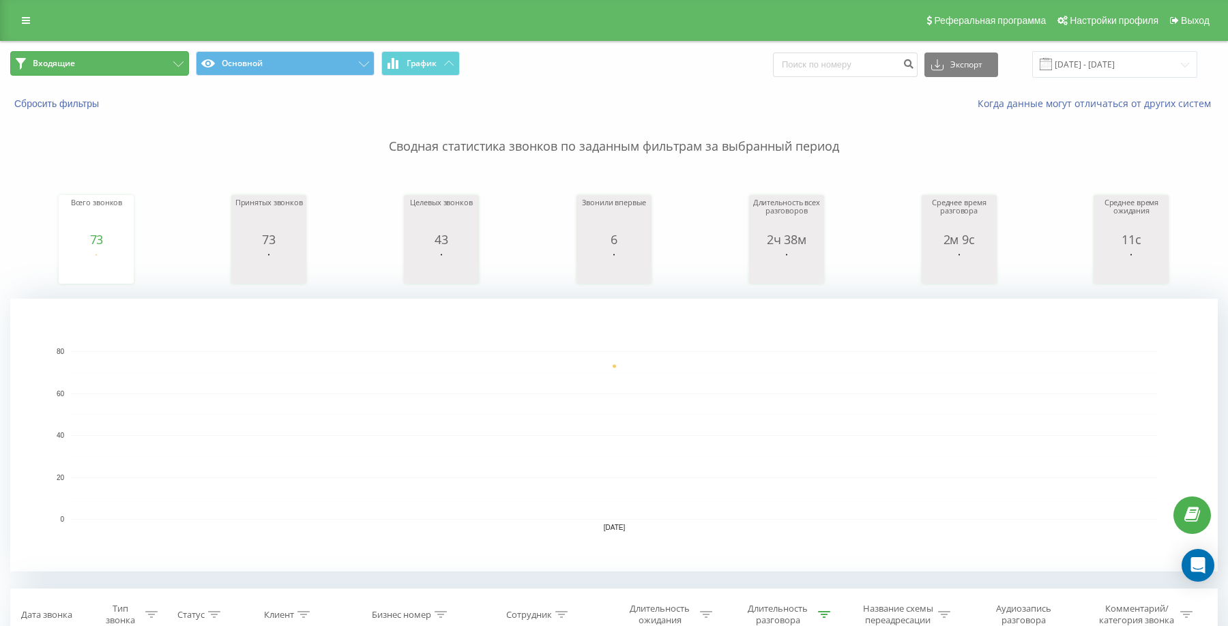
click at [171, 58] on button "Входящие" at bounding box center [99, 63] width 179 height 25
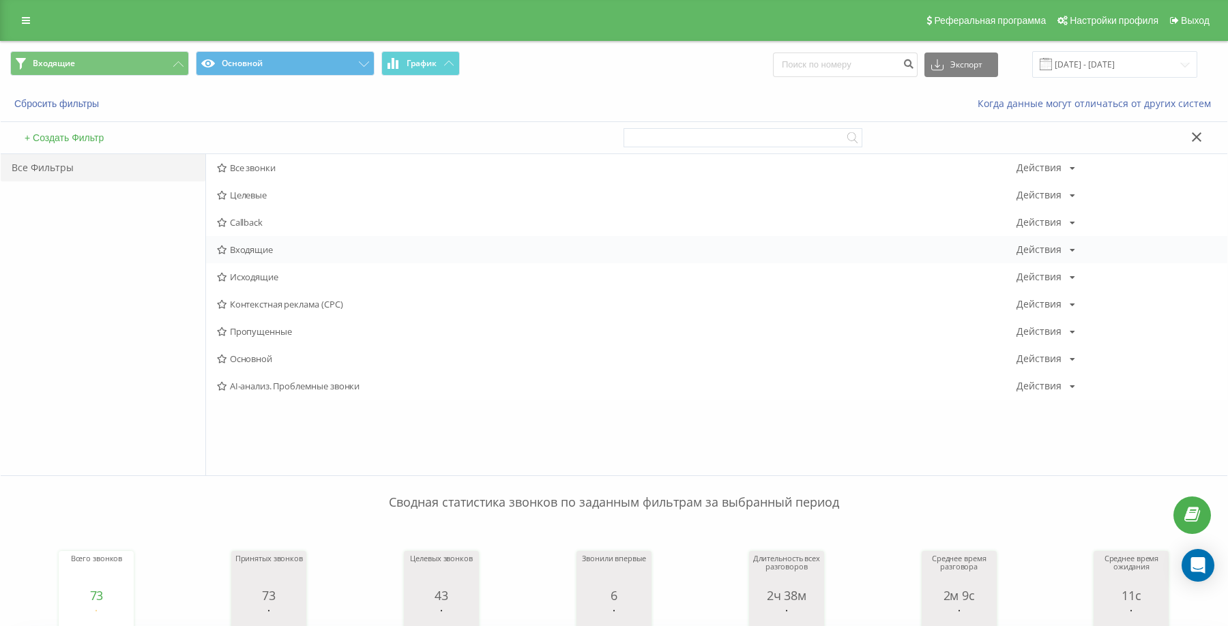
click at [259, 245] on span "Входящие" at bounding box center [617, 250] width 800 height 10
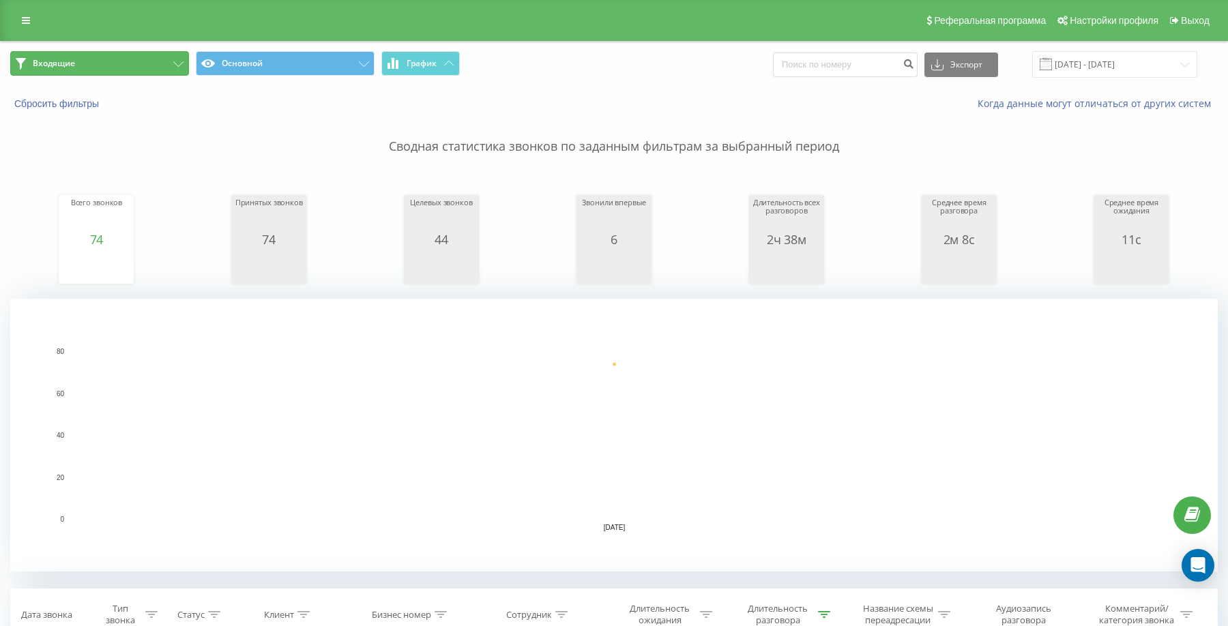
click at [145, 62] on button "Входящие" at bounding box center [99, 63] width 179 height 25
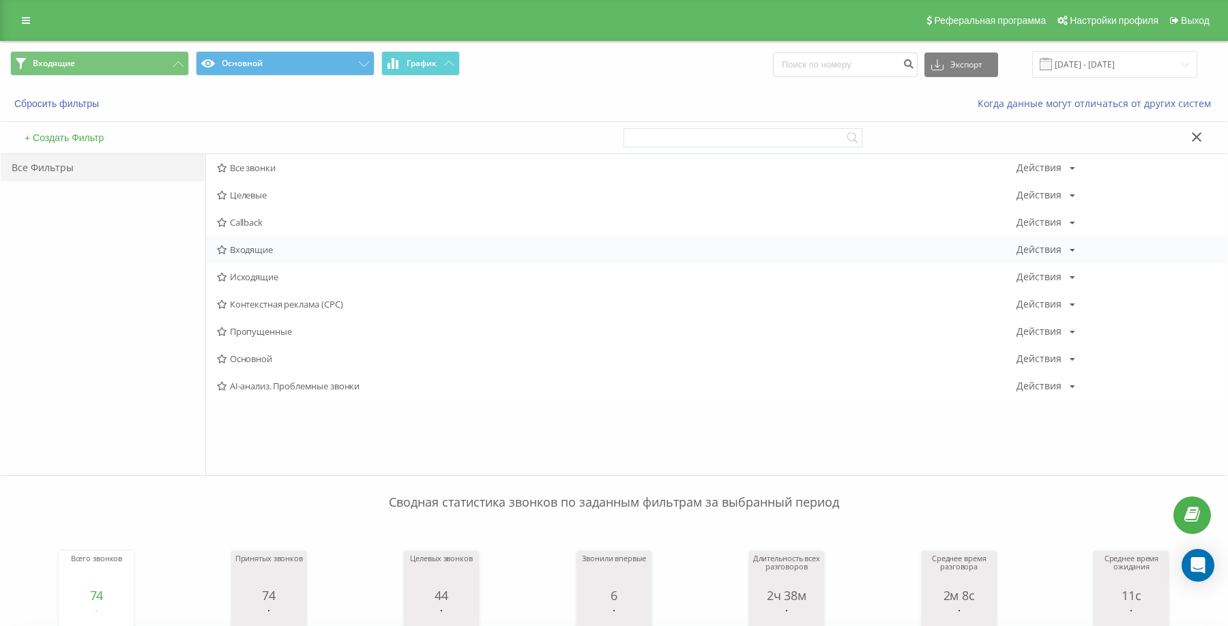
click at [261, 250] on span "Входящие" at bounding box center [617, 250] width 800 height 10
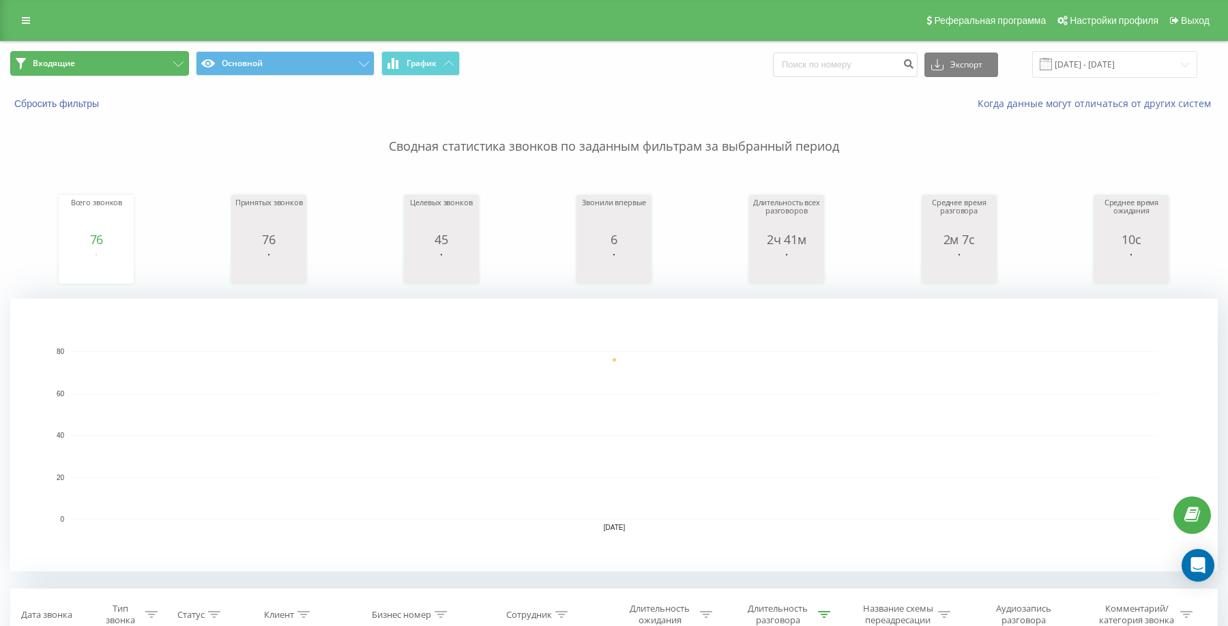
click at [132, 62] on button "Входящие" at bounding box center [99, 63] width 179 height 25
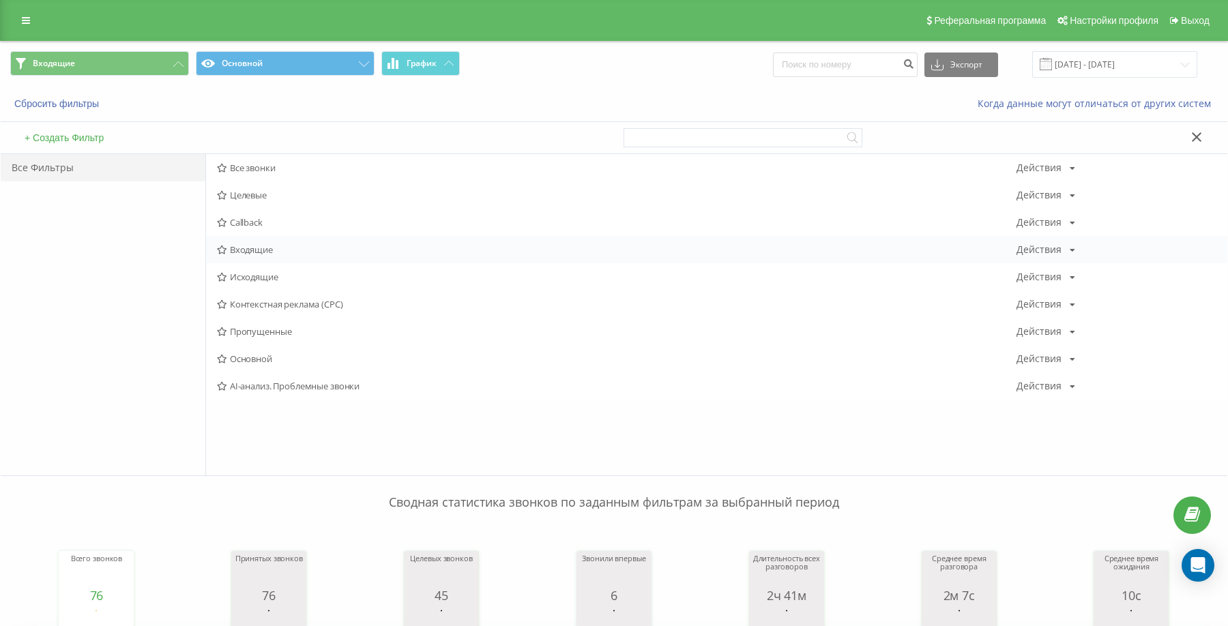
click at [276, 246] on span "Входящие" at bounding box center [617, 250] width 800 height 10
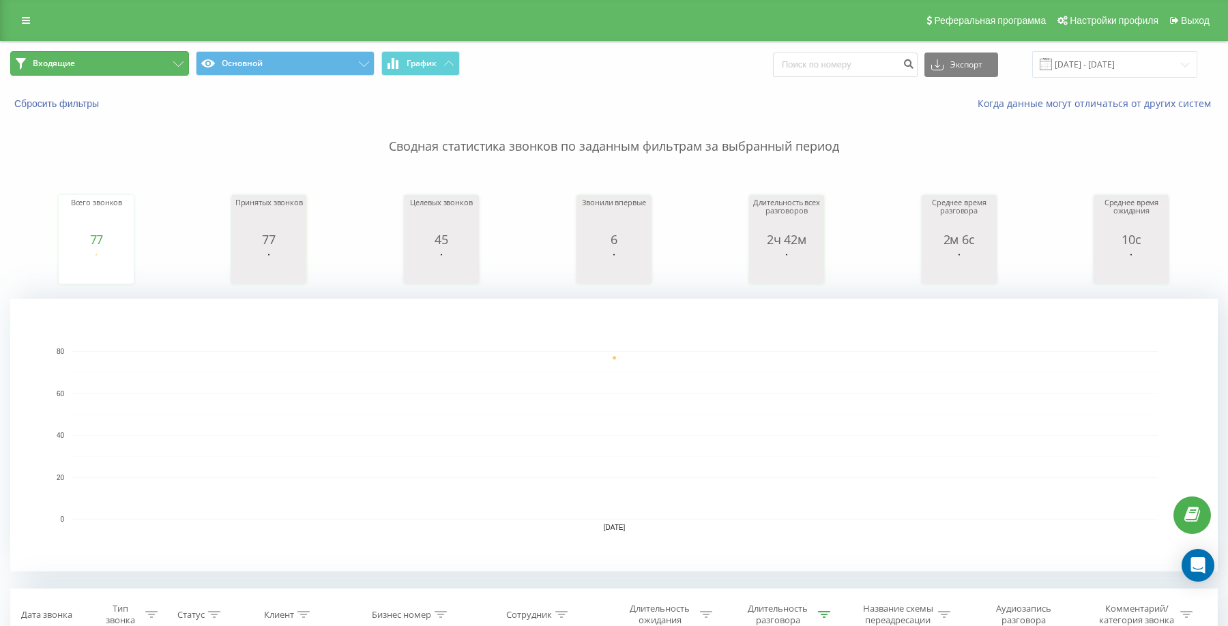
click at [149, 63] on button "Входящие" at bounding box center [99, 63] width 179 height 25
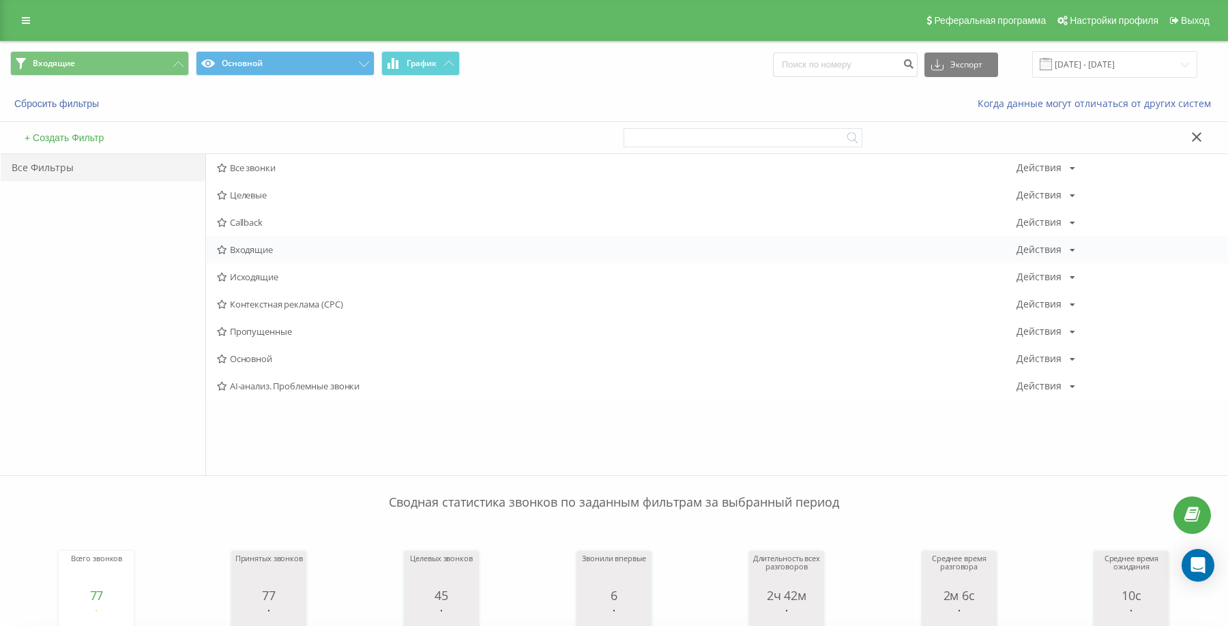
click at [231, 253] on span "Входящие" at bounding box center [617, 250] width 800 height 10
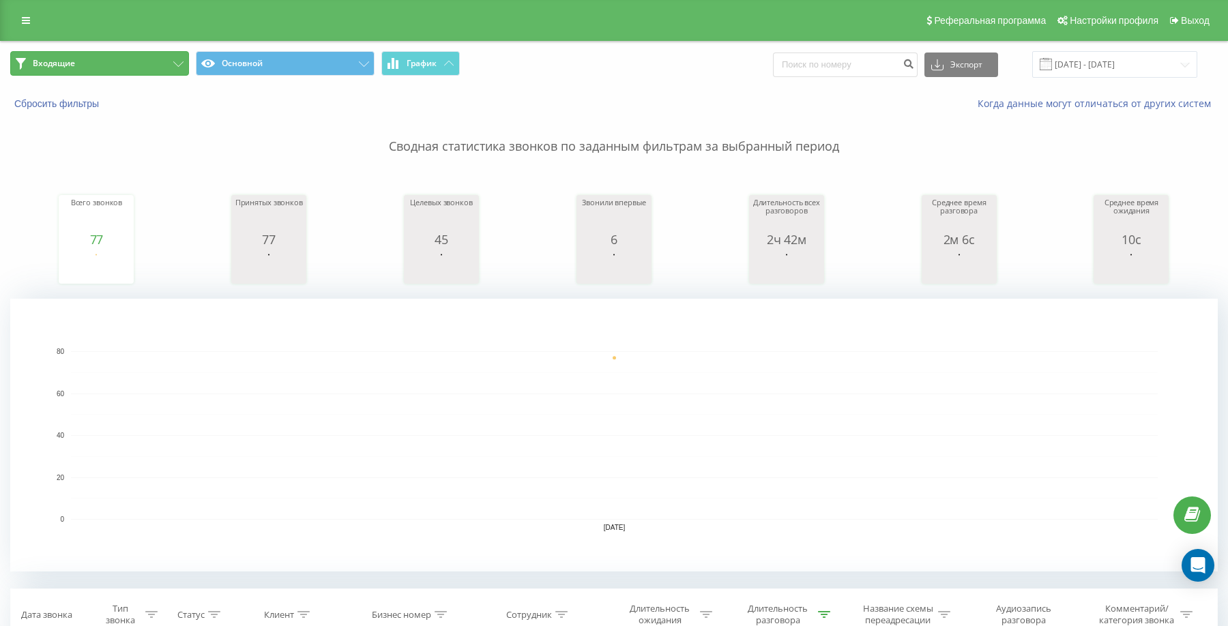
click at [175, 62] on icon at bounding box center [178, 63] width 10 height 5
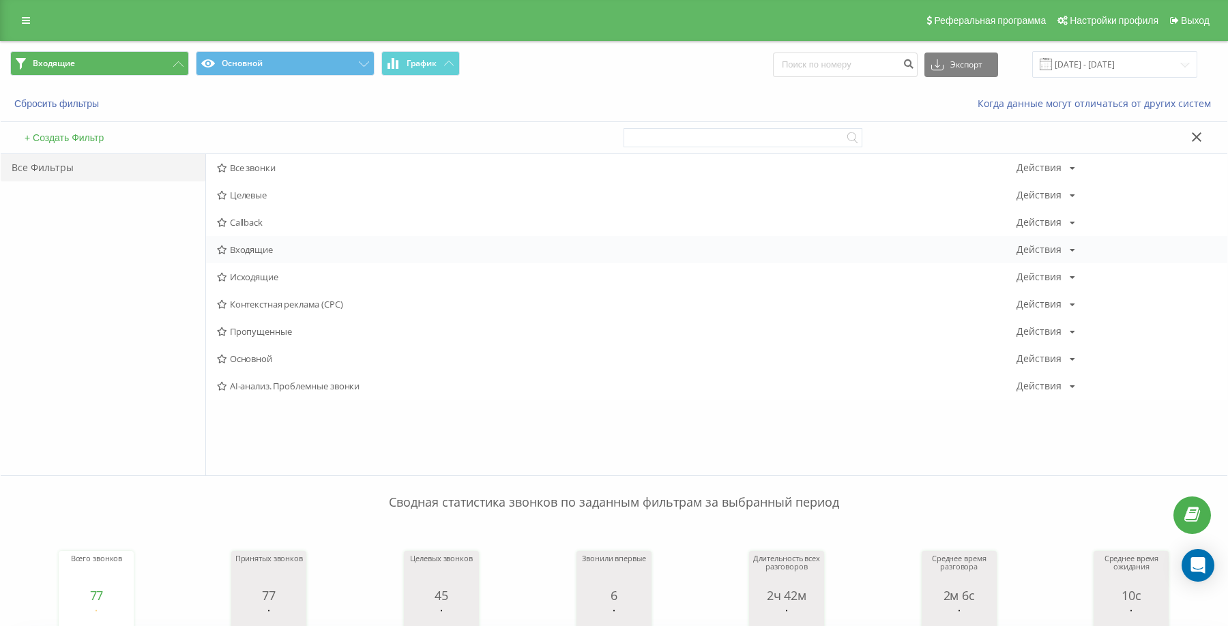
click at [253, 248] on span "Входящие" at bounding box center [617, 250] width 800 height 10
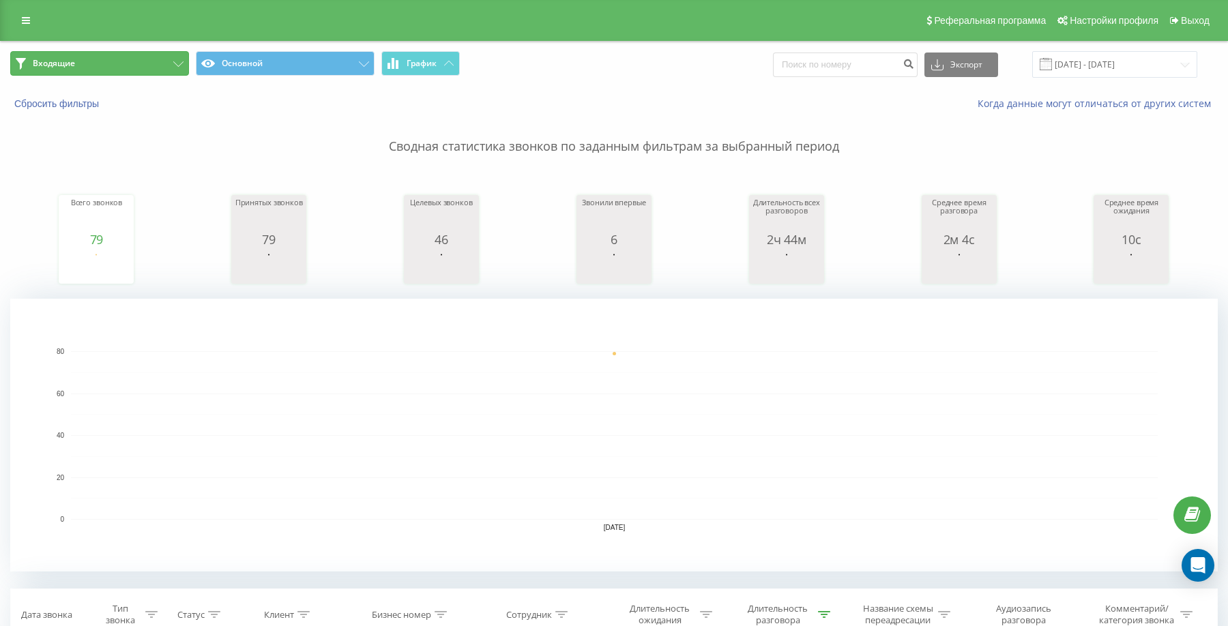
click at [161, 67] on button "Входящие" at bounding box center [99, 63] width 179 height 25
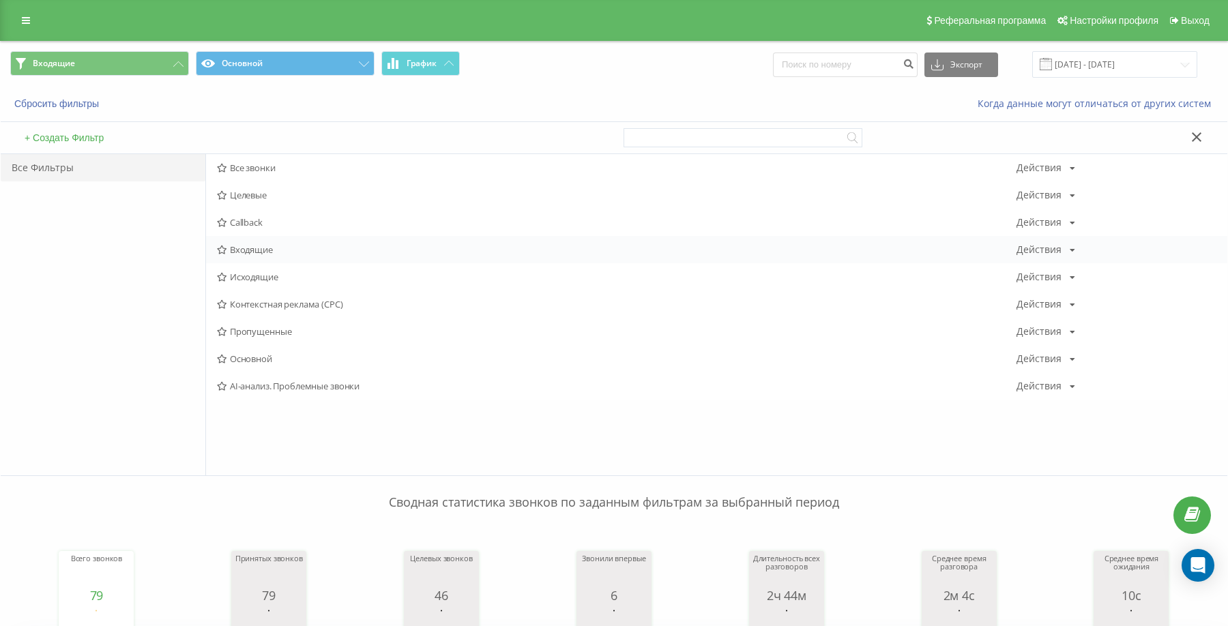
click at [251, 252] on span "Входящие" at bounding box center [617, 250] width 800 height 10
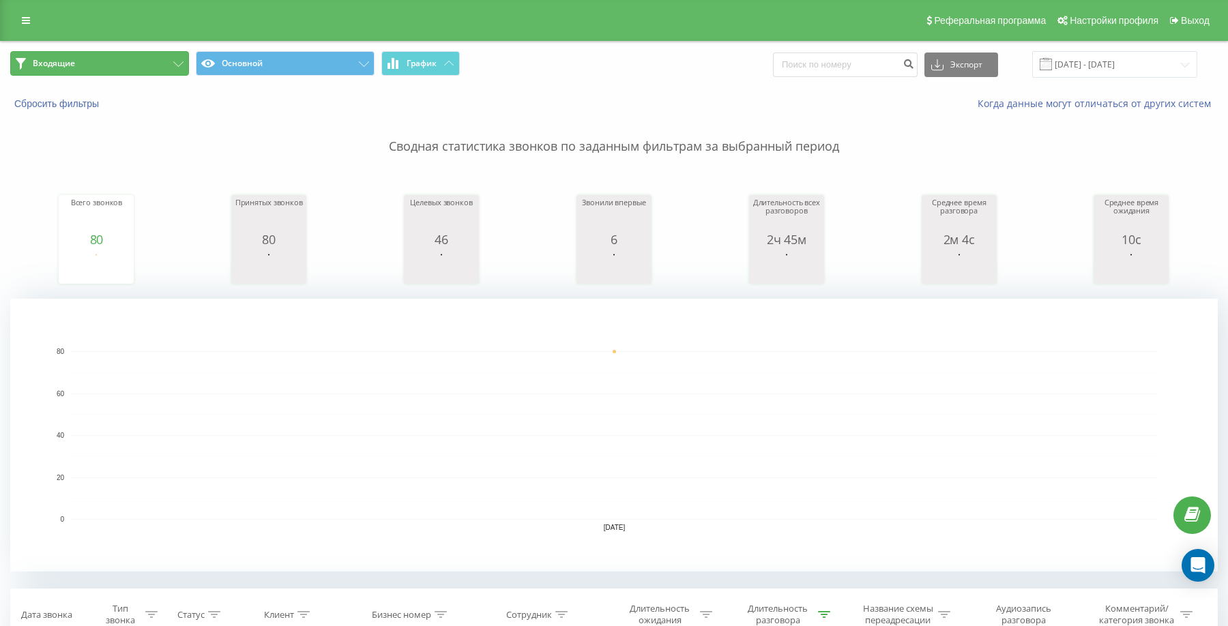
click at [143, 72] on button "Входящие" at bounding box center [99, 63] width 179 height 25
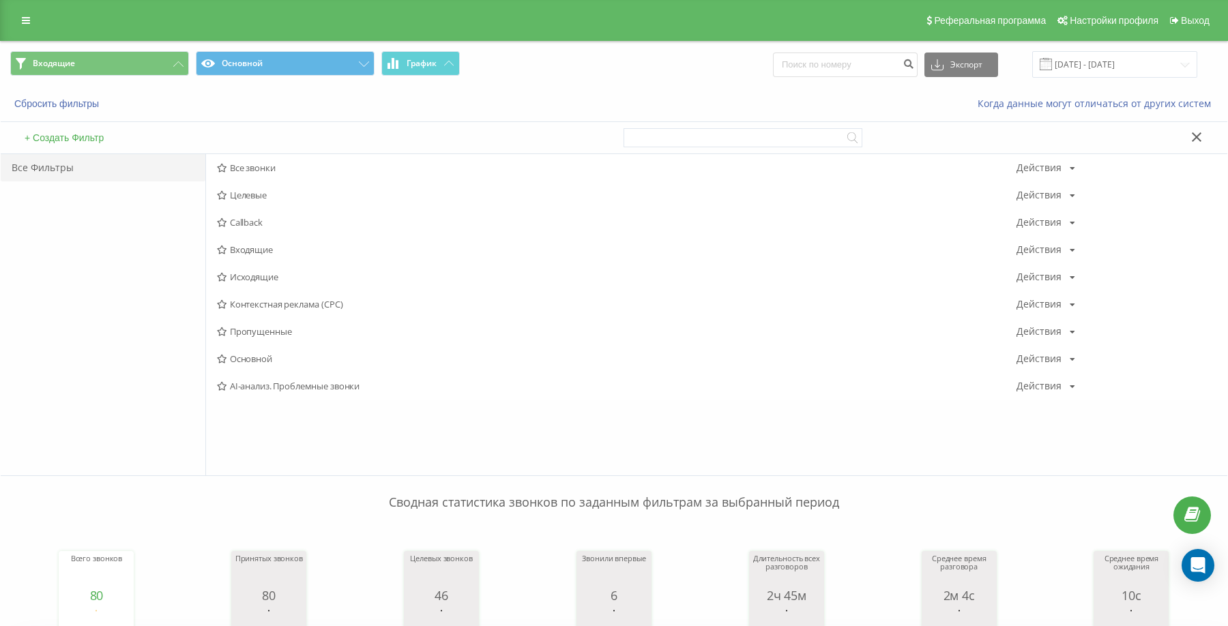
click at [234, 273] on span "Исходящие" at bounding box center [617, 277] width 800 height 10
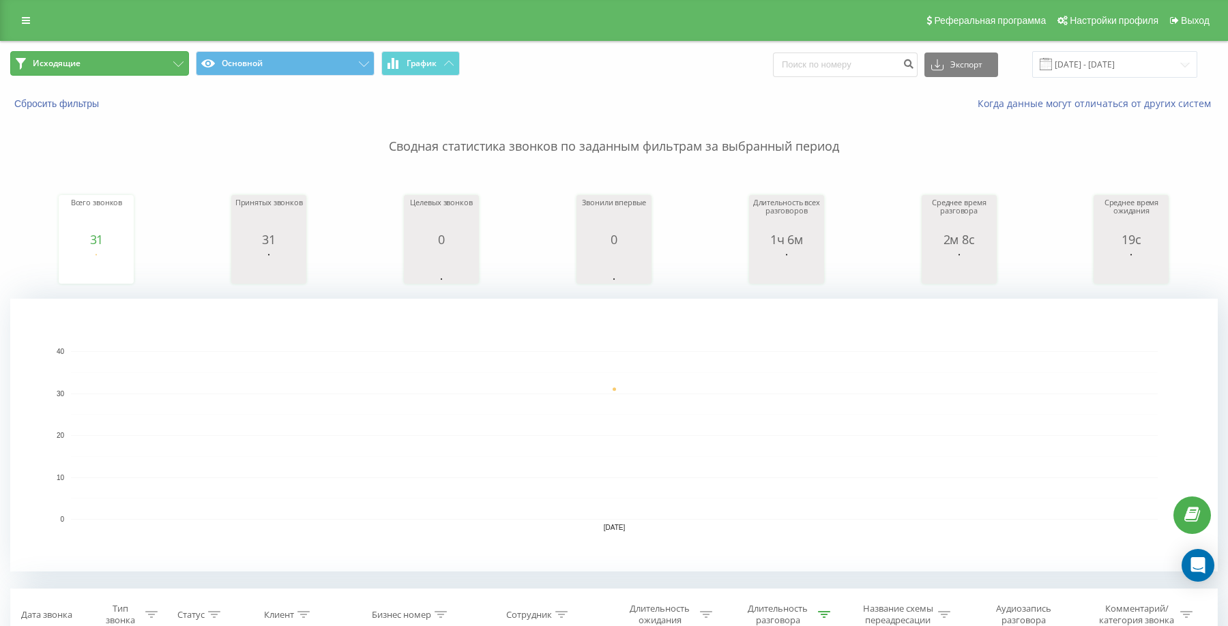
click at [171, 72] on button "Исходящие" at bounding box center [99, 63] width 179 height 25
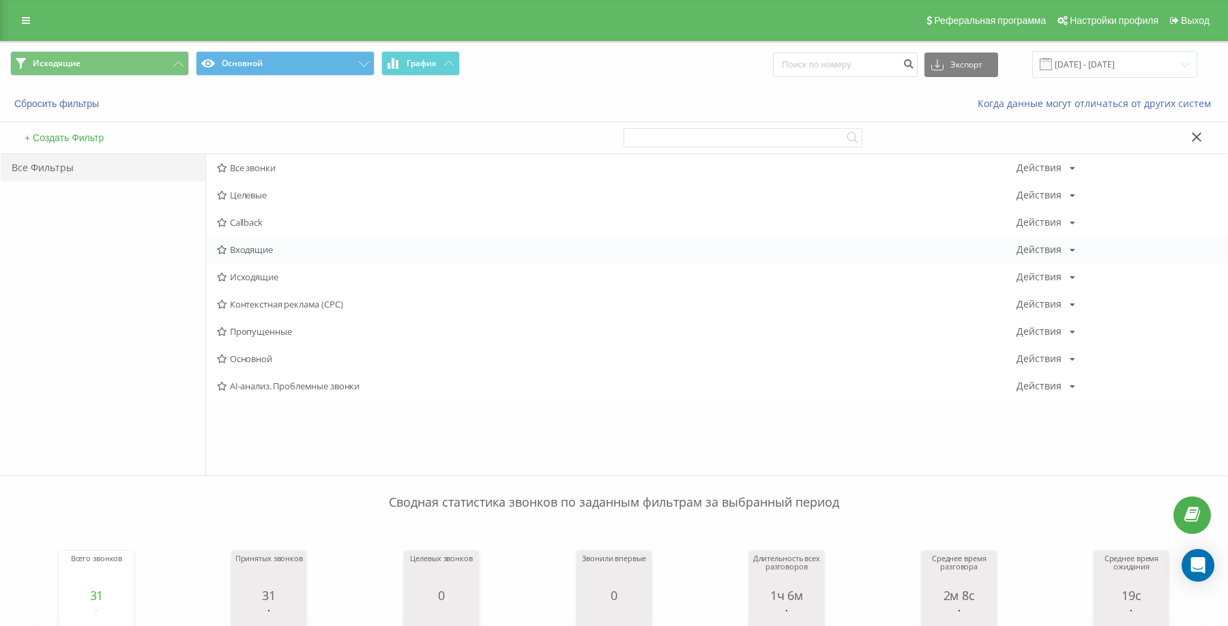
click at [255, 248] on span "Входящие" at bounding box center [617, 250] width 800 height 10
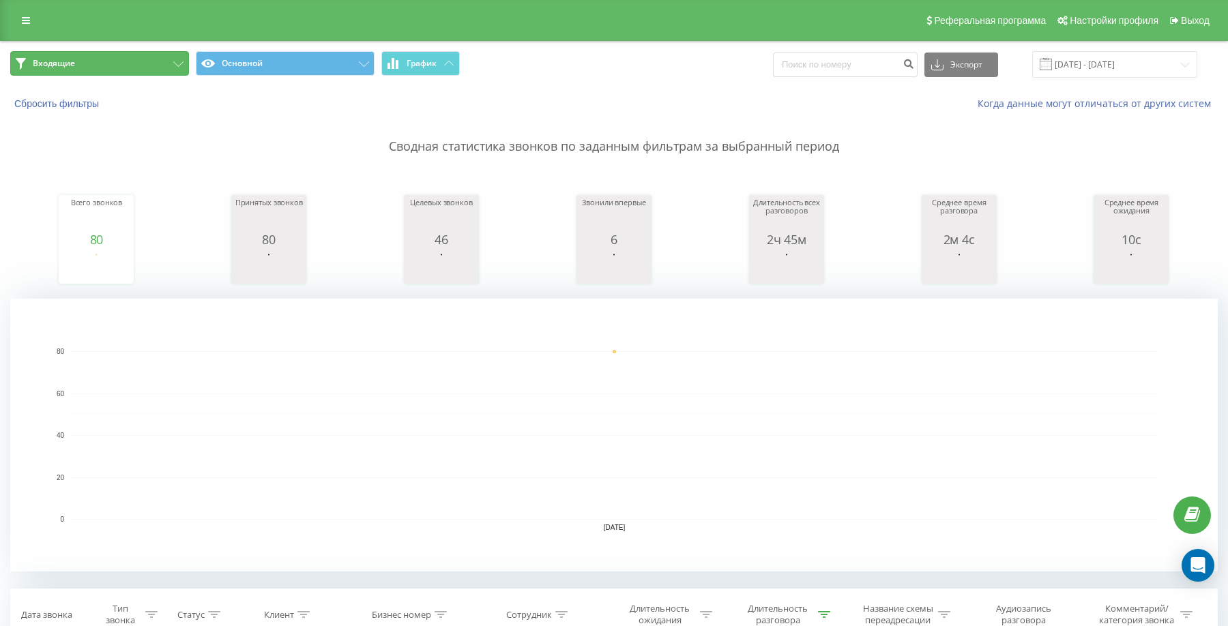
click at [104, 57] on button "Входящие" at bounding box center [99, 63] width 179 height 25
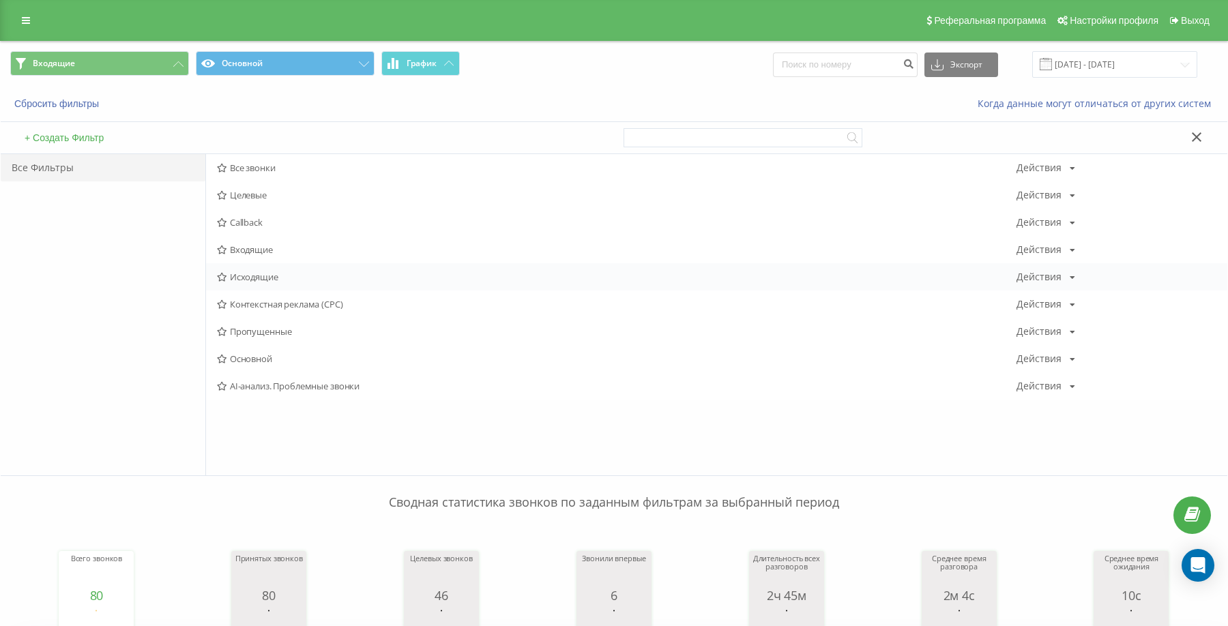
click at [258, 272] on span "Исходящие" at bounding box center [617, 277] width 800 height 10
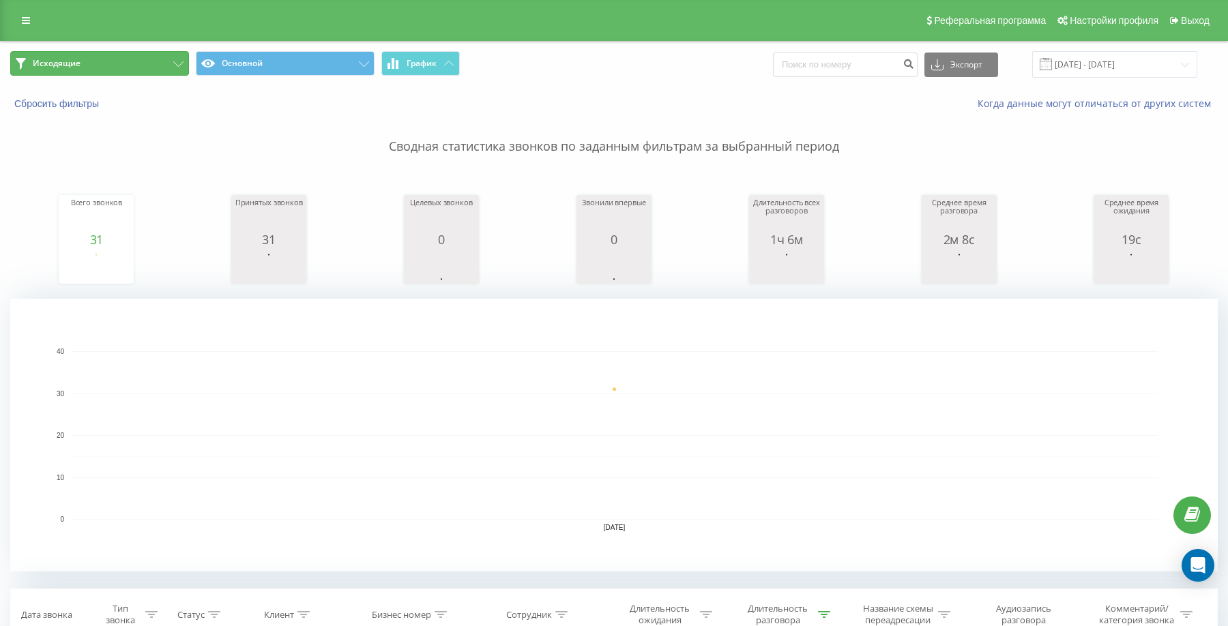
click at [154, 63] on button "Исходящие" at bounding box center [99, 63] width 179 height 25
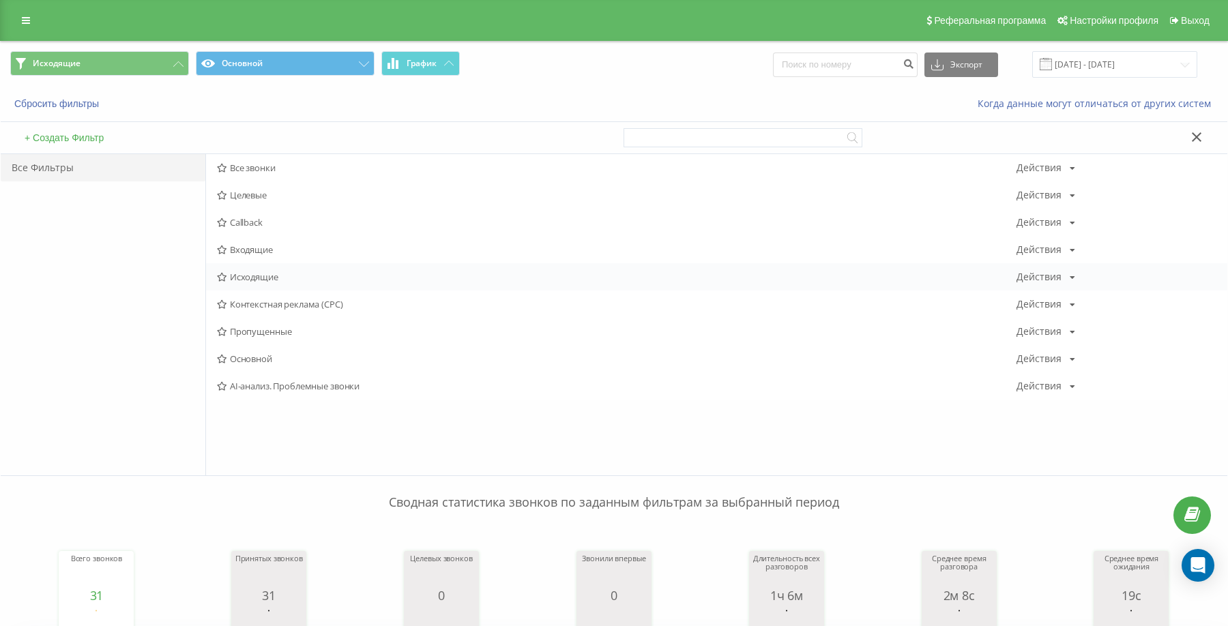
click at [238, 277] on span "Исходящие" at bounding box center [617, 277] width 800 height 10
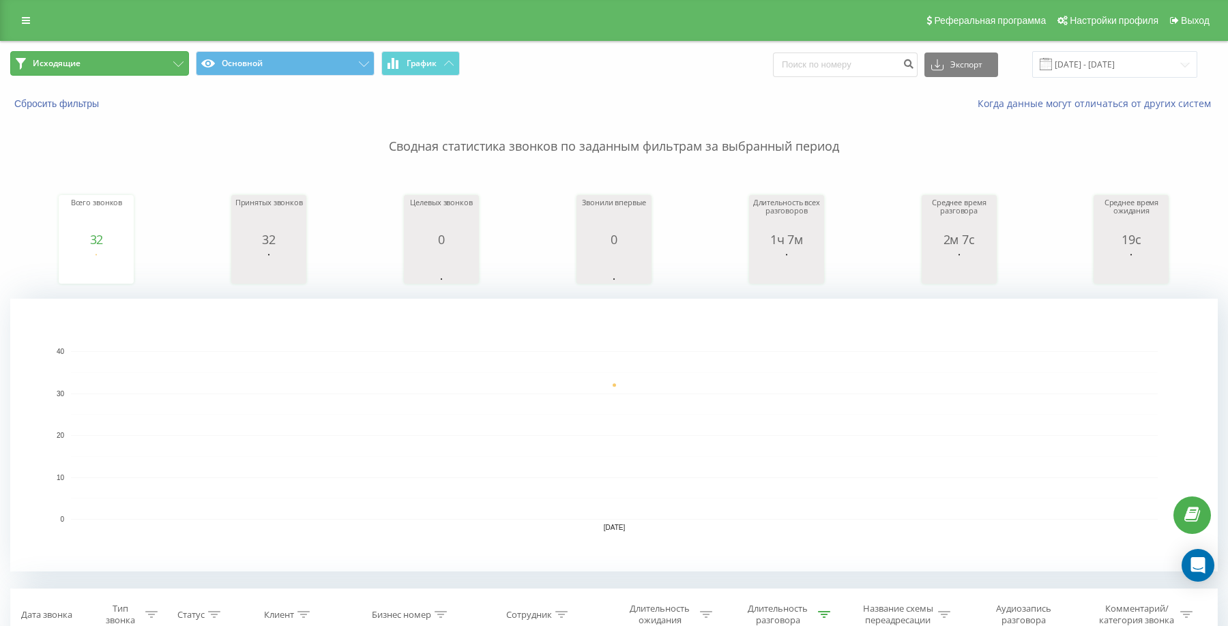
click at [133, 65] on button "Исходящие" at bounding box center [99, 63] width 179 height 25
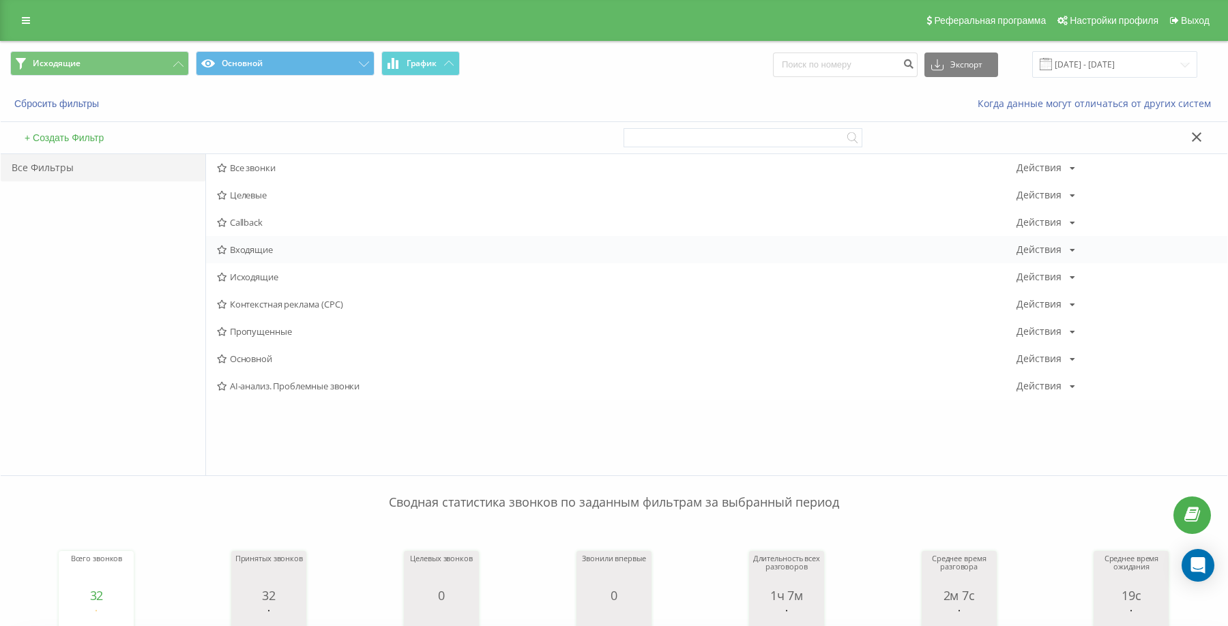
click at [243, 249] on span "Входящие" at bounding box center [617, 250] width 800 height 10
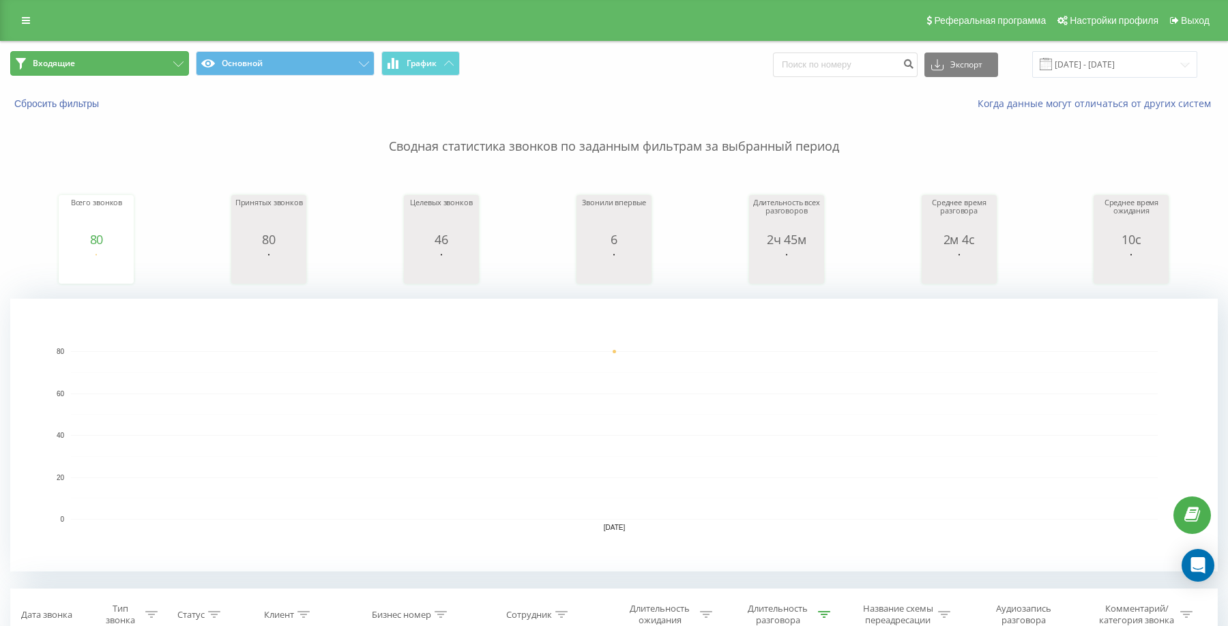
click at [137, 59] on button "Входящие" at bounding box center [99, 63] width 179 height 25
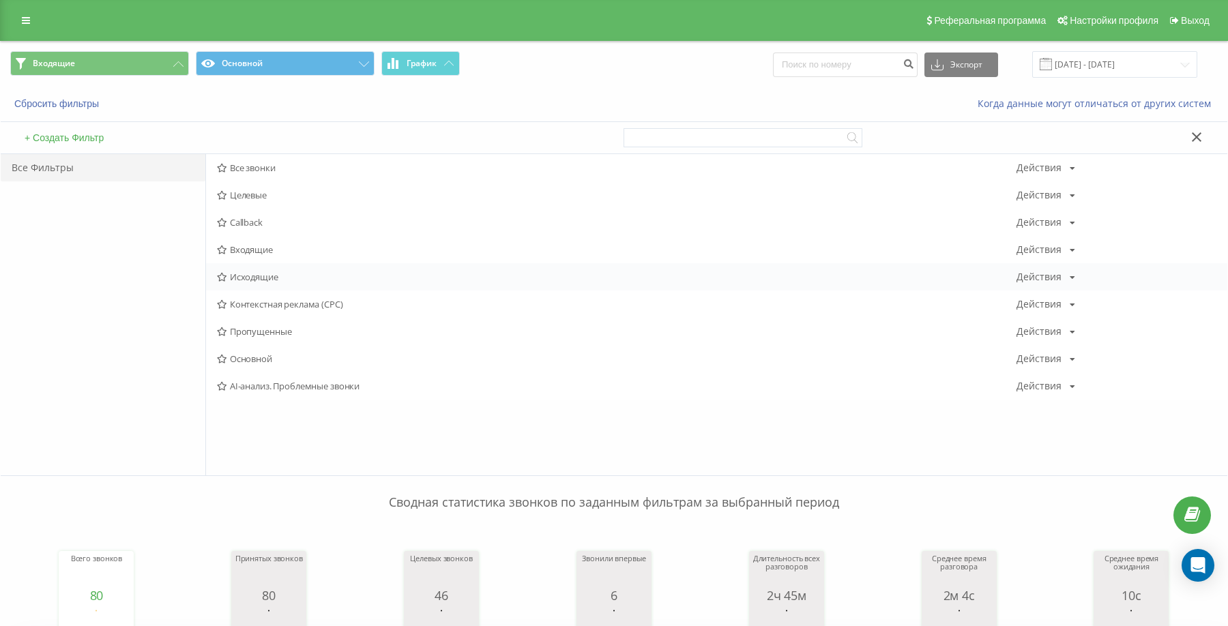
click at [239, 280] on span "Исходящие" at bounding box center [617, 277] width 800 height 10
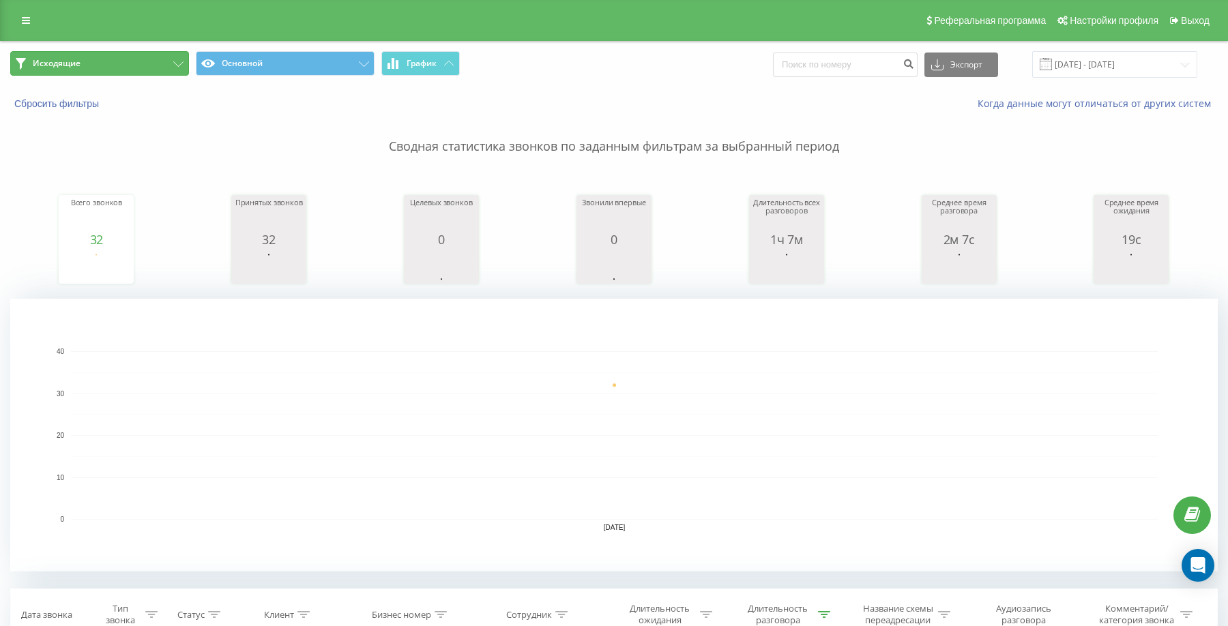
click at [128, 59] on button "Исходящие" at bounding box center [99, 63] width 179 height 25
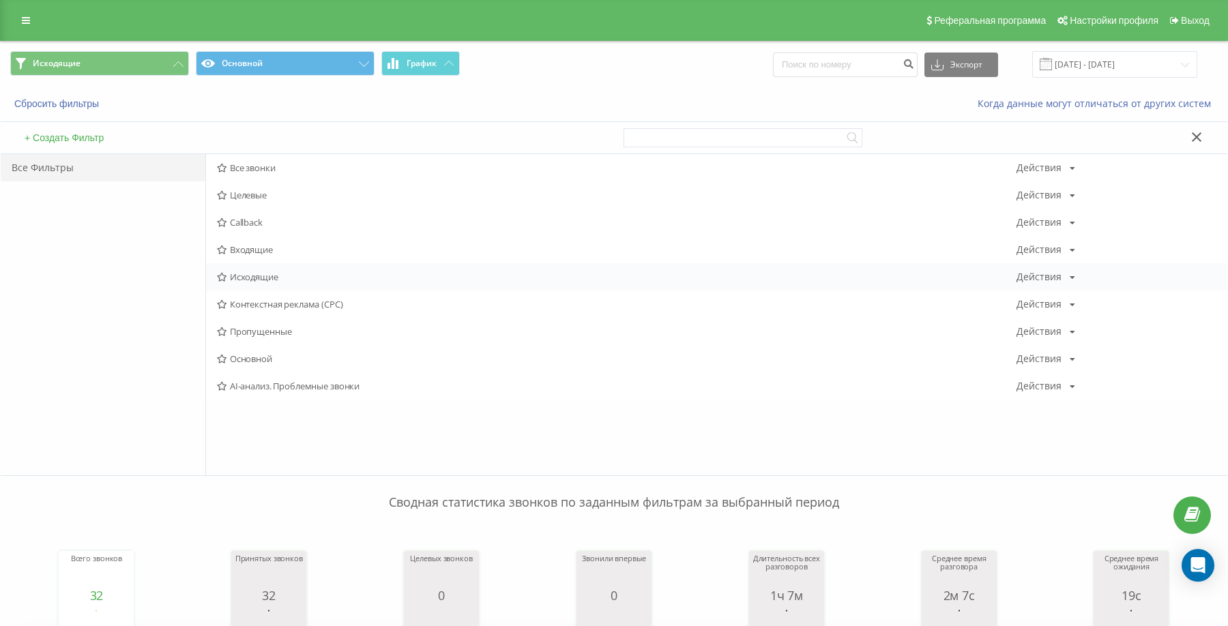
click at [266, 277] on span "Исходящие" at bounding box center [617, 277] width 800 height 10
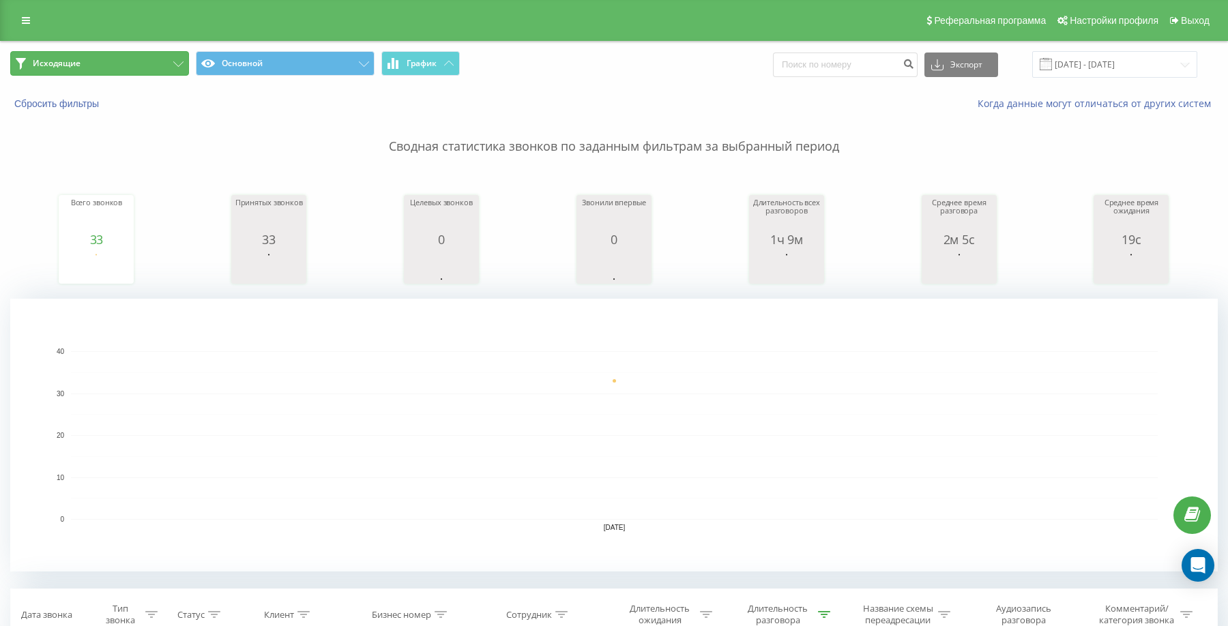
click at [93, 54] on button "Исходящие" at bounding box center [99, 63] width 179 height 25
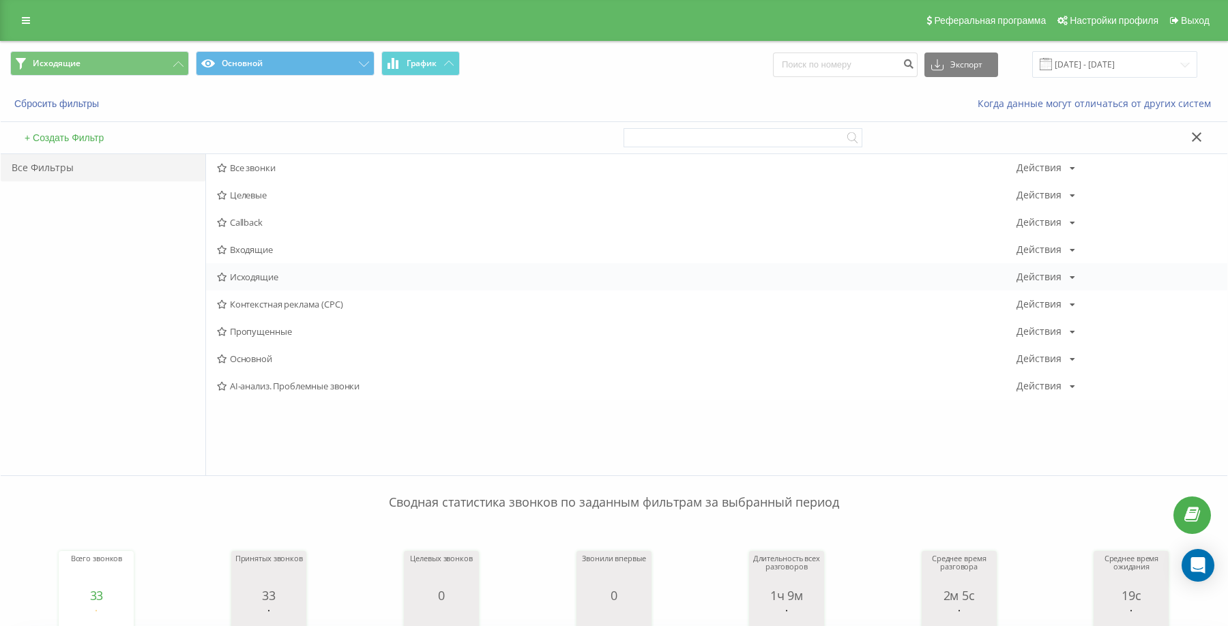
click at [265, 276] on span "Исходящие" at bounding box center [617, 277] width 800 height 10
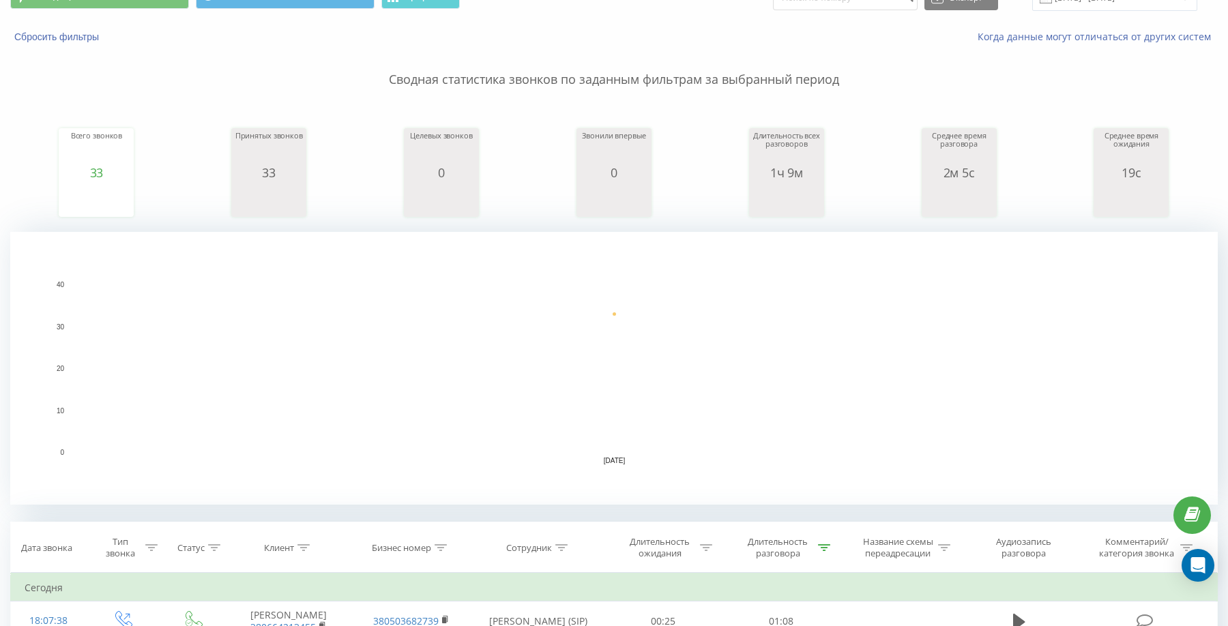
scroll to position [66, 0]
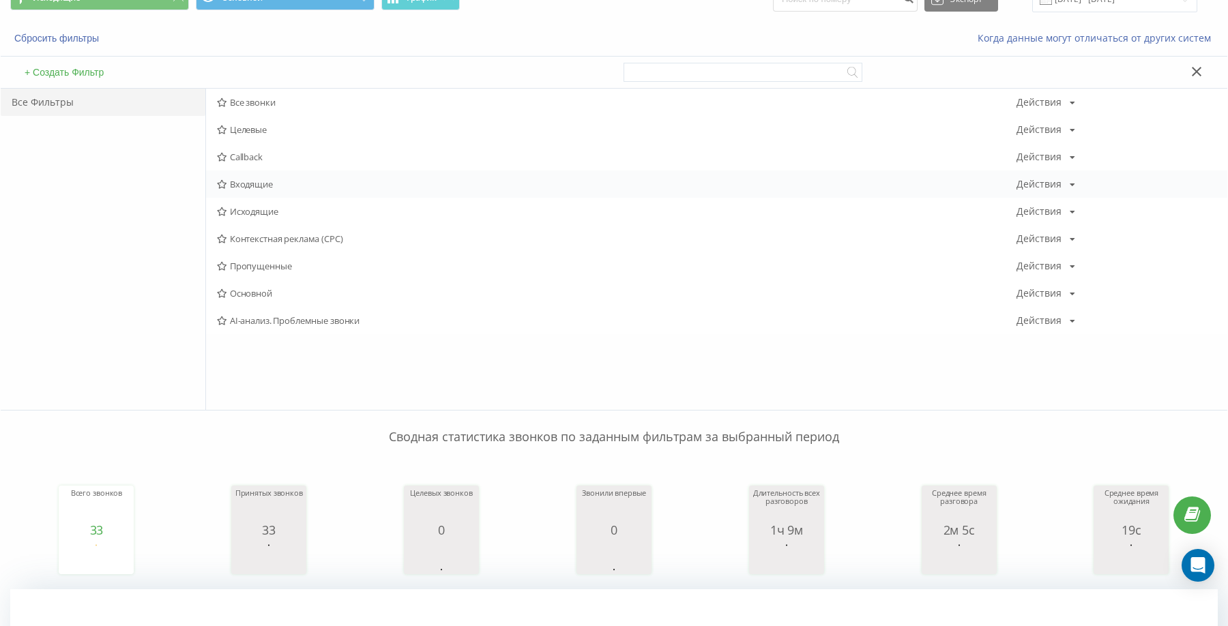
click at [241, 179] on span "Входящие" at bounding box center [617, 184] width 800 height 10
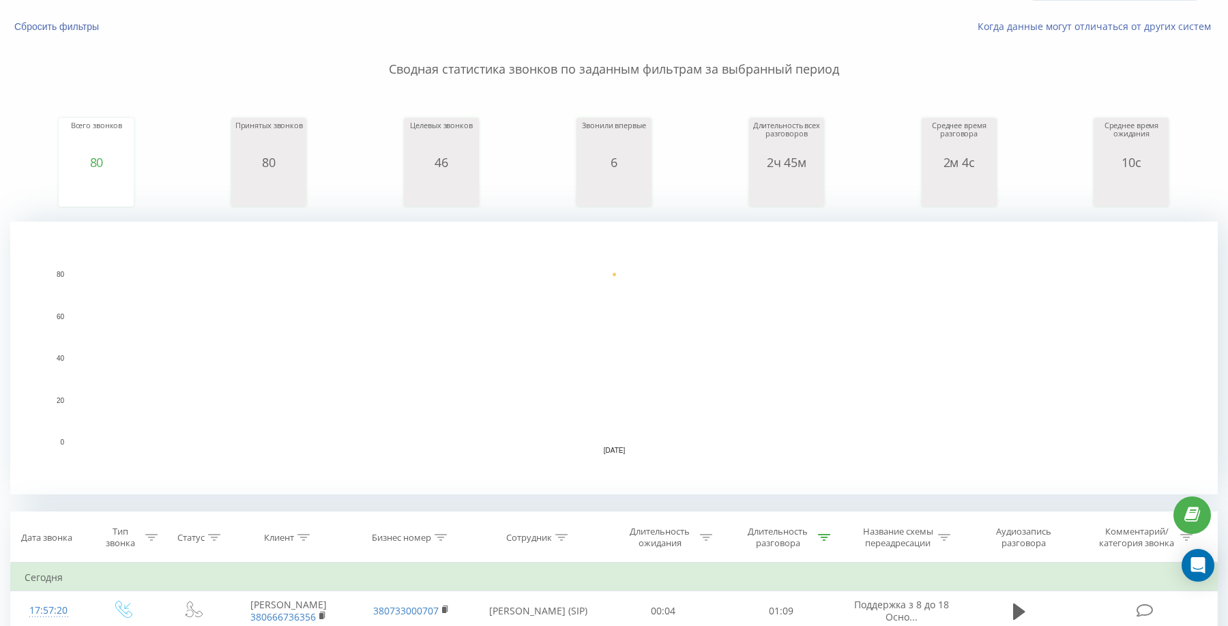
scroll to position [68, 0]
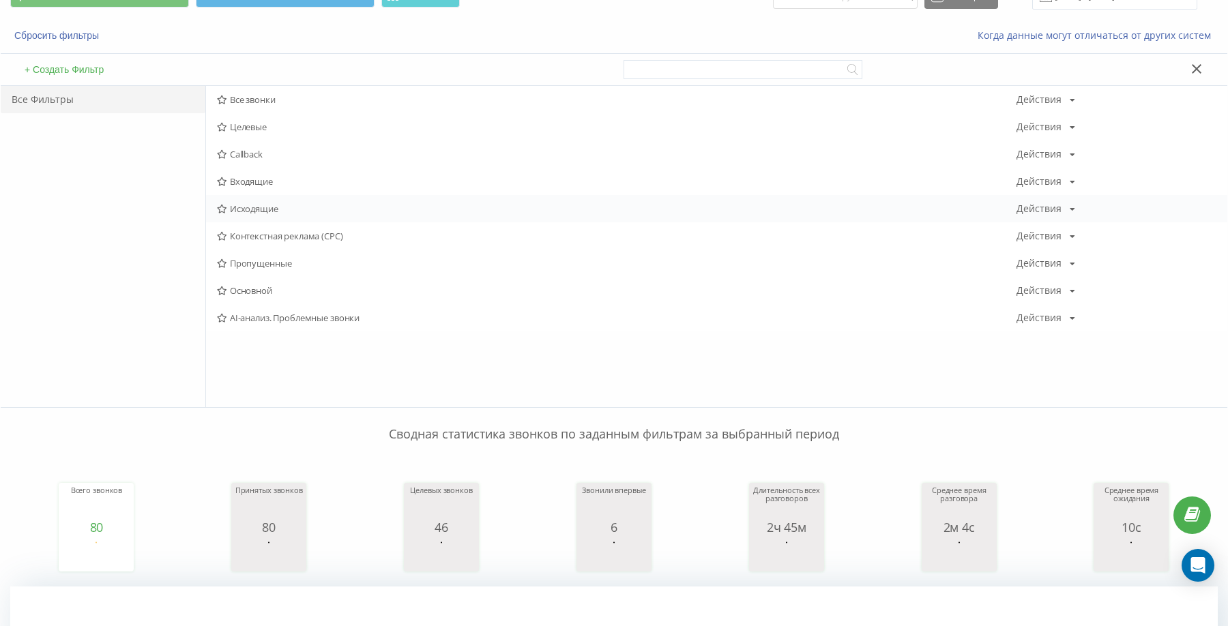
click at [250, 205] on span "Исходящие" at bounding box center [617, 209] width 800 height 10
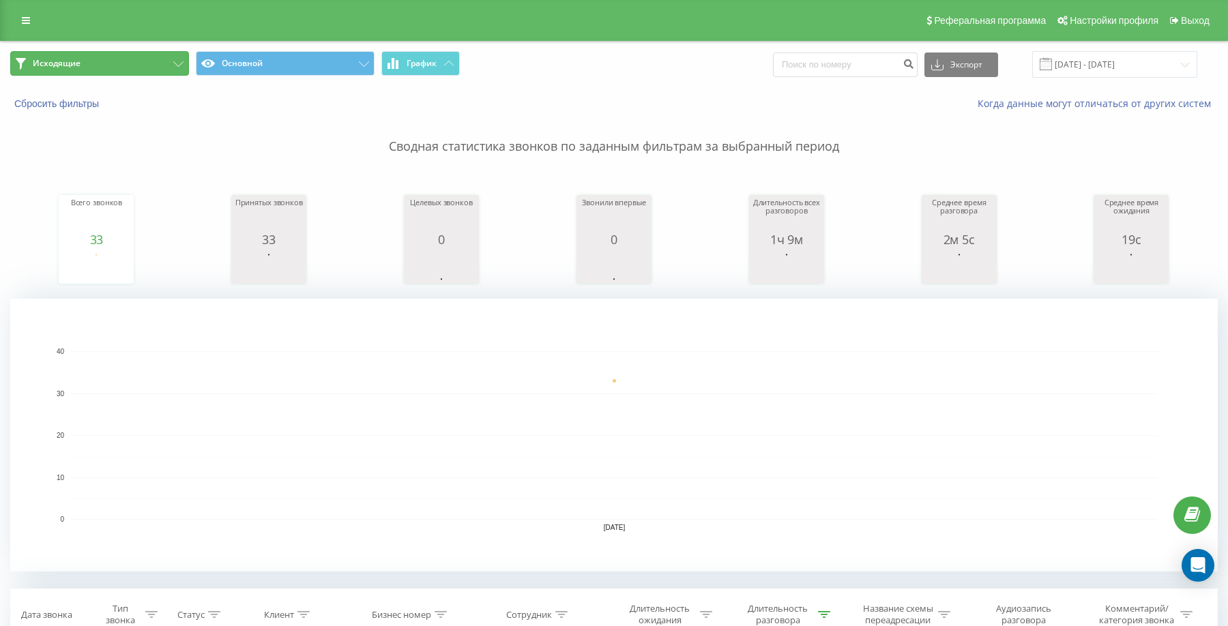
click at [161, 61] on button "Исходящие" at bounding box center [99, 63] width 179 height 25
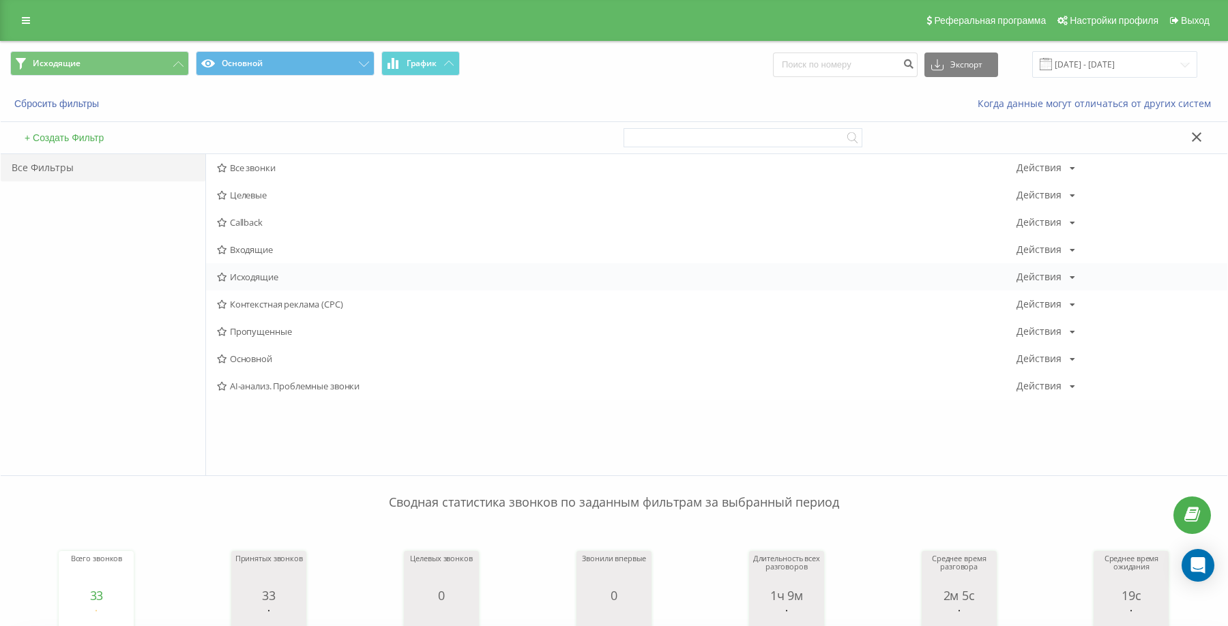
click at [240, 277] on span "Исходящие" at bounding box center [617, 277] width 800 height 10
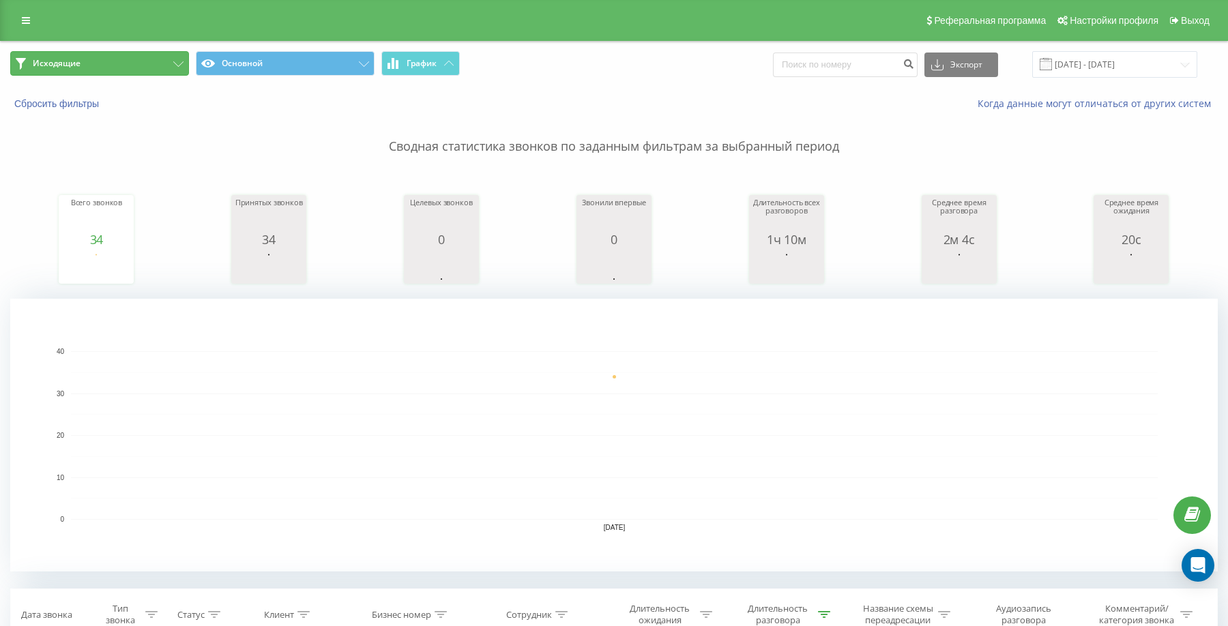
click at [158, 61] on button "Исходящие" at bounding box center [99, 63] width 179 height 25
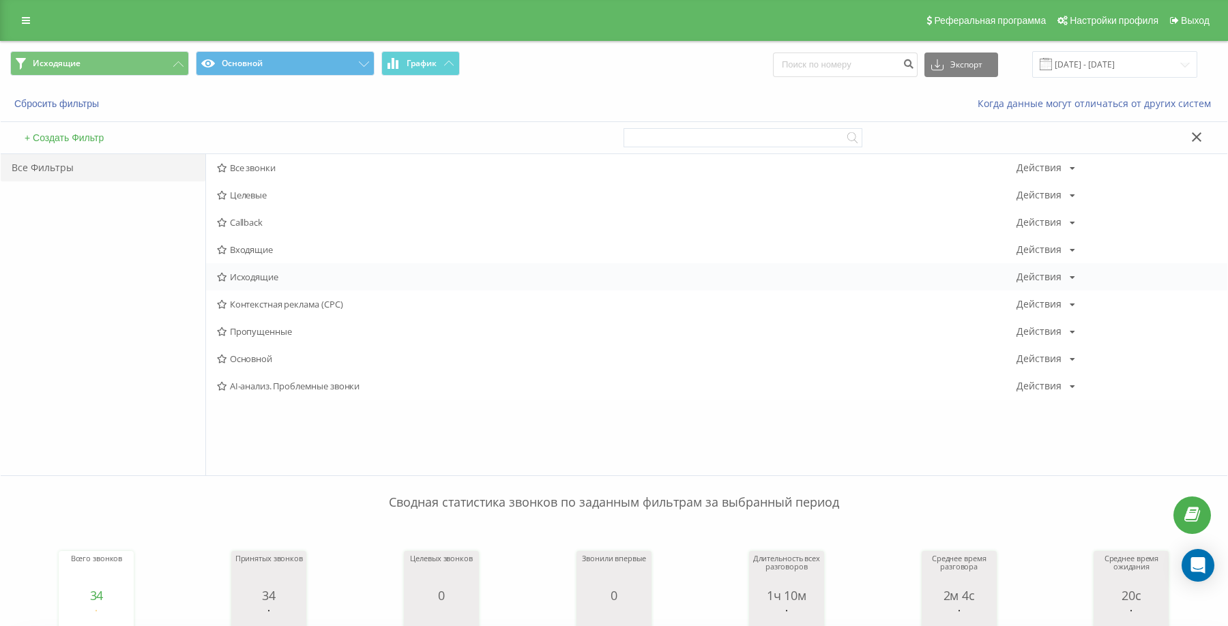
click at [279, 278] on span "Исходящие" at bounding box center [617, 277] width 800 height 10
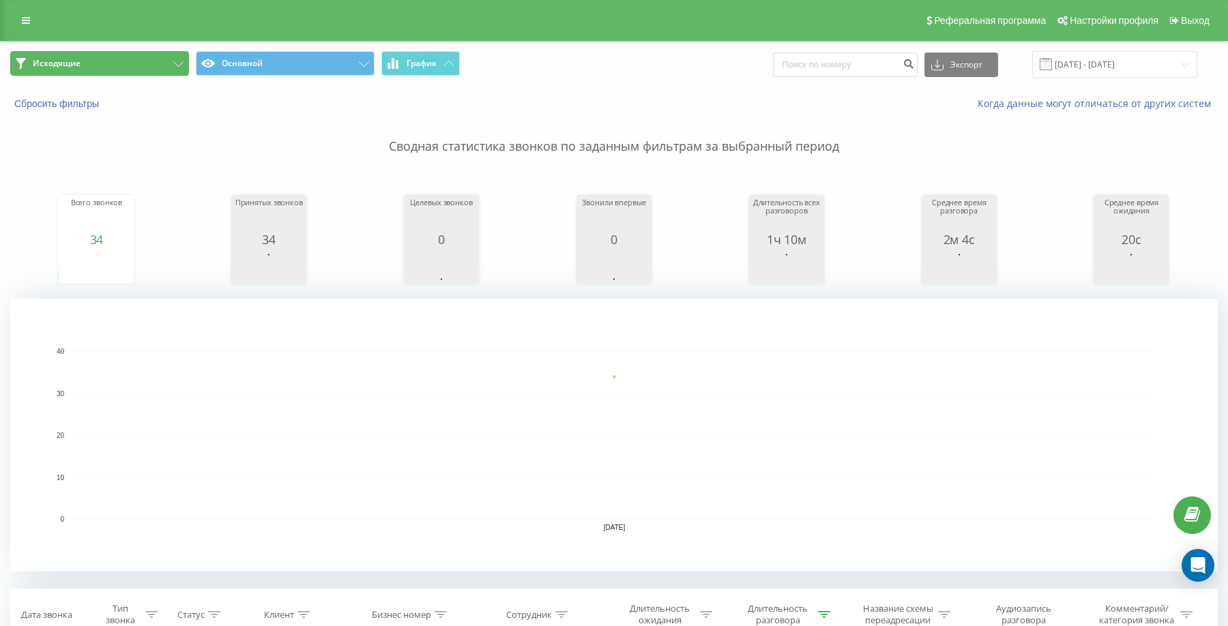
click at [115, 59] on button "Исходящие" at bounding box center [99, 63] width 179 height 25
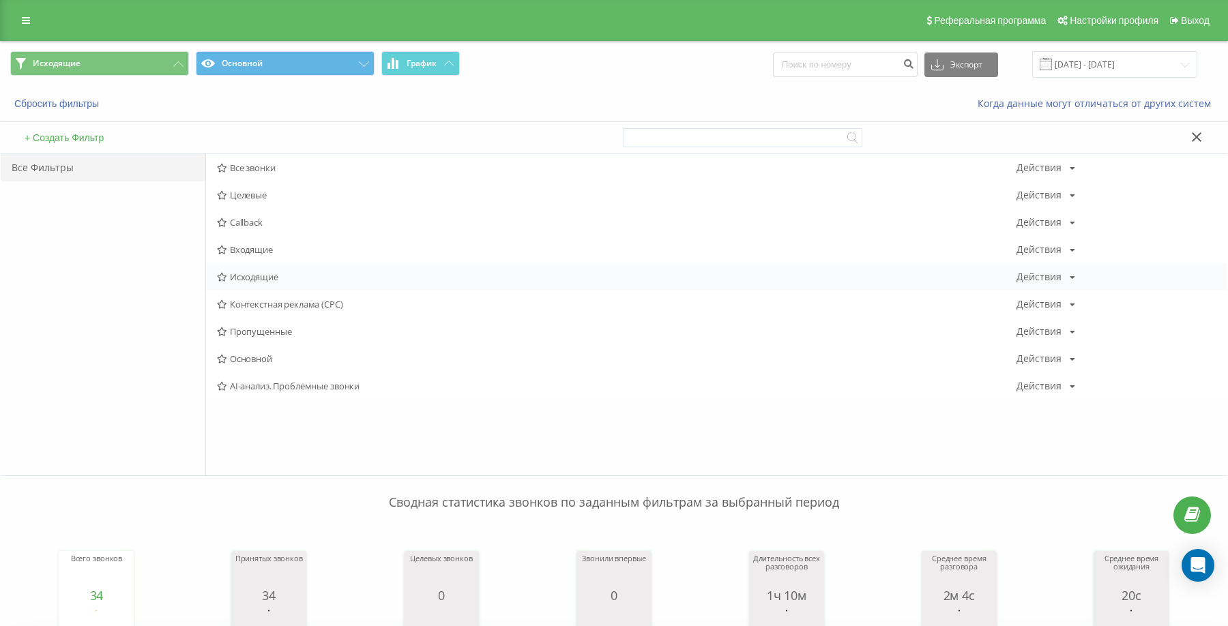
click at [264, 274] on span "Исходящие" at bounding box center [617, 277] width 800 height 10
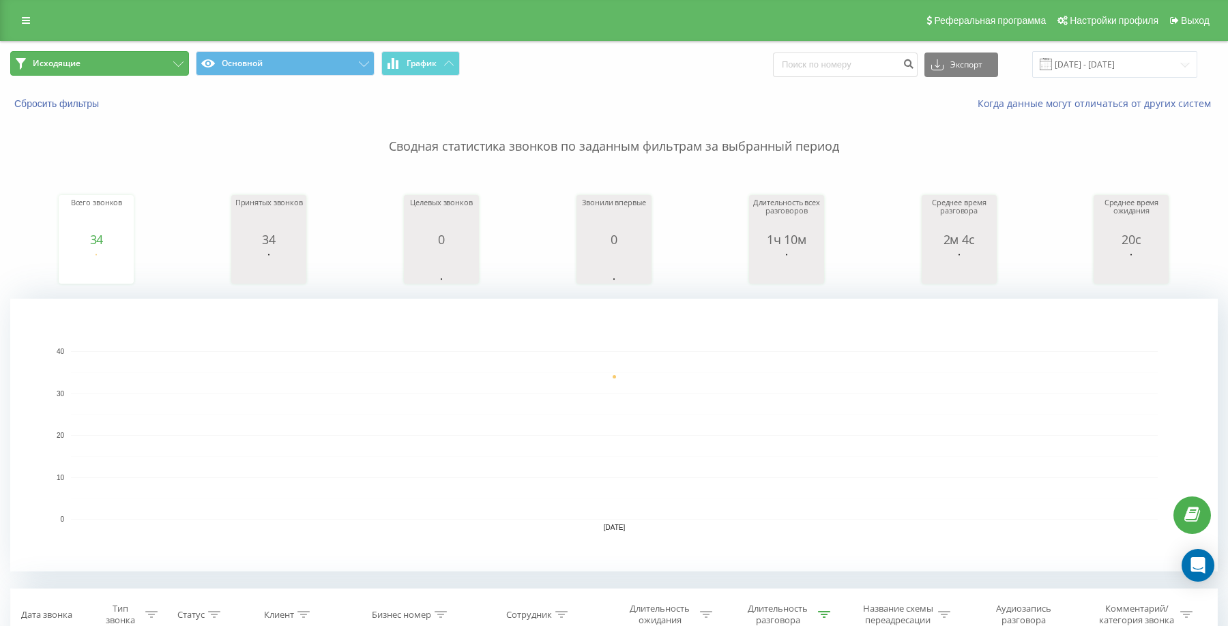
click at [146, 63] on button "Исходящие" at bounding box center [99, 63] width 179 height 25
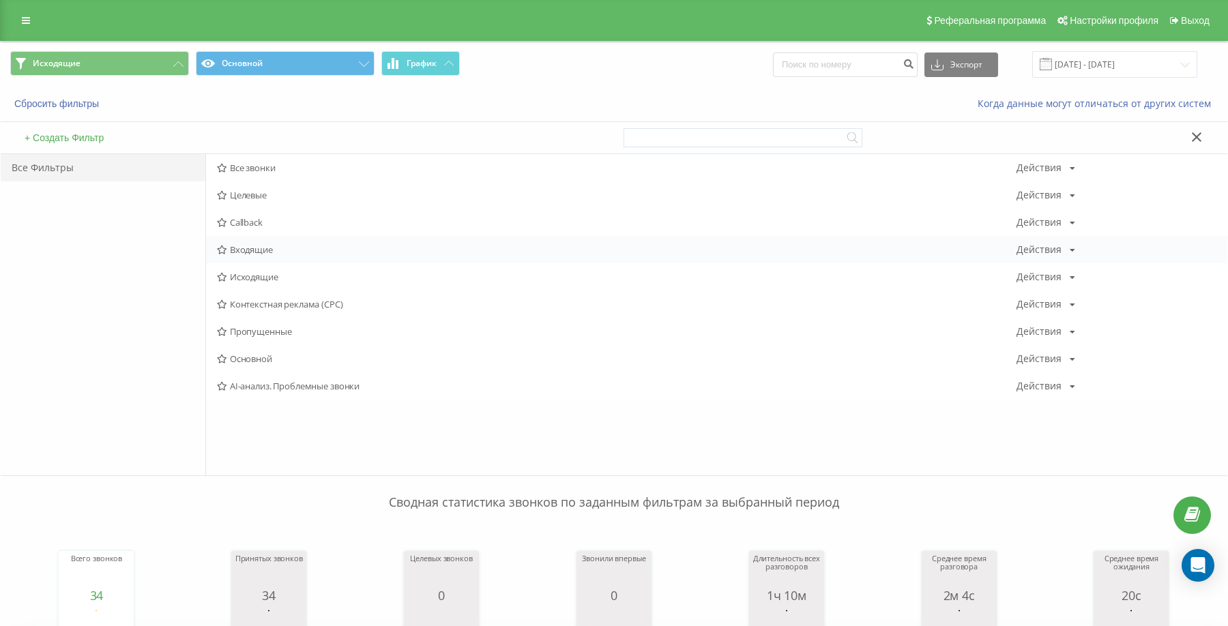
click at [251, 250] on span "Входящие" at bounding box center [617, 250] width 800 height 10
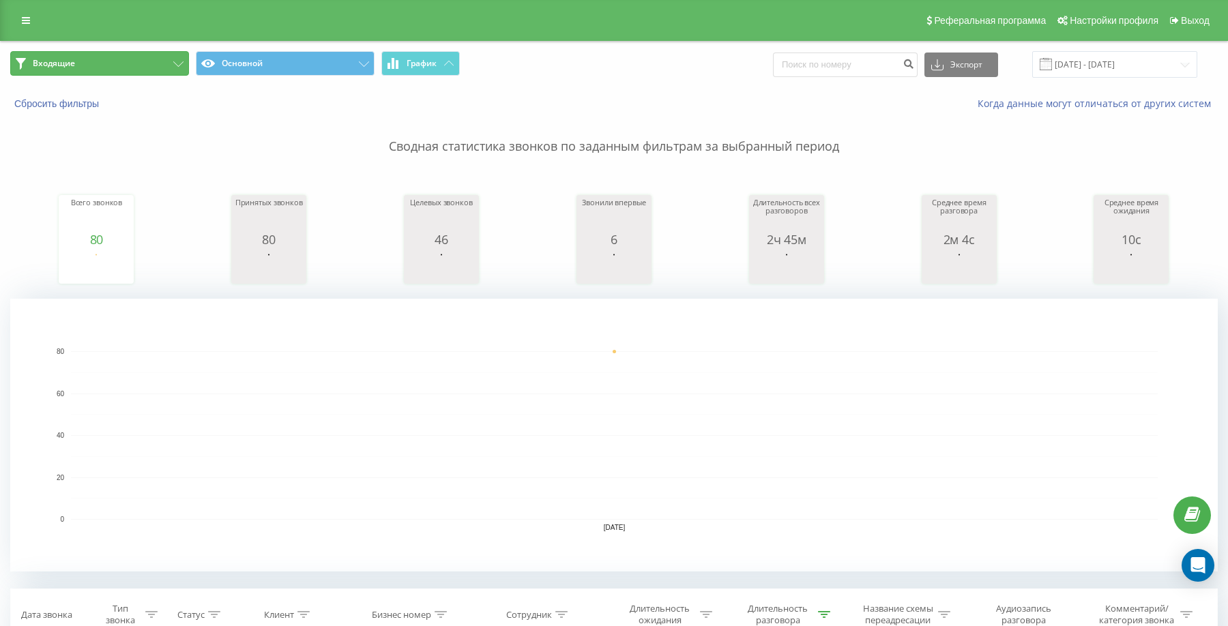
click at [169, 63] on button "Входящие" at bounding box center [99, 63] width 179 height 25
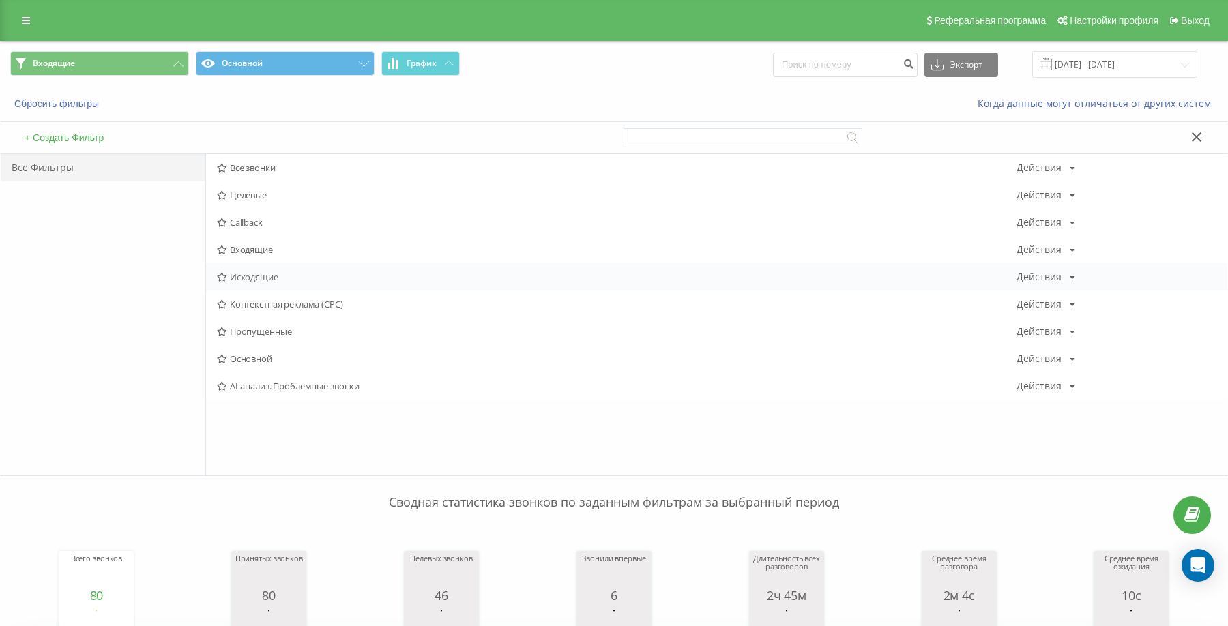
click at [237, 278] on span "Исходящие" at bounding box center [617, 277] width 800 height 10
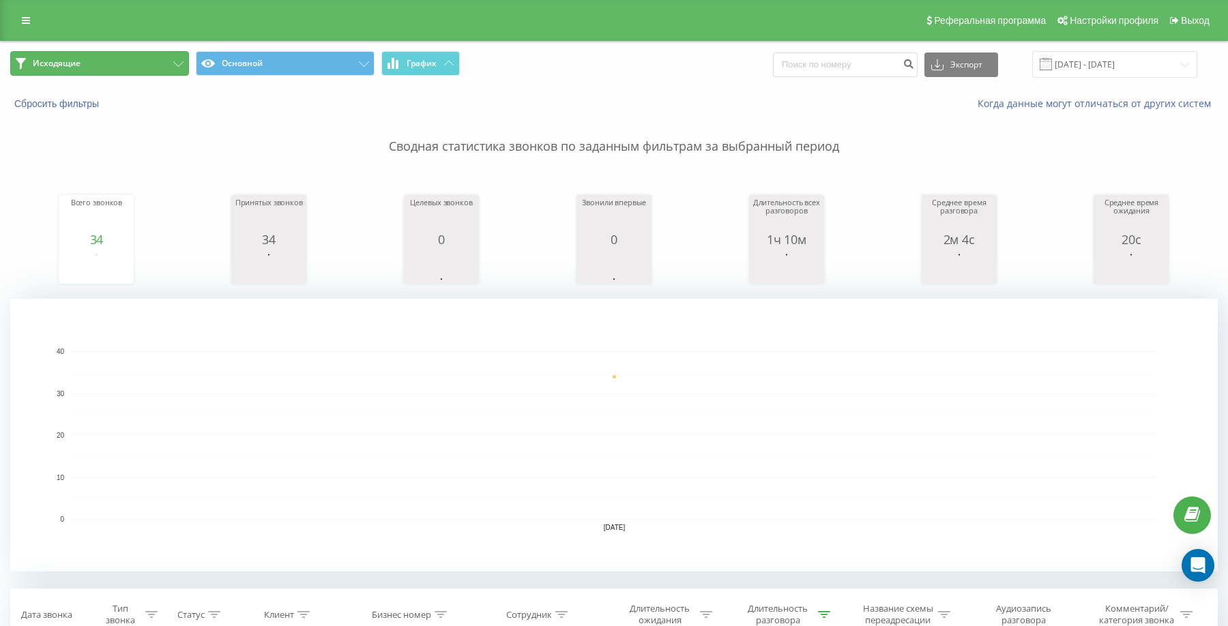
click at [68, 67] on span "Исходящие" at bounding box center [57, 63] width 48 height 11
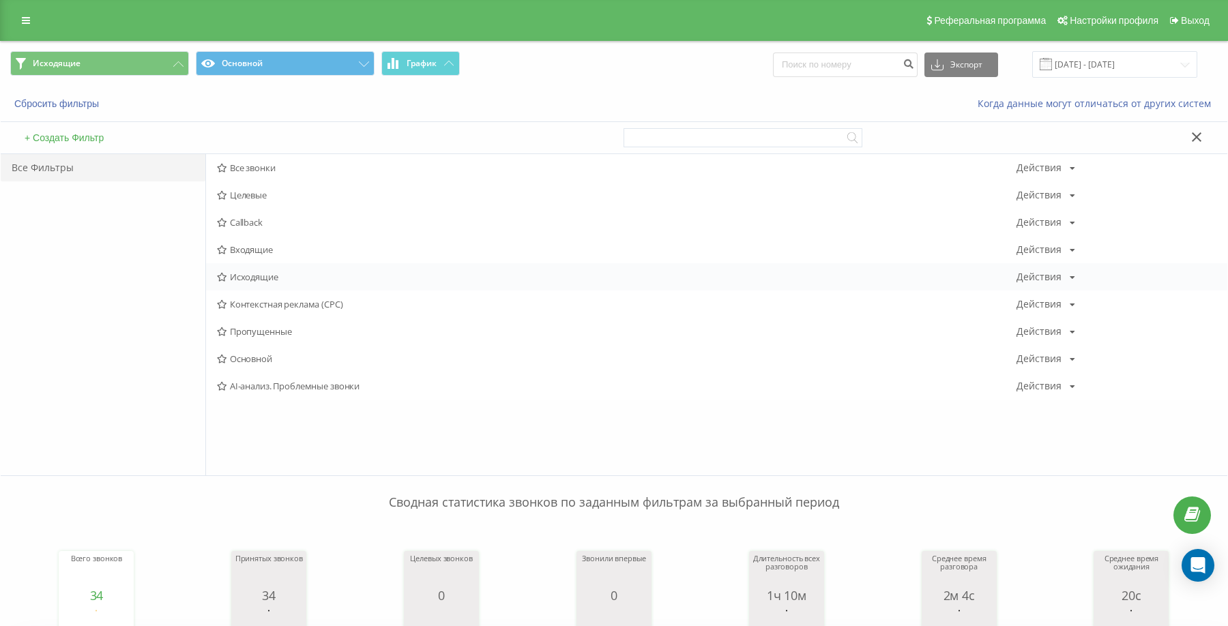
click at [250, 270] on div "Исходящие Действия Редактировать Копировать Удалить По умолчанию Поделиться" at bounding box center [716, 276] width 1021 height 27
click at [242, 268] on div "Исходящие Действия Редактировать Копировать Удалить По умолчанию Поделиться" at bounding box center [716, 276] width 1021 height 27
click at [246, 270] on div "Исходящие Действия Редактировать Копировать Удалить По умолчанию Поделиться" at bounding box center [716, 276] width 1021 height 27
click at [242, 245] on span "Входящие" at bounding box center [617, 250] width 800 height 10
